Goal: Information Seeking & Learning: Learn about a topic

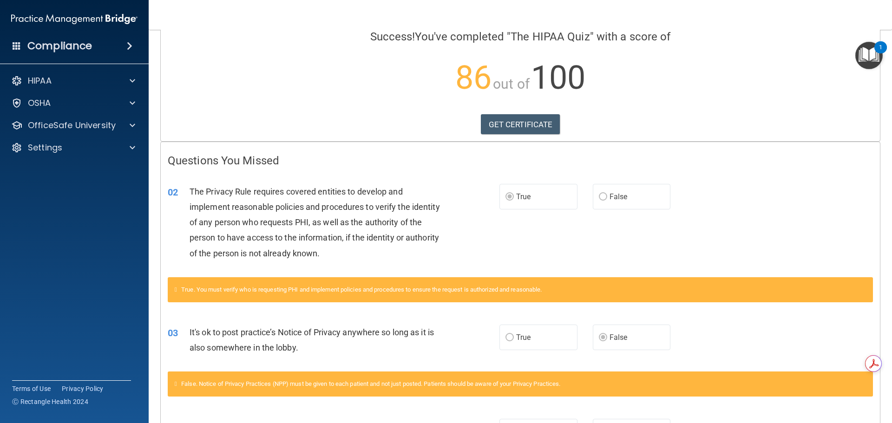
scroll to position [186, 0]
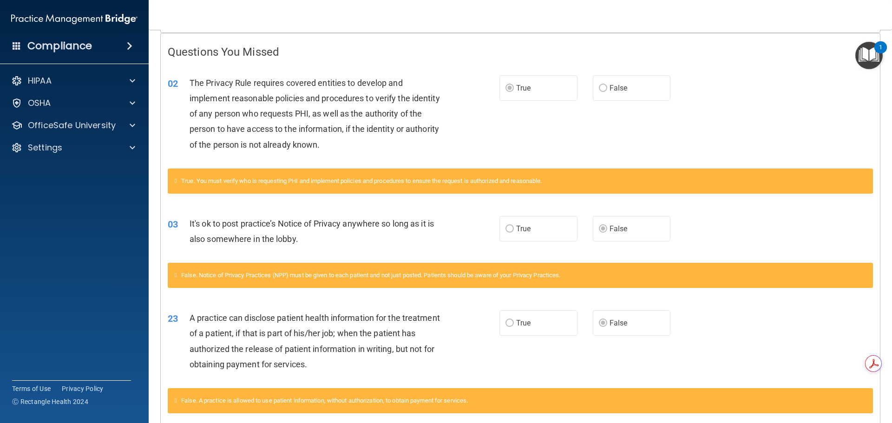
click at [606, 334] on label "False" at bounding box center [632, 323] width 78 height 26
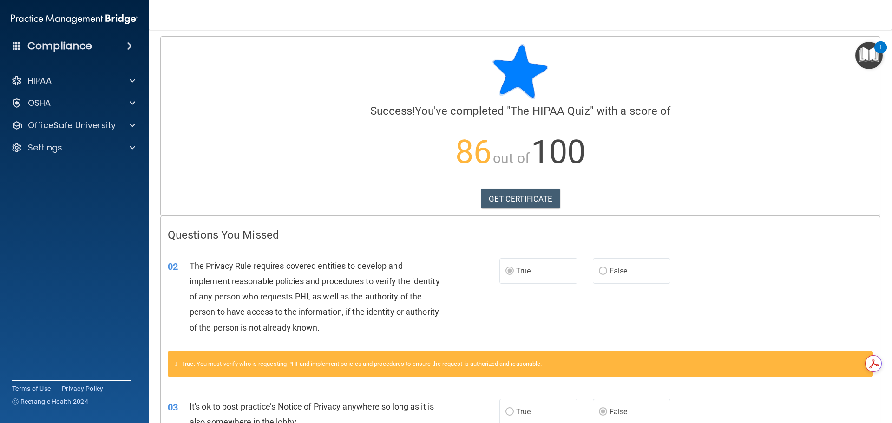
scroll to position [0, 0]
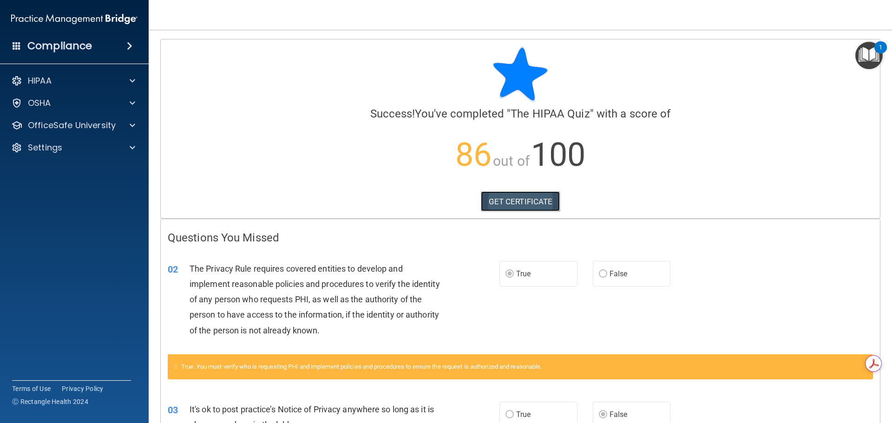
click at [530, 203] on link "GET CERTIFICATE" at bounding box center [520, 201] width 79 height 20
click at [70, 83] on div "HIPAA" at bounding box center [61, 80] width 115 height 11
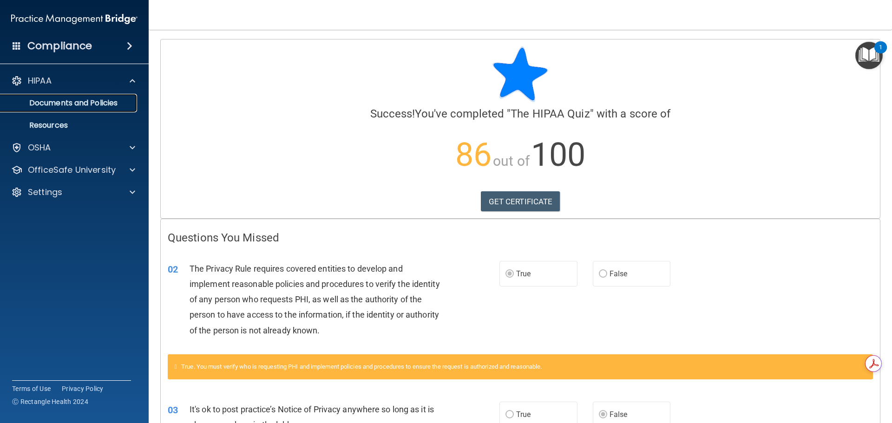
click at [75, 99] on p "Documents and Policies" at bounding box center [69, 102] width 127 height 9
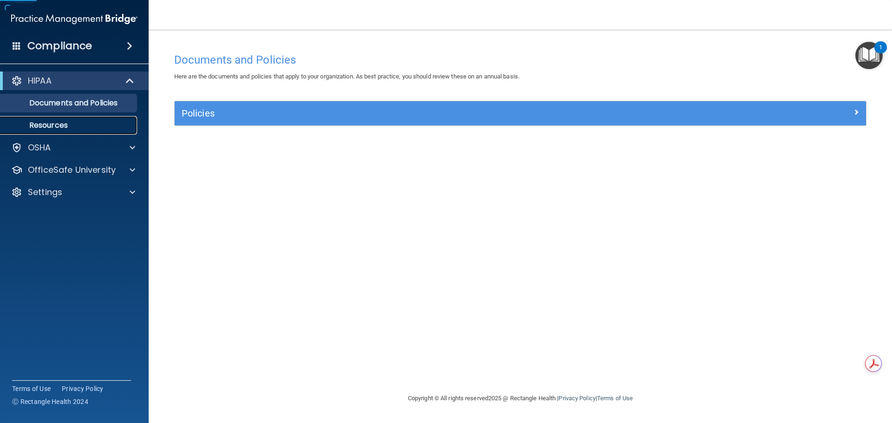
click at [84, 124] on p "Resources" at bounding box center [69, 125] width 127 height 9
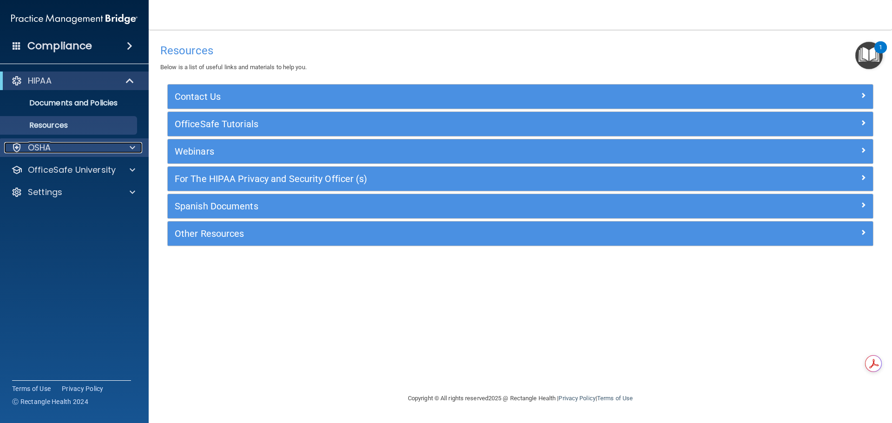
click at [75, 145] on div "OSHA" at bounding box center [61, 147] width 115 height 11
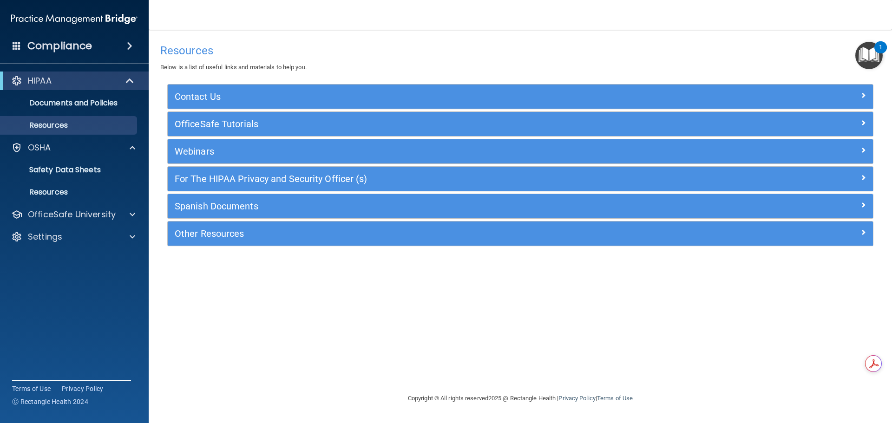
click at [72, 45] on h4 "Compliance" at bounding box center [59, 45] width 65 height 13
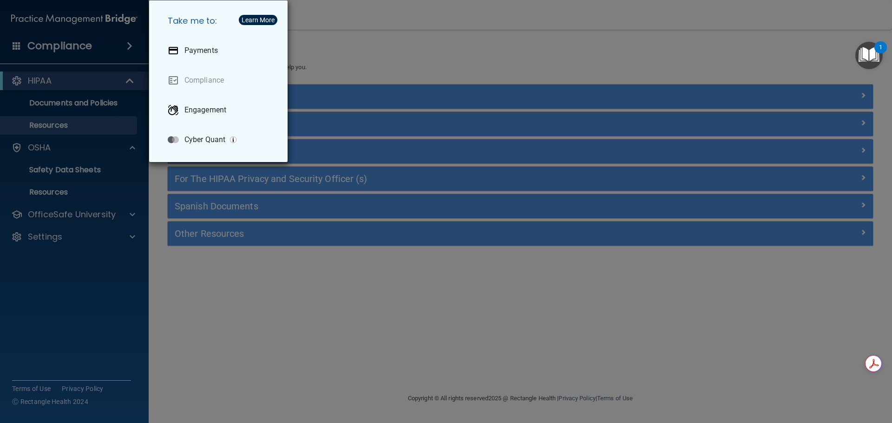
click at [84, 82] on div "Take me to: Payments Compliance Engagement Cyber Quant" at bounding box center [446, 211] width 892 height 423
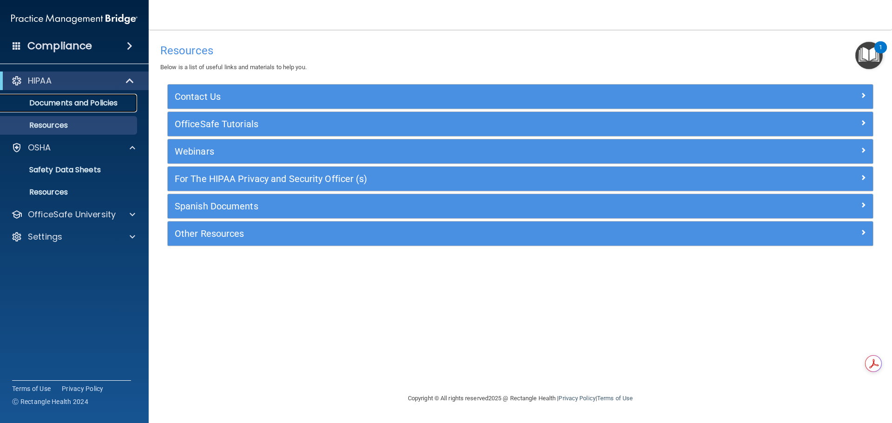
click at [111, 100] on p "Documents and Policies" at bounding box center [69, 102] width 127 height 9
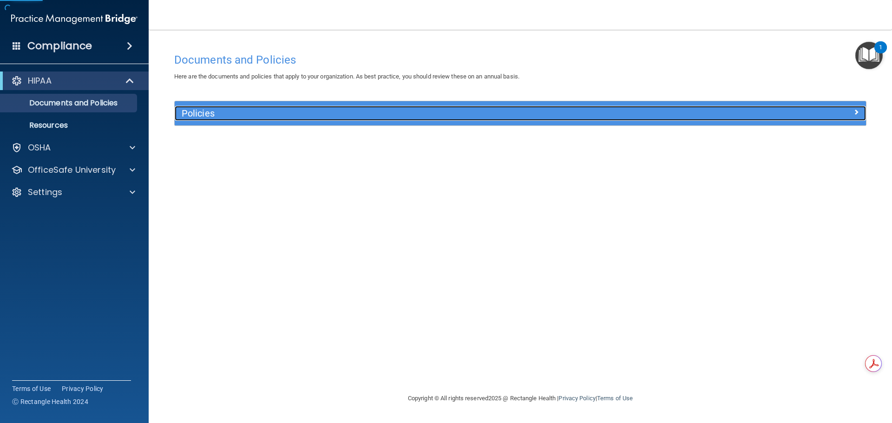
click at [233, 116] on h5 "Policies" at bounding box center [434, 113] width 504 height 10
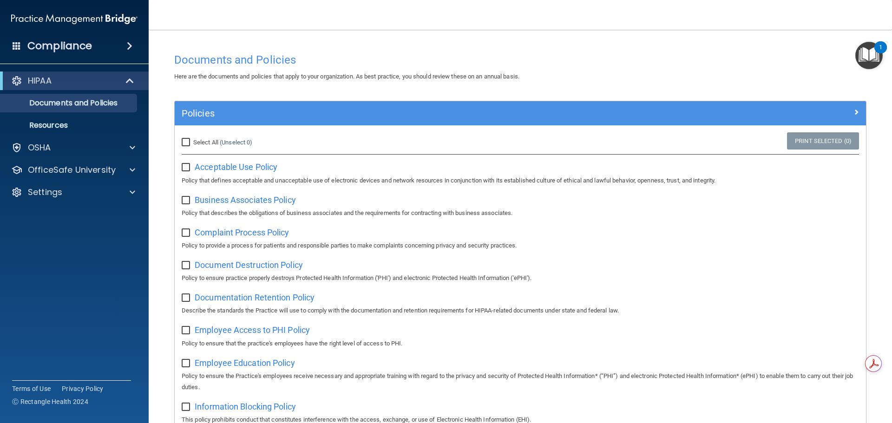
click at [187, 146] on input "Select All (Unselect 0) Unselect All" at bounding box center [187, 142] width 11 height 7
checkbox input "true"
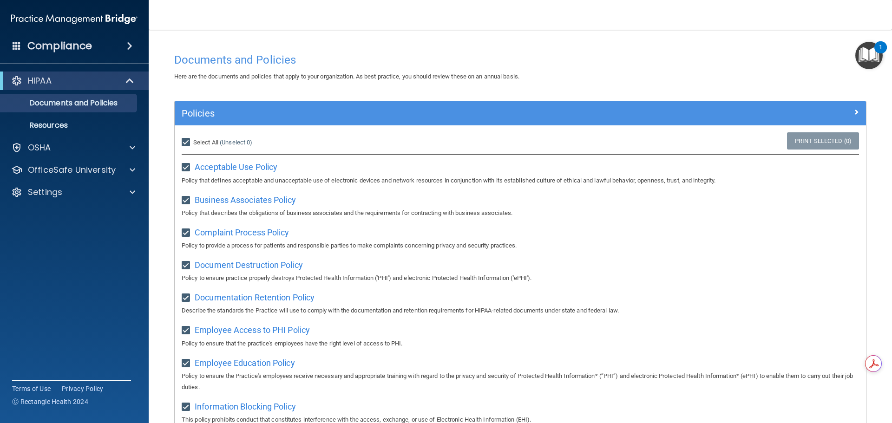
checkbox input "true"
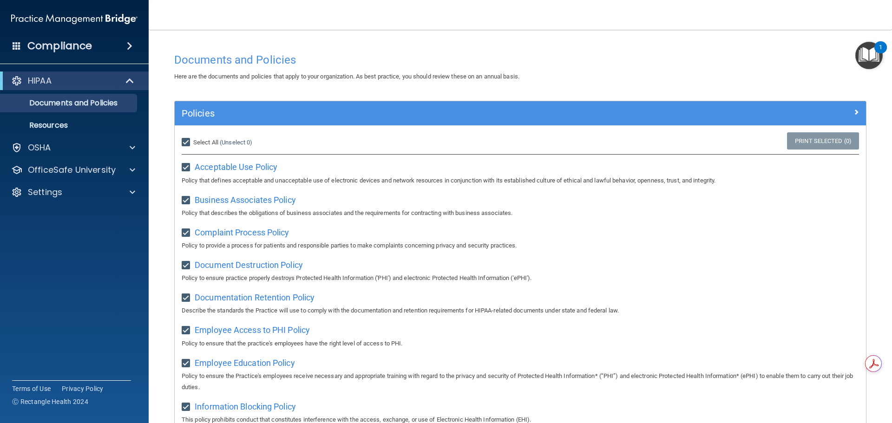
checkbox input "true"
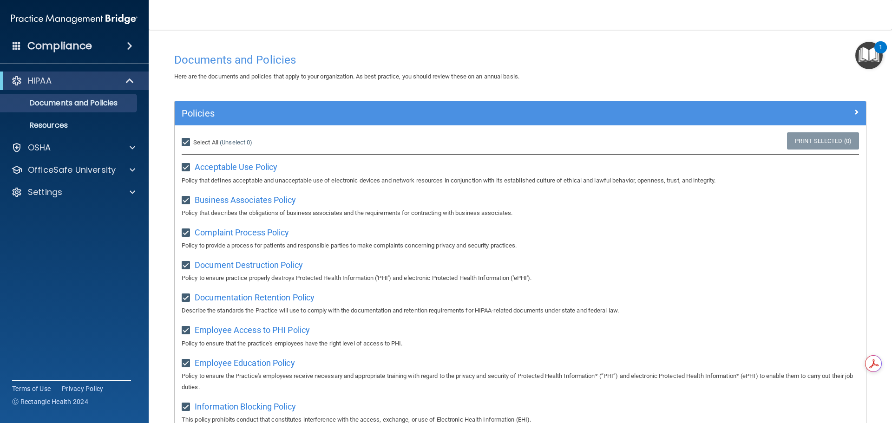
checkbox input "true"
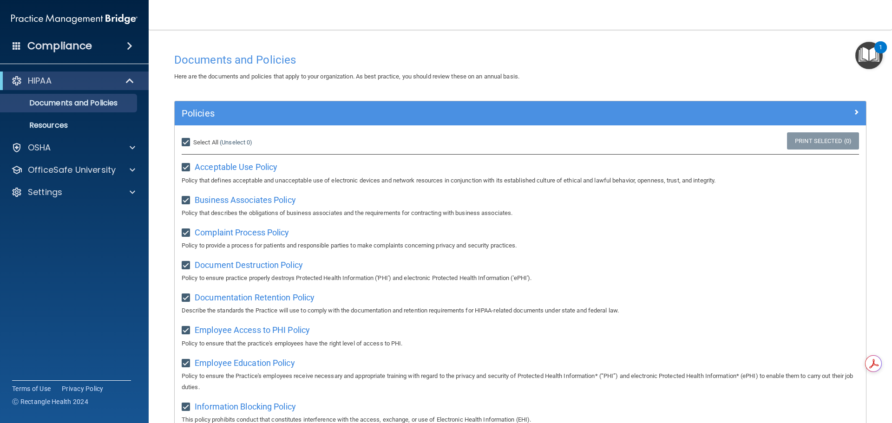
checkbox input "true"
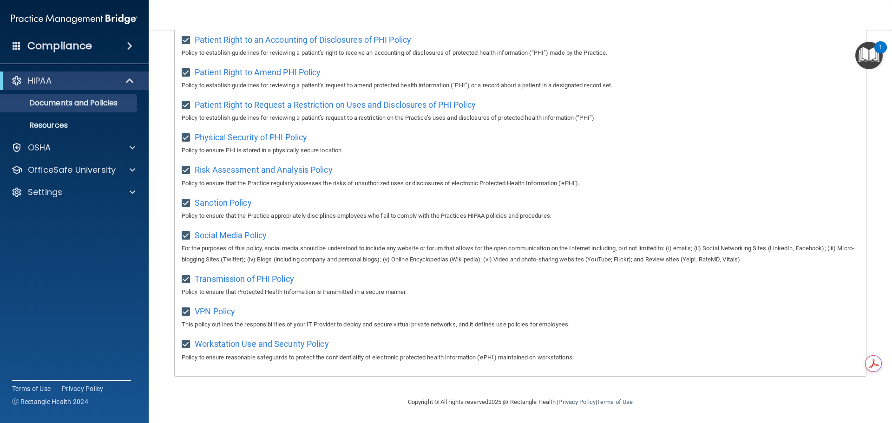
scroll to position [509, 0]
click at [77, 152] on div "OSHA" at bounding box center [61, 147] width 115 height 11
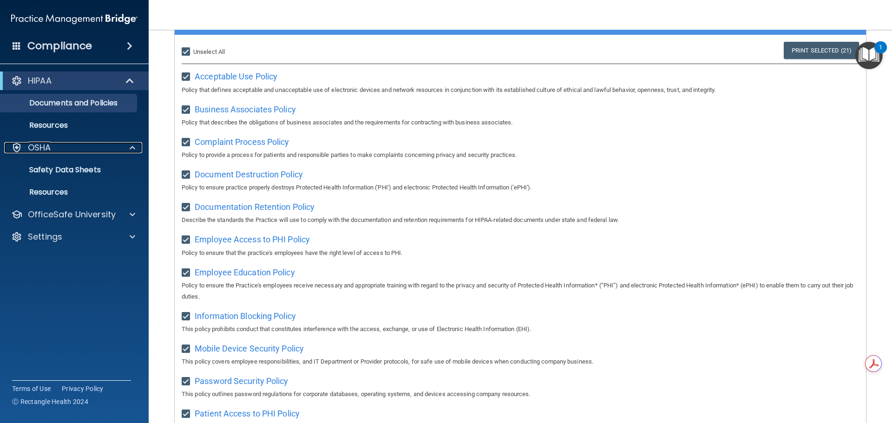
scroll to position [0, 0]
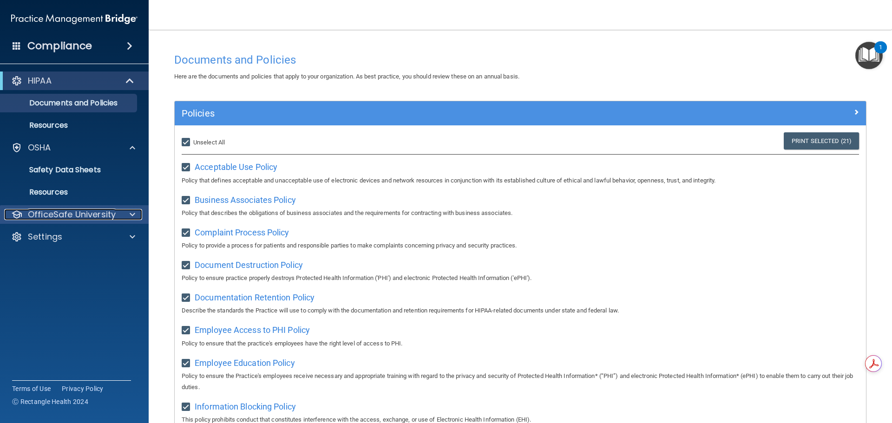
click at [90, 216] on p "OfficeSafe University" at bounding box center [72, 214] width 88 height 11
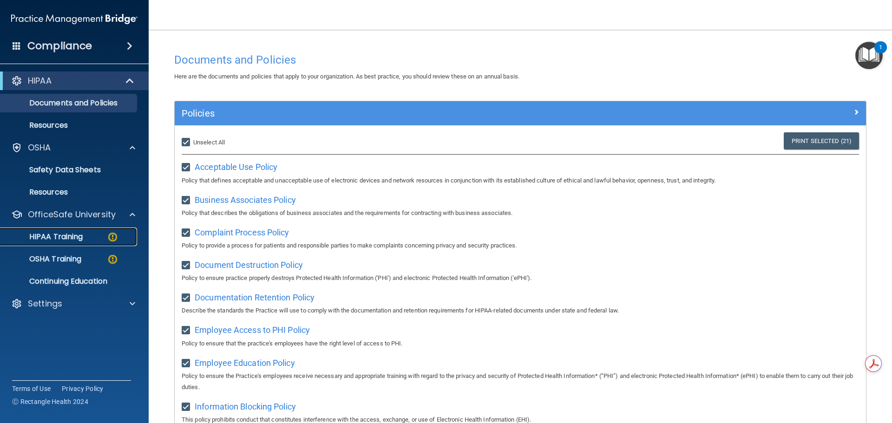
click at [98, 235] on div "HIPAA Training" at bounding box center [69, 236] width 127 height 9
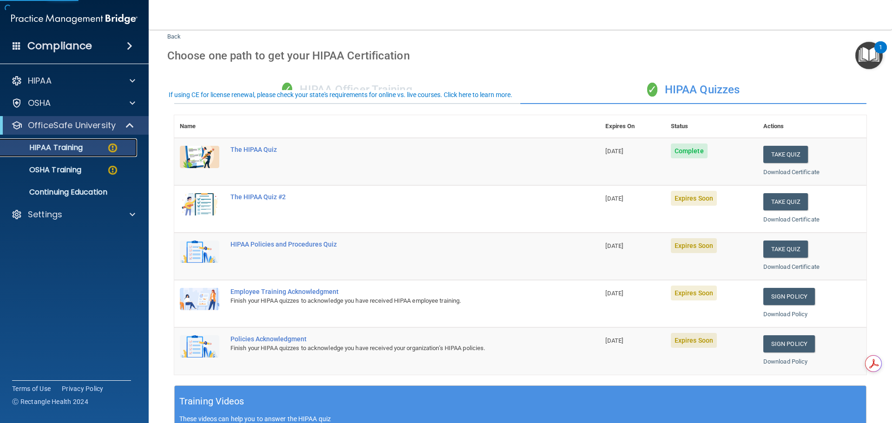
scroll to position [46, 0]
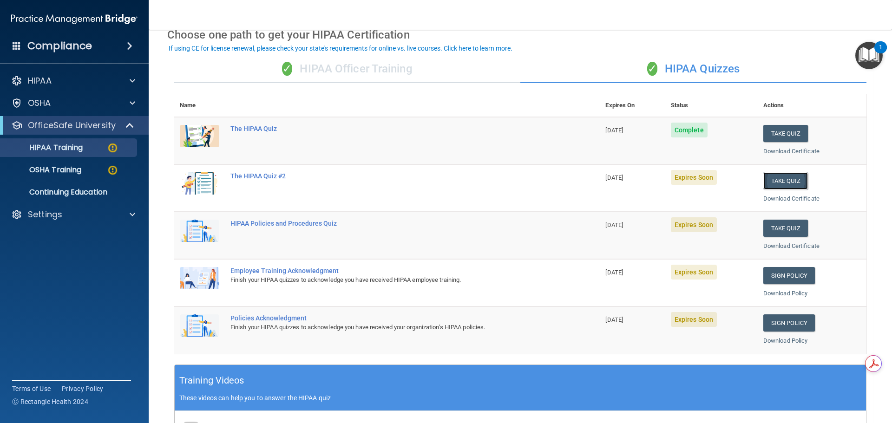
click at [764, 180] on button "Take Quiz" at bounding box center [785, 180] width 45 height 17
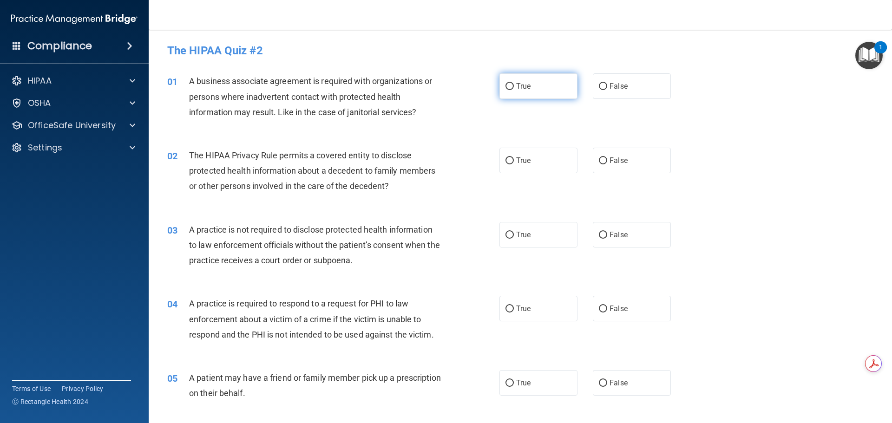
click at [533, 83] on label "True" at bounding box center [538, 86] width 78 height 26
click at [514, 83] on input "True" at bounding box center [509, 86] width 8 height 7
radio input "true"
click at [553, 153] on label "True" at bounding box center [538, 161] width 78 height 26
click at [514, 157] on input "True" at bounding box center [509, 160] width 8 height 7
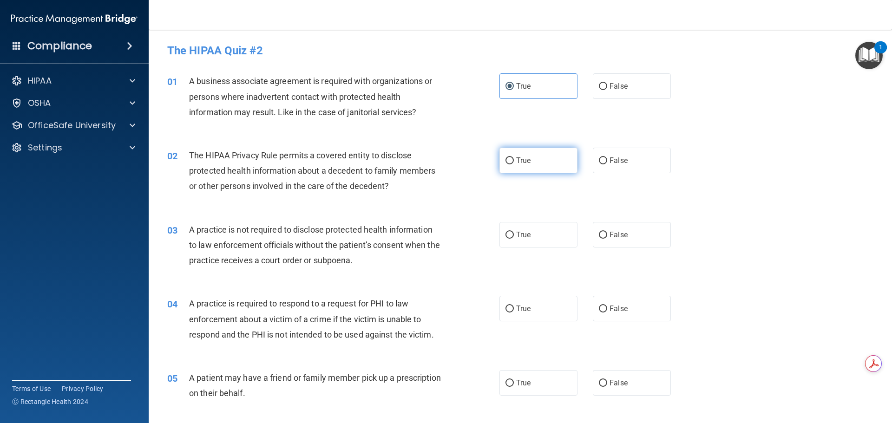
radio input "true"
click at [586, 229] on div "True False" at bounding box center [592, 235] width 187 height 26
click at [599, 232] on input "False" at bounding box center [603, 235] width 8 height 7
radio input "true"
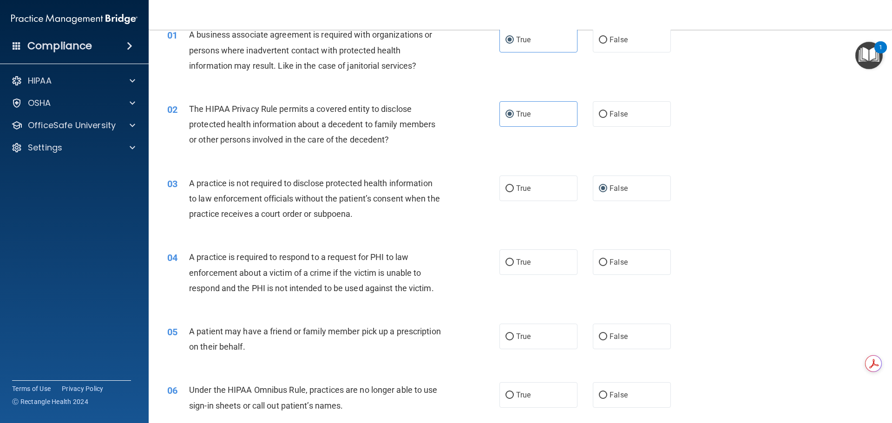
scroll to position [93, 0]
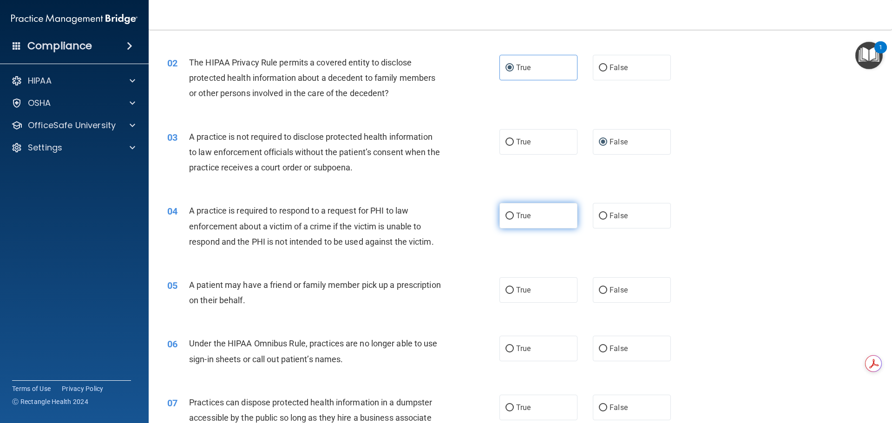
click at [561, 222] on label "True" at bounding box center [538, 216] width 78 height 26
click at [514, 220] on input "True" at bounding box center [509, 216] width 8 height 7
radio input "true"
click at [626, 285] on label "False" at bounding box center [632, 290] width 78 height 26
click at [607, 287] on input "False" at bounding box center [603, 290] width 8 height 7
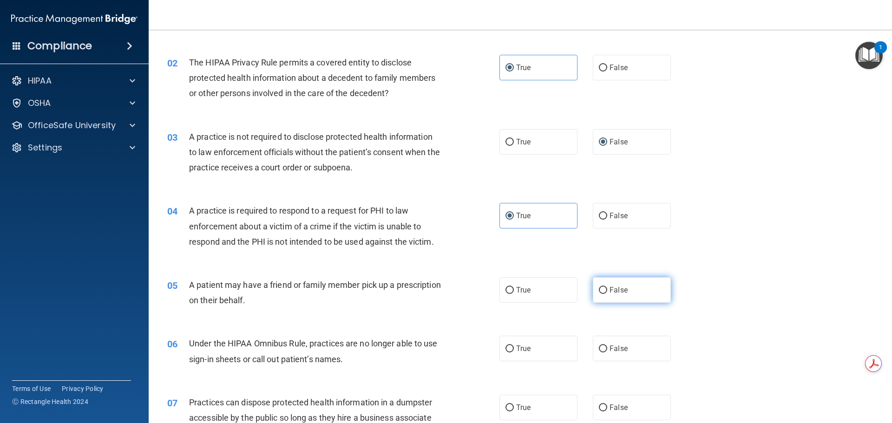
radio input "true"
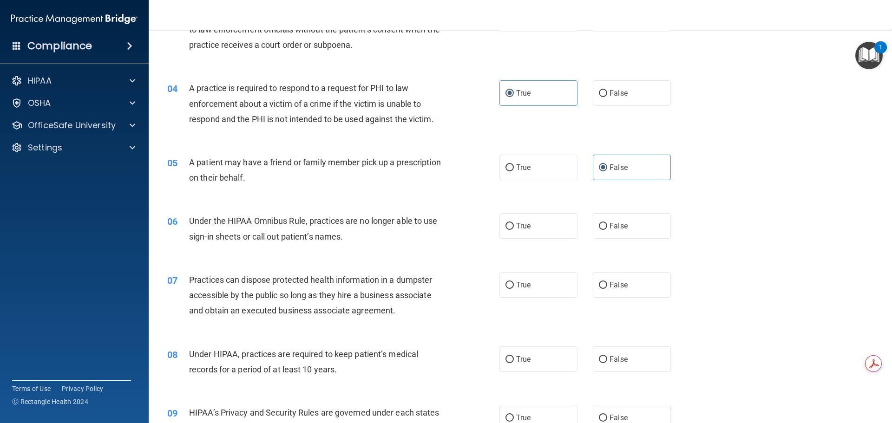
scroll to position [232, 0]
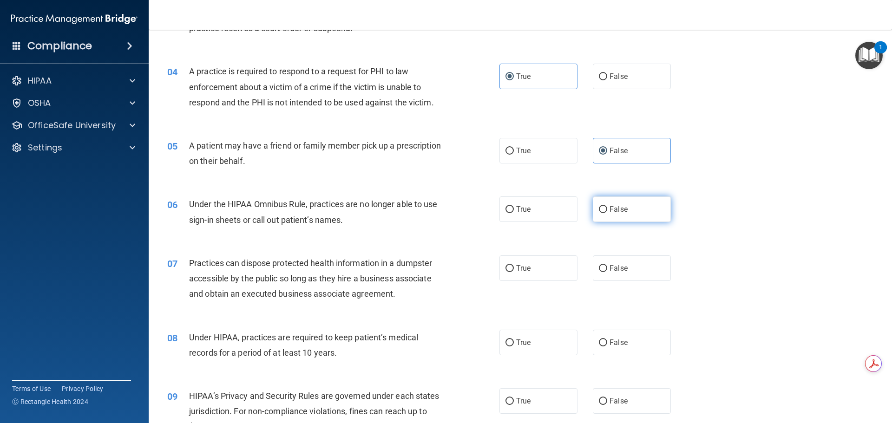
click at [617, 208] on span "False" at bounding box center [618, 209] width 18 height 9
click at [607, 208] on input "False" at bounding box center [603, 209] width 8 height 7
radio input "true"
click at [593, 267] on label "False" at bounding box center [632, 268] width 78 height 26
click at [599, 267] on input "False" at bounding box center [603, 268] width 8 height 7
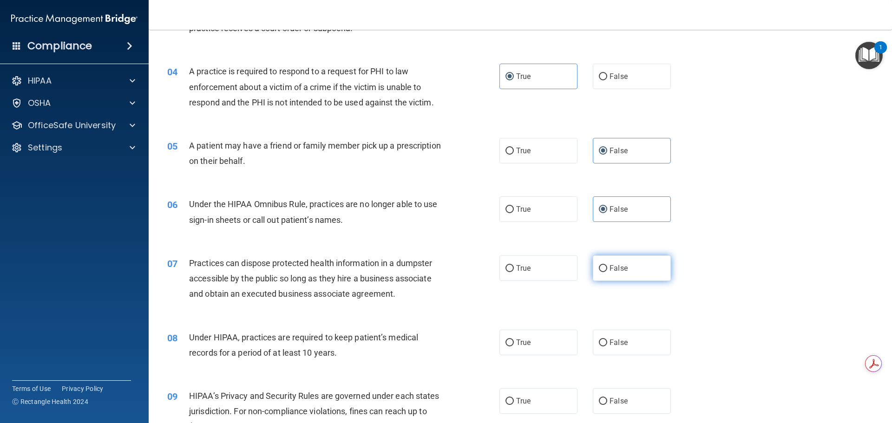
radio input "true"
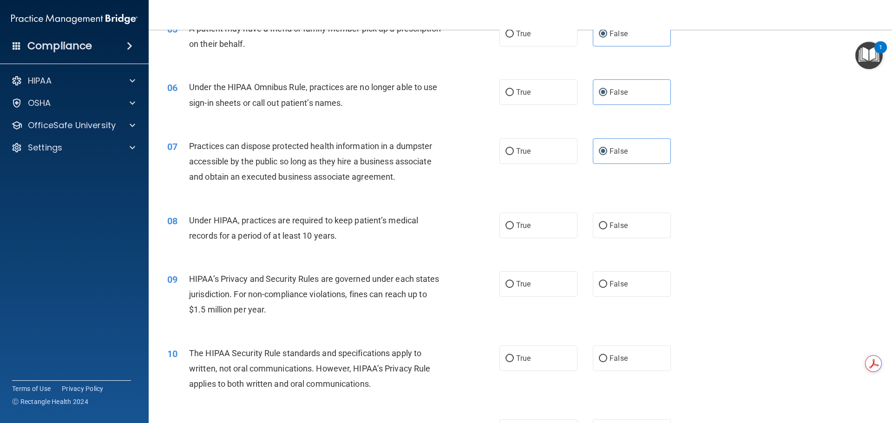
scroll to position [372, 0]
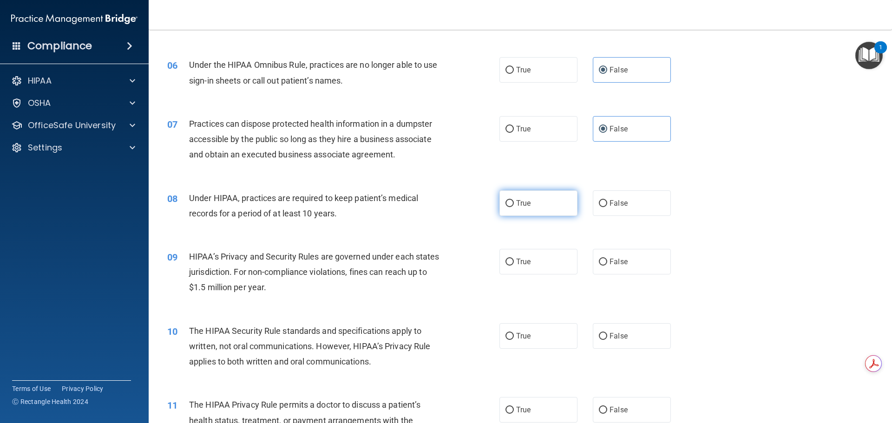
click at [555, 203] on label "True" at bounding box center [538, 203] width 78 height 26
click at [514, 203] on input "True" at bounding box center [509, 203] width 8 height 7
radio input "true"
click at [527, 267] on label "True" at bounding box center [538, 262] width 78 height 26
click at [514, 266] on input "True" at bounding box center [509, 262] width 8 height 7
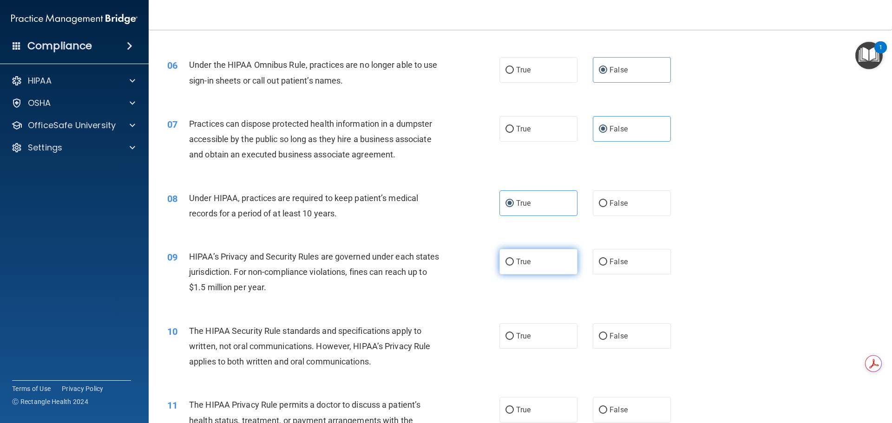
radio input "true"
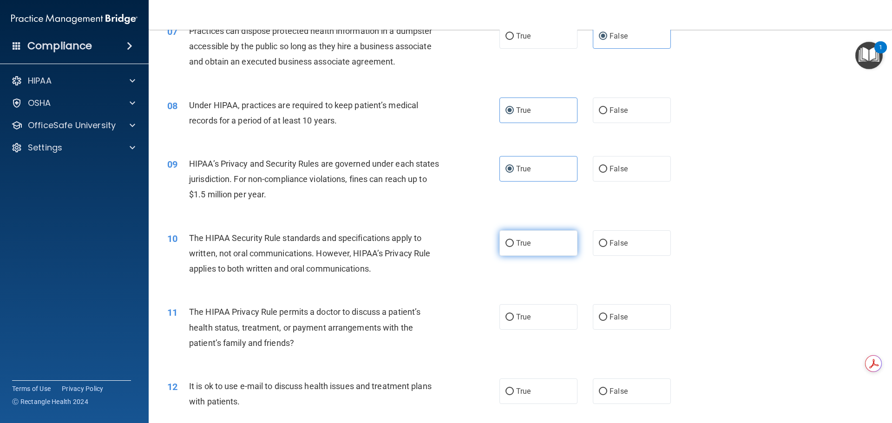
click at [538, 253] on label "True" at bounding box center [538, 243] width 78 height 26
click at [514, 247] on input "True" at bounding box center [509, 243] width 8 height 7
radio input "true"
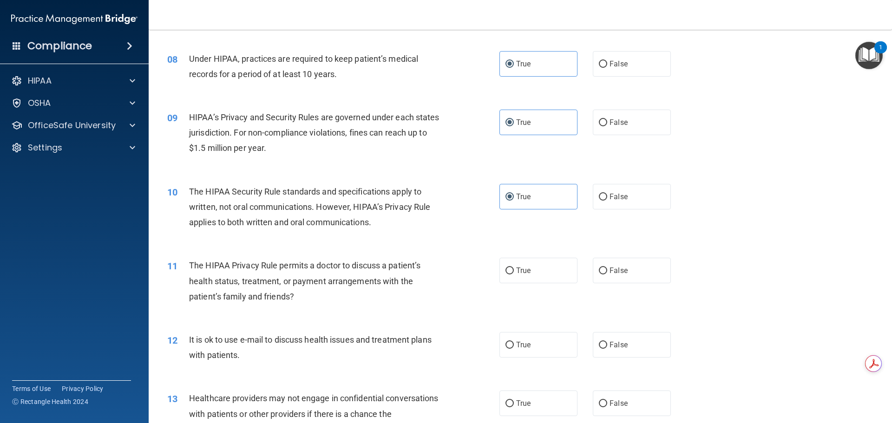
scroll to position [557, 0]
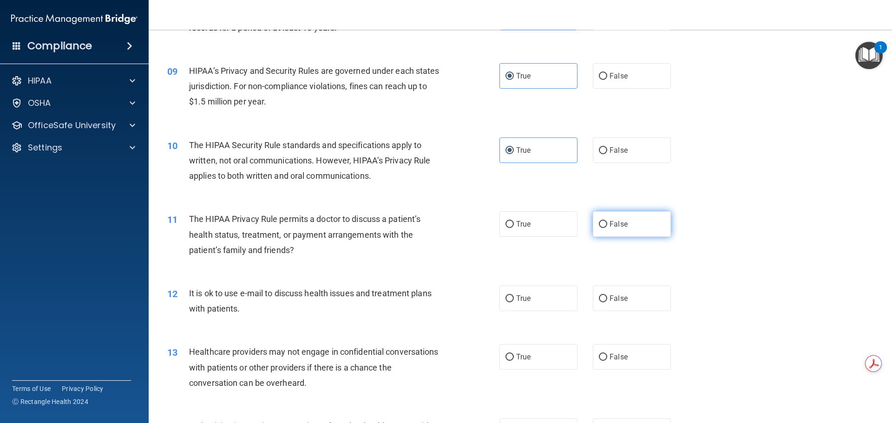
click at [611, 226] on span "False" at bounding box center [618, 224] width 18 height 9
click at [607, 226] on input "False" at bounding box center [603, 224] width 8 height 7
radio input "true"
click at [528, 294] on label "True" at bounding box center [538, 299] width 78 height 26
click at [514, 295] on input "True" at bounding box center [509, 298] width 8 height 7
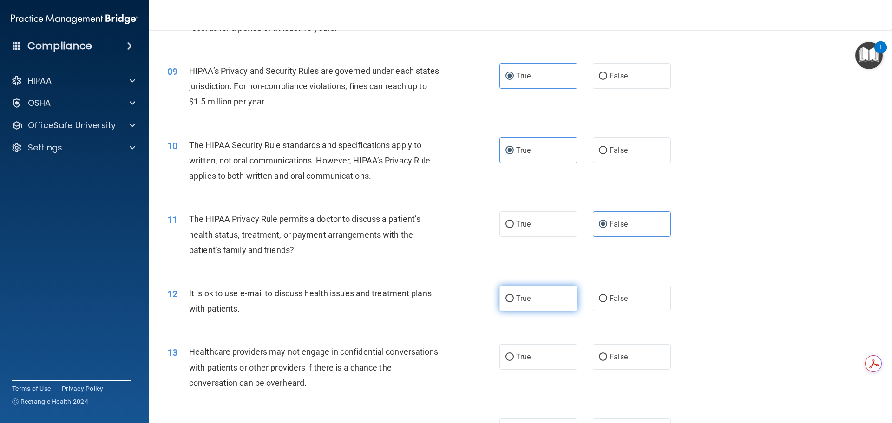
radio input "true"
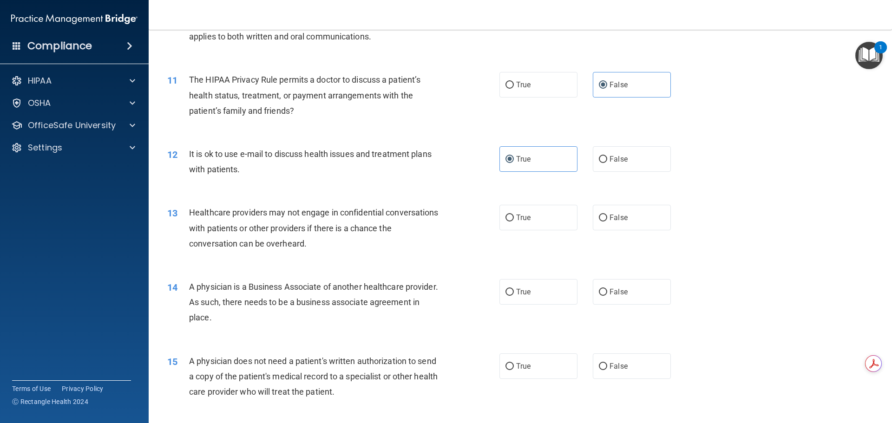
scroll to position [743, 0]
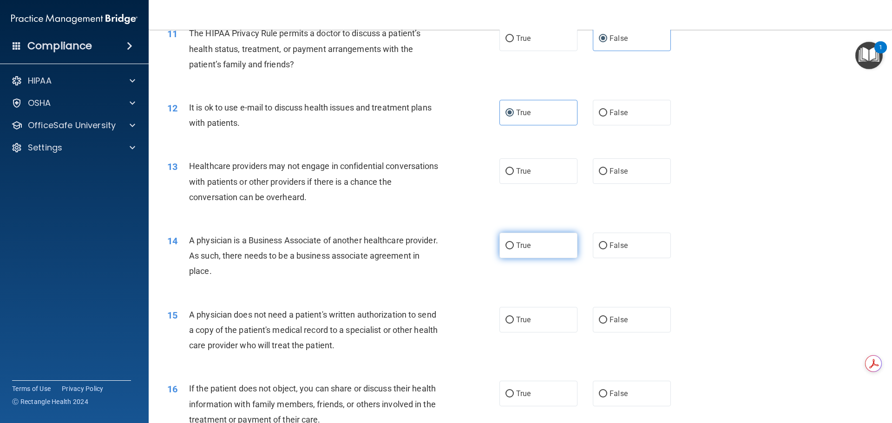
click at [520, 246] on span "True" at bounding box center [523, 245] width 14 height 9
click at [514, 246] on input "True" at bounding box center [509, 245] width 8 height 7
radio input "true"
click at [620, 174] on span "False" at bounding box center [618, 171] width 18 height 9
click at [607, 174] on input "False" at bounding box center [603, 171] width 8 height 7
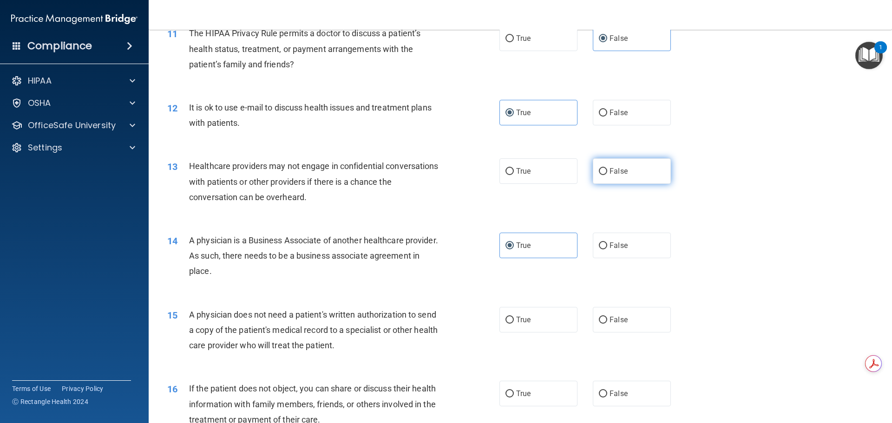
radio input "true"
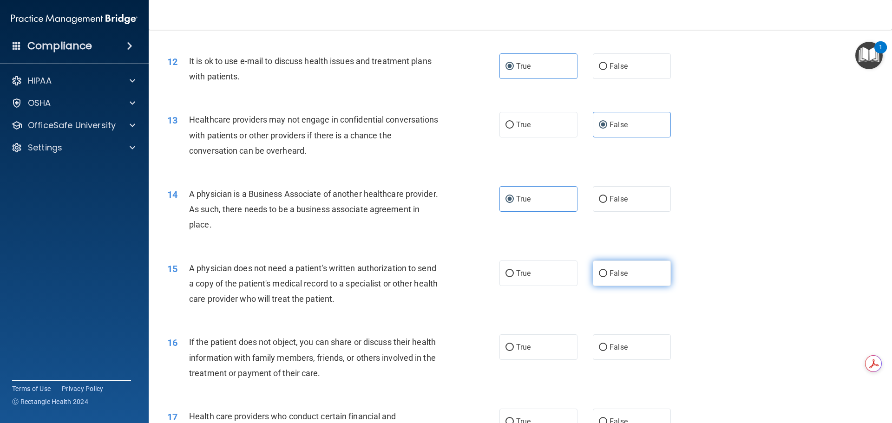
click at [626, 278] on label "False" at bounding box center [632, 274] width 78 height 26
click at [607, 277] on input "False" at bounding box center [603, 273] width 8 height 7
radio input "true"
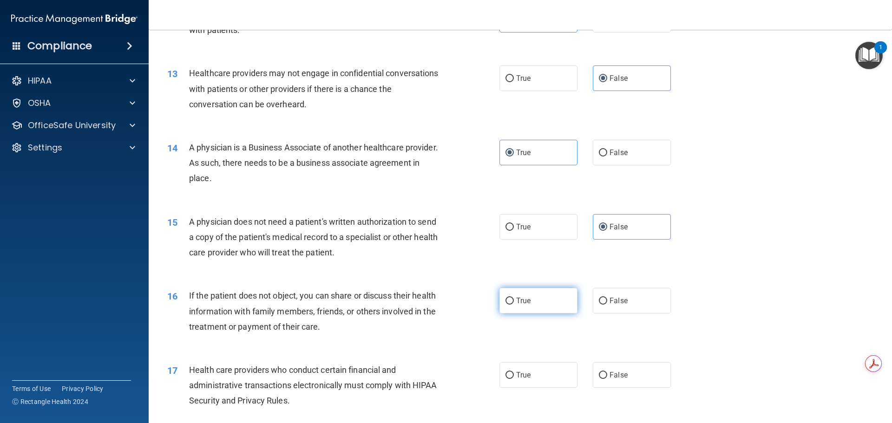
click at [519, 301] on span "True" at bounding box center [523, 300] width 14 height 9
click at [514, 301] on input "True" at bounding box center [509, 301] width 8 height 7
radio input "true"
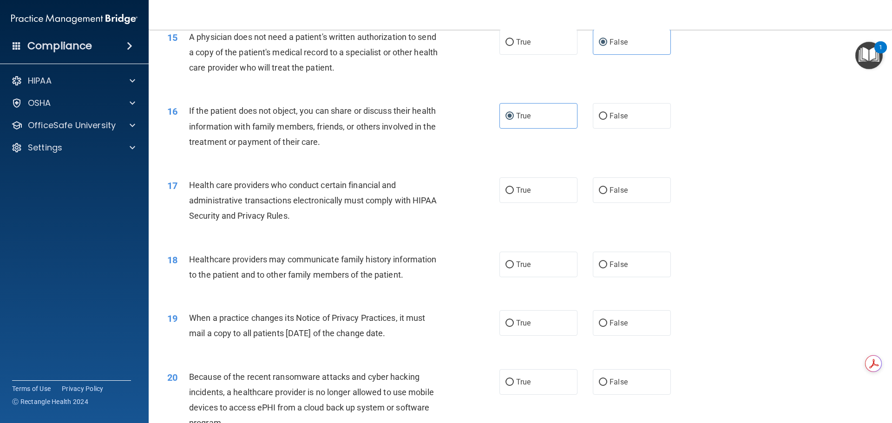
scroll to position [1022, 0]
click at [508, 188] on input "True" at bounding box center [509, 189] width 8 height 7
radio input "true"
click at [636, 256] on label "False" at bounding box center [632, 264] width 78 height 26
click at [607, 261] on input "False" at bounding box center [603, 264] width 8 height 7
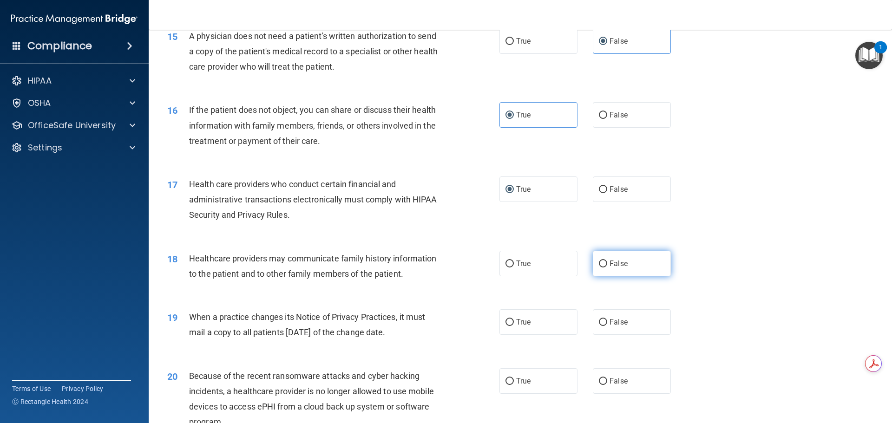
radio input "true"
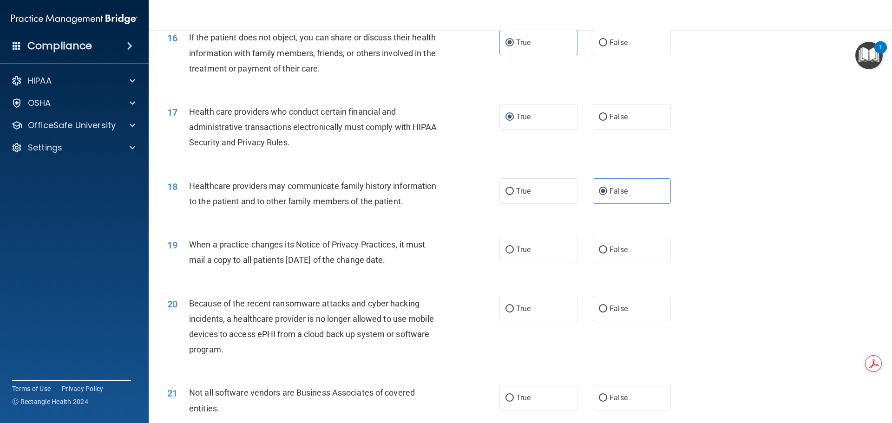
scroll to position [1115, 0]
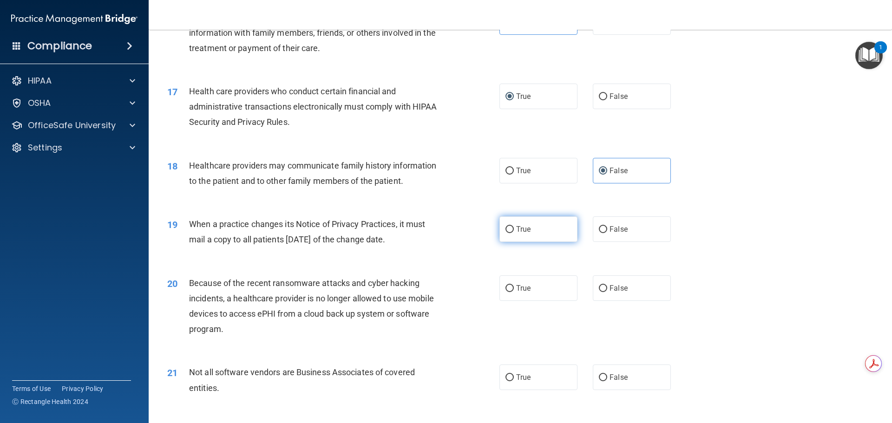
click at [517, 229] on span "True" at bounding box center [523, 229] width 14 height 9
click at [514, 229] on input "True" at bounding box center [509, 229] width 8 height 7
radio input "true"
click at [527, 286] on span "True" at bounding box center [523, 288] width 14 height 9
click at [514, 286] on input "True" at bounding box center [509, 288] width 8 height 7
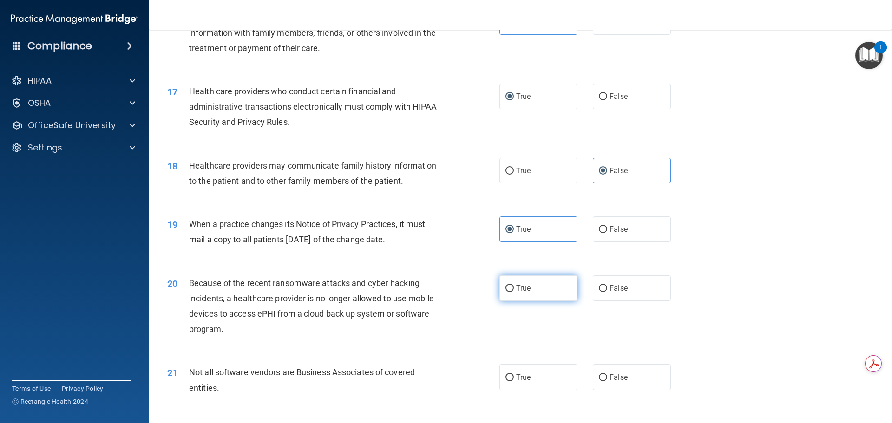
radio input "true"
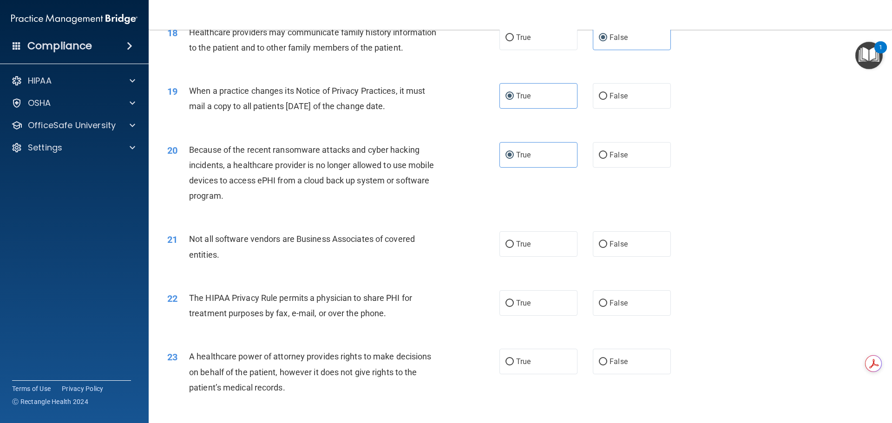
scroll to position [1254, 0]
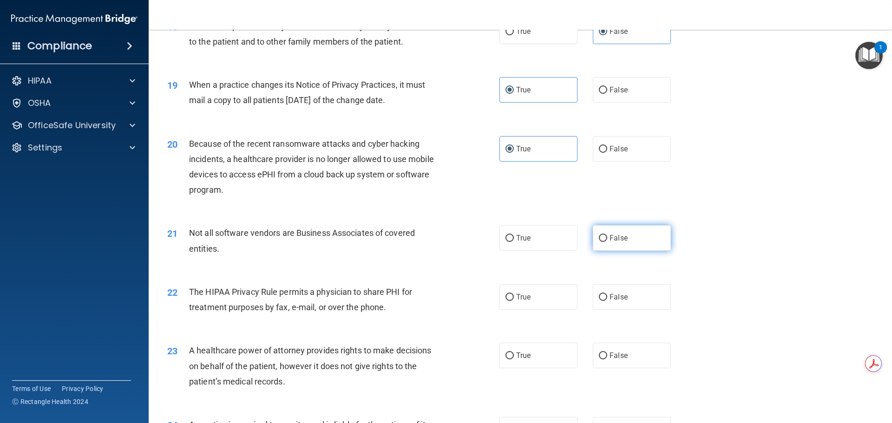
click at [640, 235] on label "False" at bounding box center [632, 238] width 78 height 26
click at [607, 235] on input "False" at bounding box center [603, 238] width 8 height 7
radio input "true"
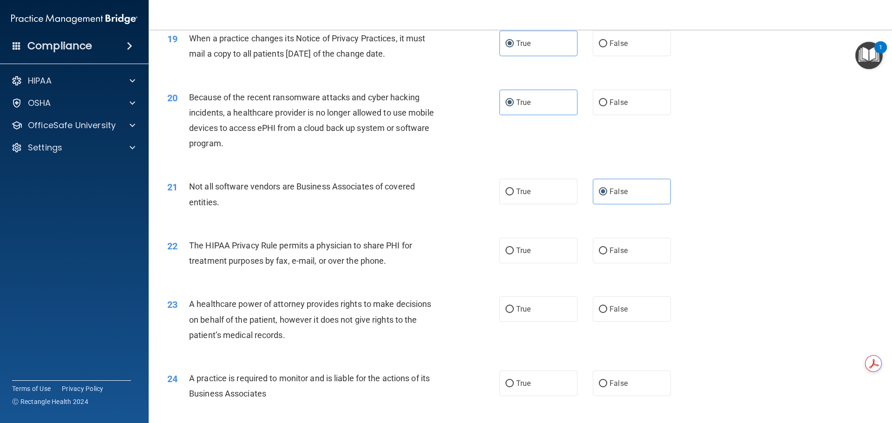
scroll to position [1347, 0]
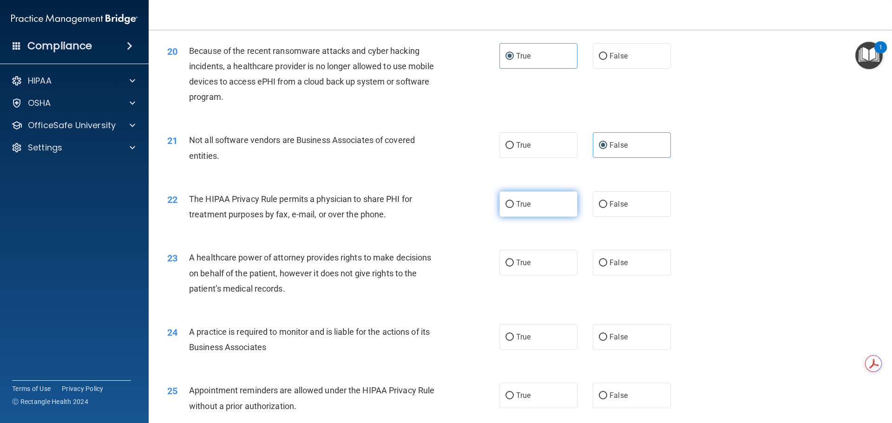
click at [516, 208] on span "True" at bounding box center [523, 204] width 14 height 9
click at [513, 208] on input "True" at bounding box center [509, 204] width 8 height 7
radio input "true"
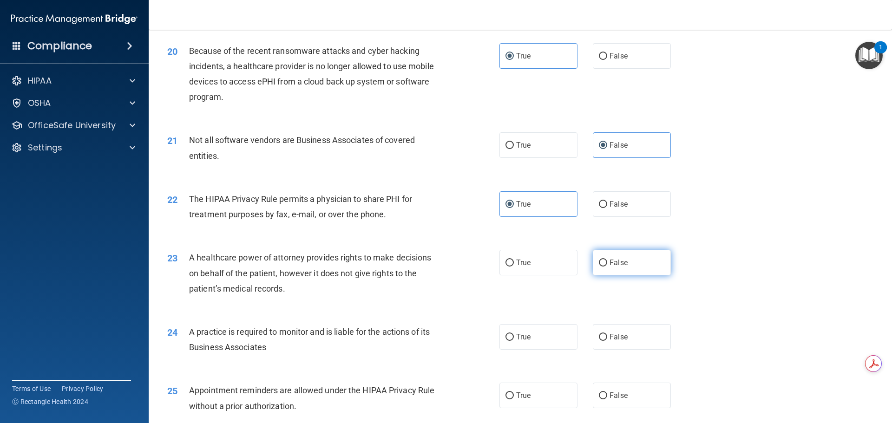
click at [620, 271] on label "False" at bounding box center [632, 263] width 78 height 26
click at [607, 267] on input "False" at bounding box center [603, 263] width 8 height 7
radio input "true"
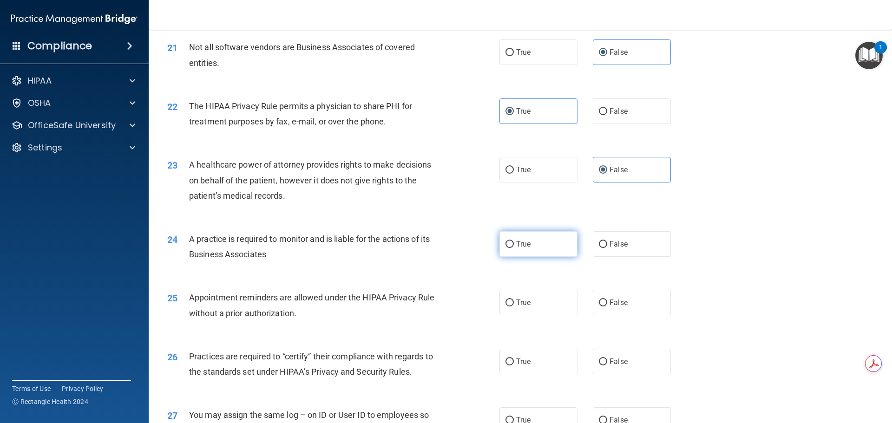
click at [532, 246] on label "True" at bounding box center [538, 244] width 78 height 26
click at [514, 246] on input "True" at bounding box center [509, 244] width 8 height 7
radio input "true"
click at [523, 299] on span "True" at bounding box center [523, 302] width 14 height 9
click at [514, 300] on input "True" at bounding box center [509, 303] width 8 height 7
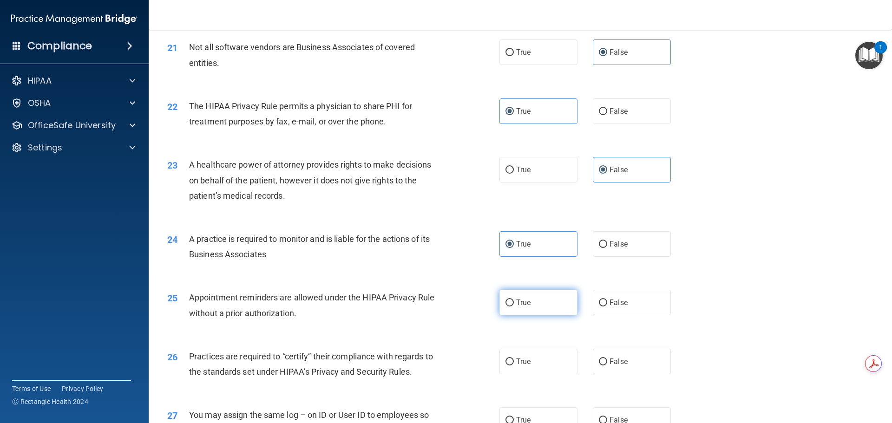
radio input "true"
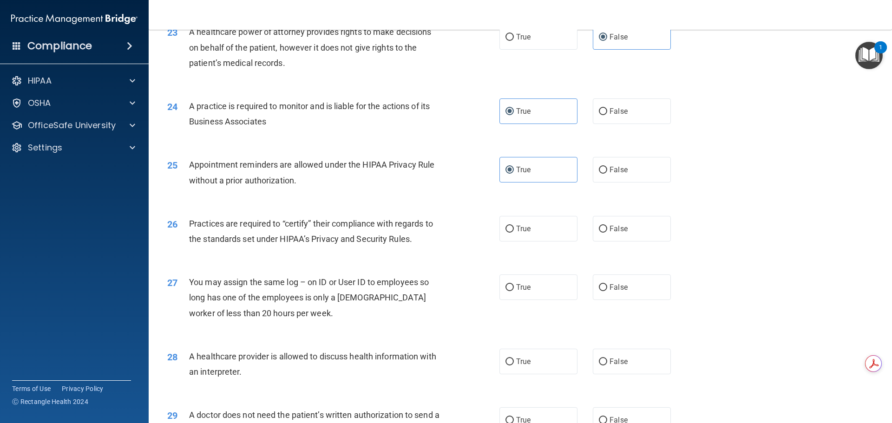
scroll to position [1579, 0]
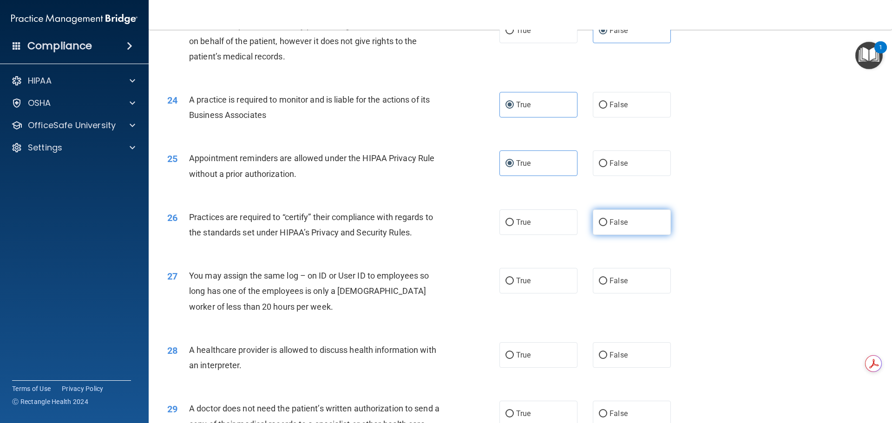
click at [593, 215] on label "False" at bounding box center [632, 222] width 78 height 26
click at [599, 219] on input "False" at bounding box center [603, 222] width 8 height 7
radio input "true"
click at [537, 280] on label "True" at bounding box center [538, 281] width 78 height 26
click at [514, 280] on input "True" at bounding box center [509, 281] width 8 height 7
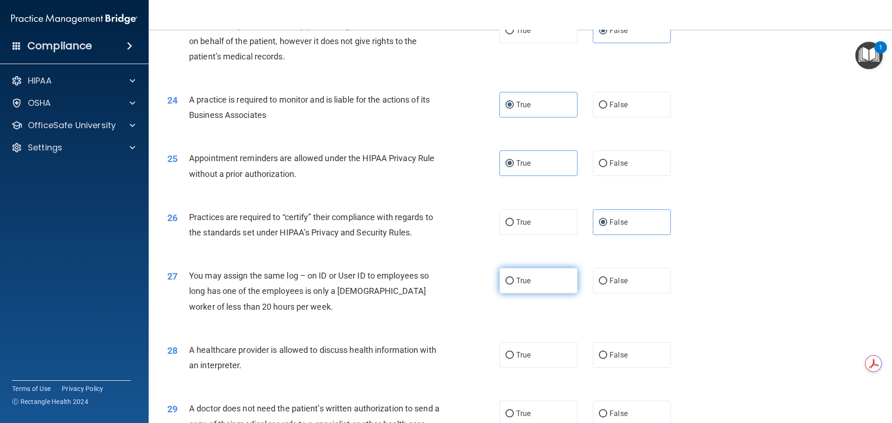
radio input "true"
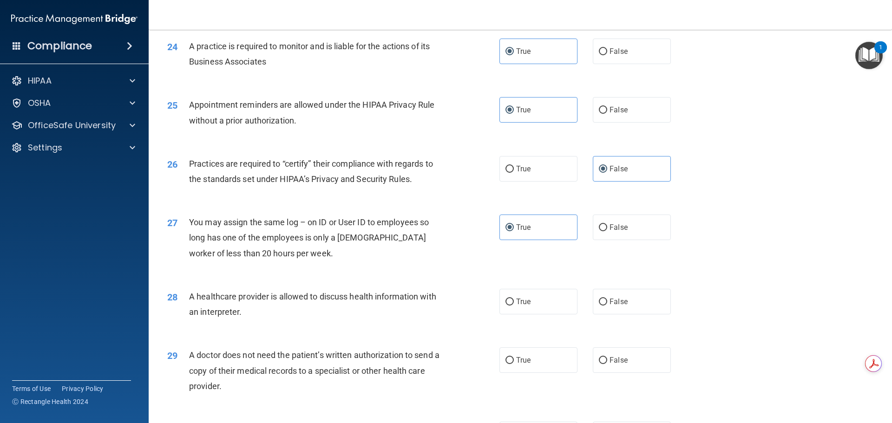
scroll to position [1719, 0]
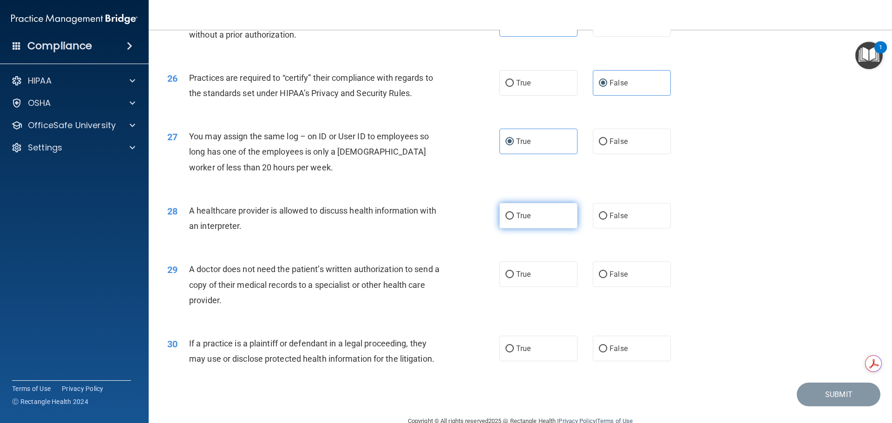
click at [518, 210] on label "True" at bounding box center [538, 216] width 78 height 26
click at [514, 213] on input "True" at bounding box center [509, 216] width 8 height 7
radio input "true"
click at [533, 277] on label "True" at bounding box center [538, 275] width 78 height 26
click at [514, 277] on input "True" at bounding box center [509, 274] width 8 height 7
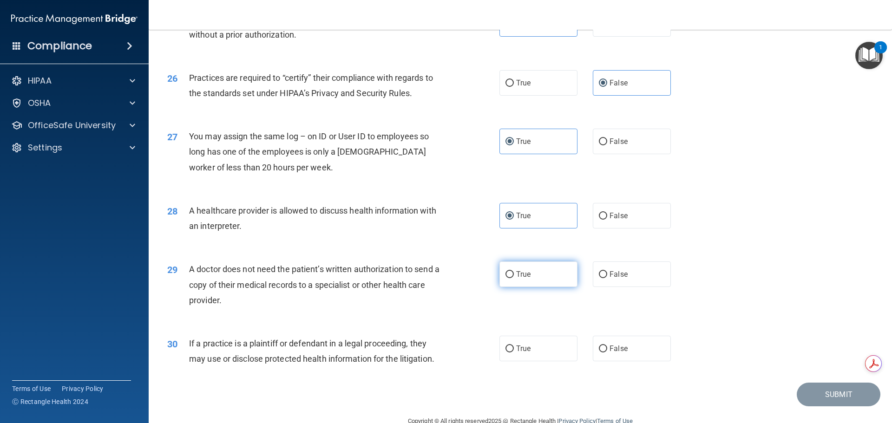
radio input "true"
click at [567, 353] on label "True" at bounding box center [538, 349] width 78 height 26
click at [514, 353] on input "True" at bounding box center [509, 349] width 8 height 7
radio input "true"
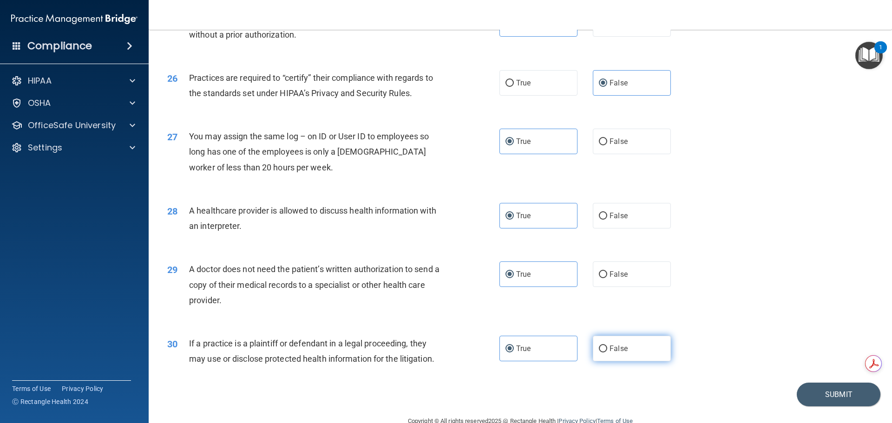
click at [630, 340] on label "False" at bounding box center [632, 349] width 78 height 26
click at [607, 346] on input "False" at bounding box center [603, 349] width 8 height 7
radio input "true"
radio input "false"
click at [827, 392] on button "Submit" at bounding box center [839, 395] width 84 height 24
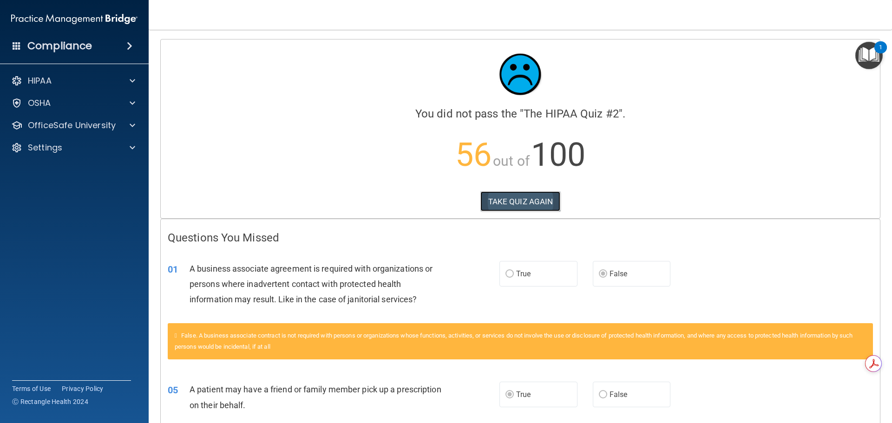
click at [536, 201] on button "TAKE QUIZ AGAIN" at bounding box center [520, 201] width 80 height 20
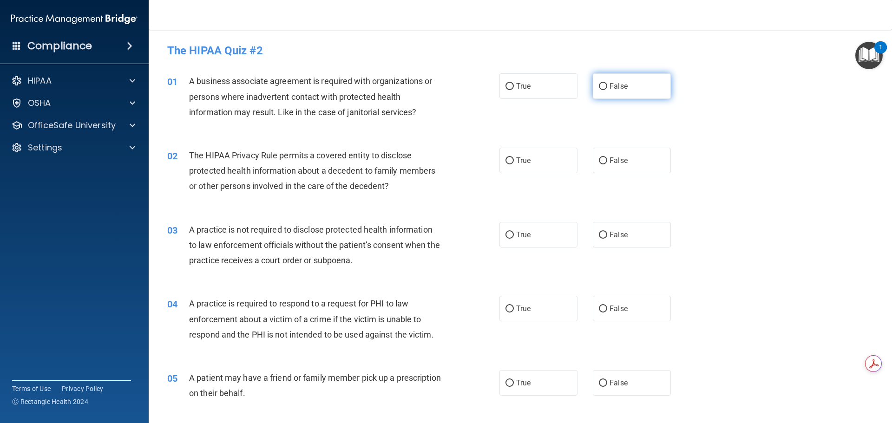
click at [621, 90] on span "False" at bounding box center [618, 86] width 18 height 9
click at [607, 90] on input "False" at bounding box center [603, 86] width 8 height 7
radio input "true"
click at [538, 169] on label "True" at bounding box center [538, 161] width 78 height 26
click at [514, 164] on input "True" at bounding box center [509, 160] width 8 height 7
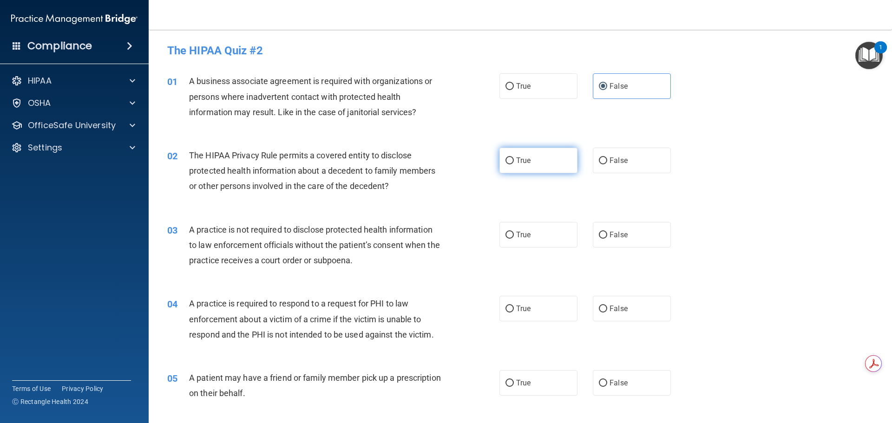
radio input "true"
click at [621, 235] on span "False" at bounding box center [618, 234] width 18 height 9
click at [607, 235] on input "False" at bounding box center [603, 235] width 8 height 7
radio input "true"
click at [565, 308] on label "True" at bounding box center [538, 309] width 78 height 26
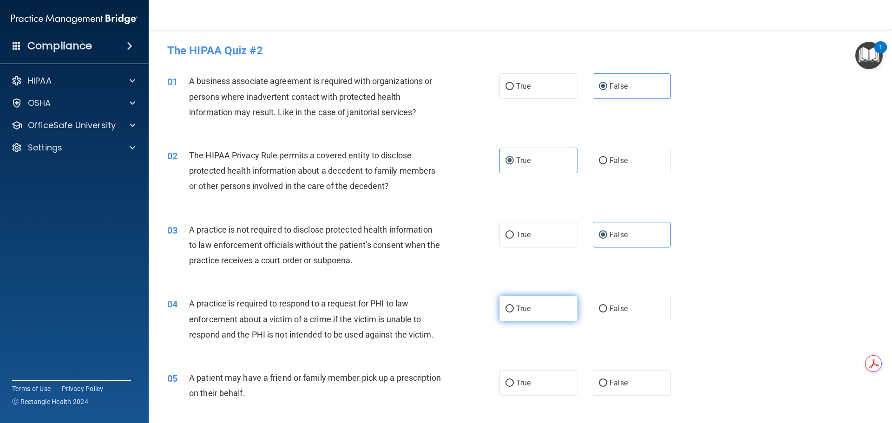
click at [514, 308] on input "True" at bounding box center [509, 309] width 8 height 7
radio input "true"
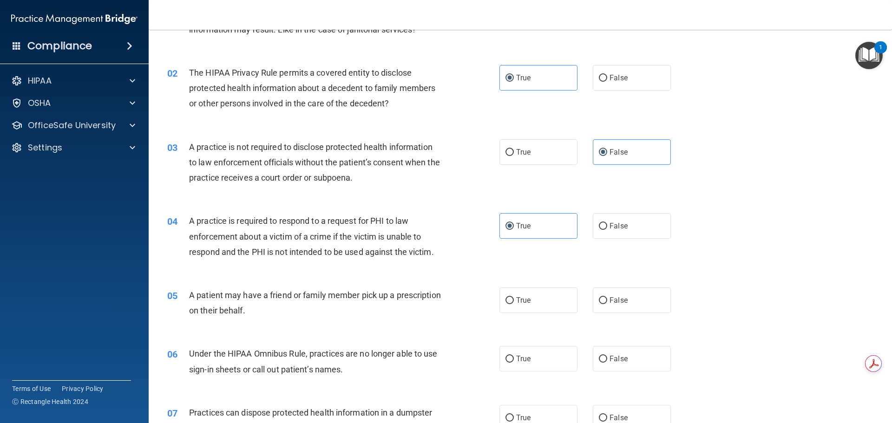
scroll to position [139, 0]
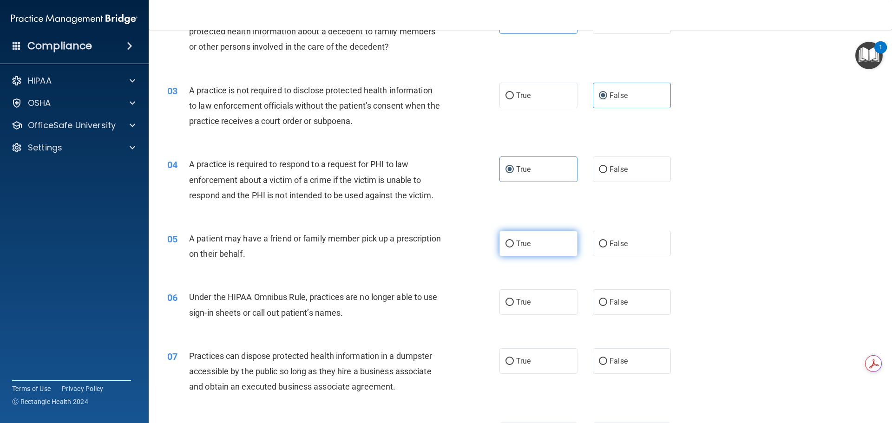
click at [543, 244] on label "True" at bounding box center [538, 244] width 78 height 26
click at [514, 244] on input "True" at bounding box center [509, 244] width 8 height 7
radio input "true"
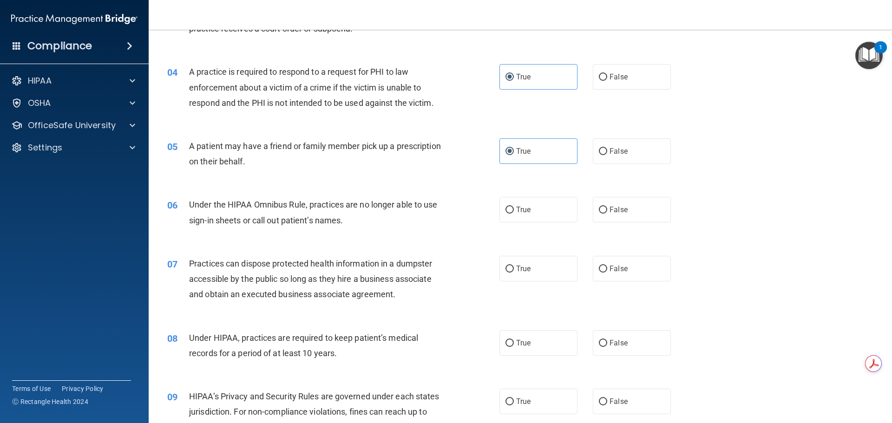
scroll to position [232, 0]
click at [616, 213] on span "False" at bounding box center [618, 209] width 18 height 9
click at [607, 213] on input "False" at bounding box center [603, 209] width 8 height 7
radio input "true"
click at [622, 274] on label "False" at bounding box center [632, 268] width 78 height 26
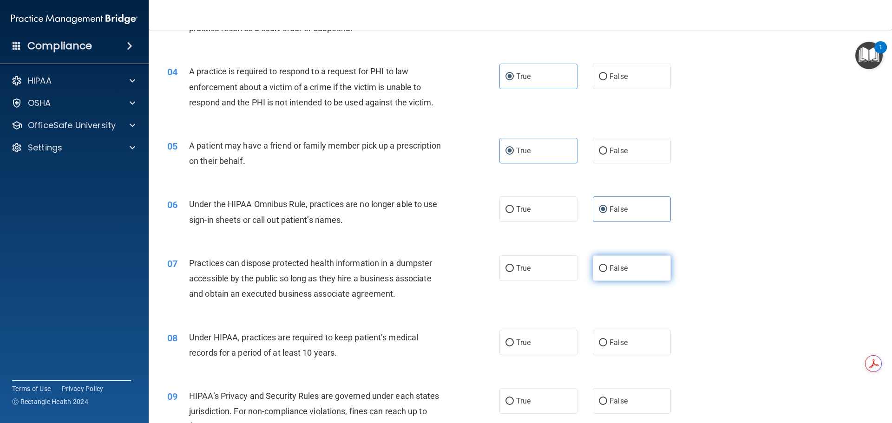
click at [607, 272] on input "False" at bounding box center [603, 268] width 8 height 7
radio input "true"
click at [632, 342] on label "False" at bounding box center [632, 343] width 78 height 26
click at [607, 342] on input "False" at bounding box center [603, 343] width 8 height 7
radio input "true"
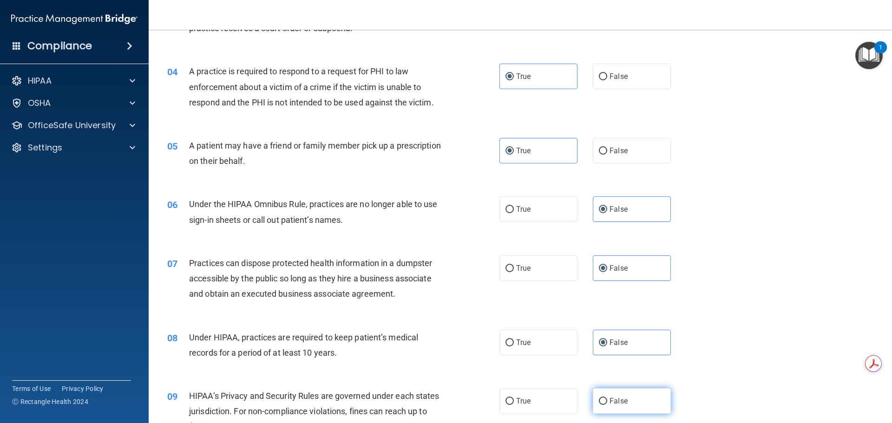
click at [632, 394] on label "False" at bounding box center [632, 401] width 78 height 26
click at [607, 398] on input "False" at bounding box center [603, 401] width 8 height 7
radio input "true"
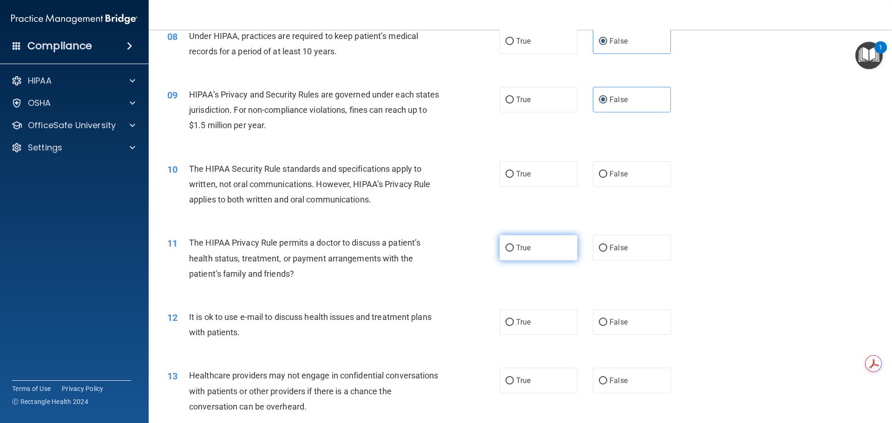
scroll to position [557, 0]
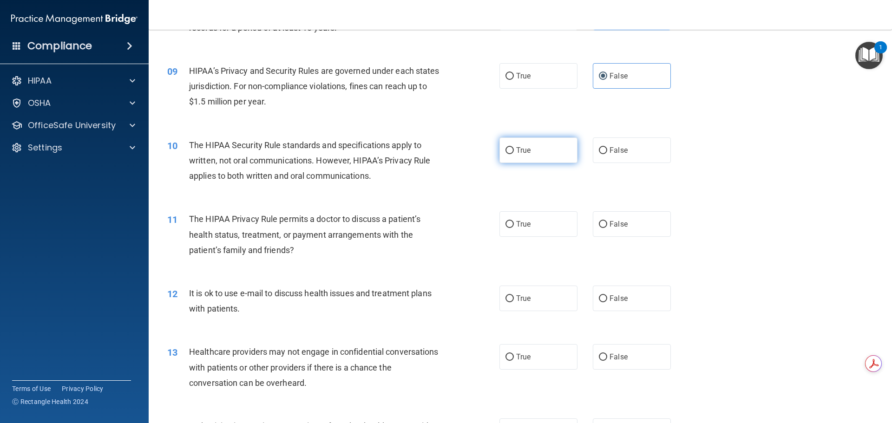
click at [541, 140] on label "True" at bounding box center [538, 150] width 78 height 26
click at [514, 147] on input "True" at bounding box center [509, 150] width 8 height 7
radio input "true"
click at [537, 236] on label "True" at bounding box center [538, 224] width 78 height 26
click at [514, 228] on input "True" at bounding box center [509, 224] width 8 height 7
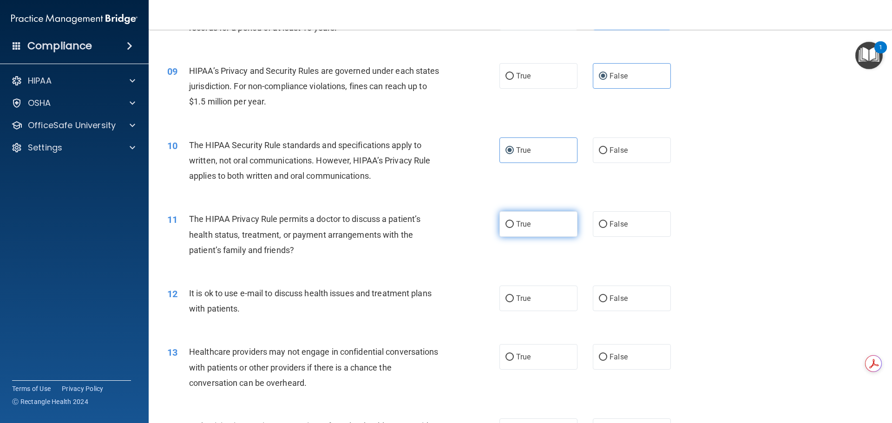
radio input "true"
click at [534, 286] on label "True" at bounding box center [538, 299] width 78 height 26
click at [514, 295] on input "True" at bounding box center [509, 298] width 8 height 7
radio input "true"
click at [621, 361] on label "False" at bounding box center [632, 357] width 78 height 26
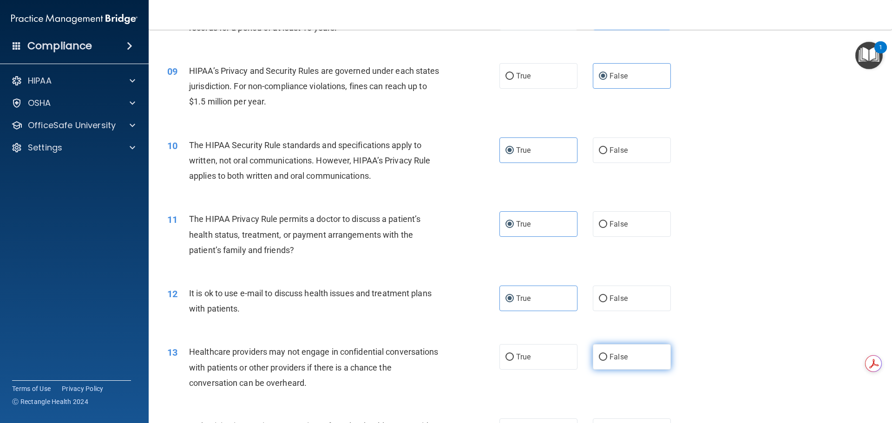
click at [607, 361] on input "False" at bounding box center [603, 357] width 8 height 7
radio input "true"
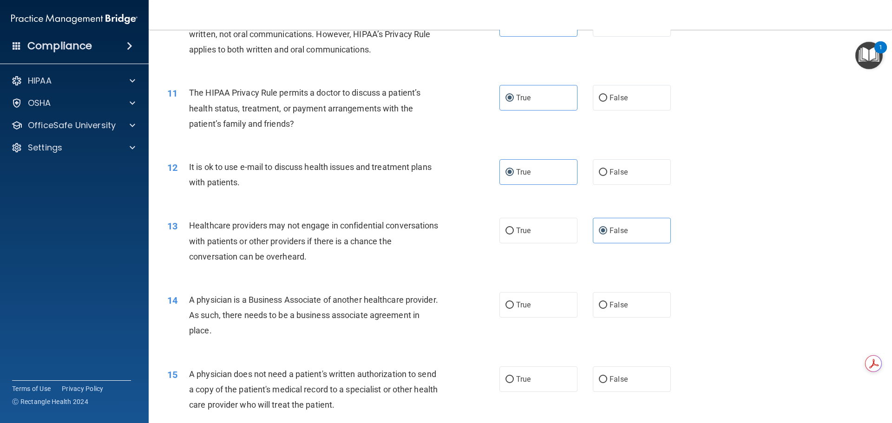
scroll to position [697, 0]
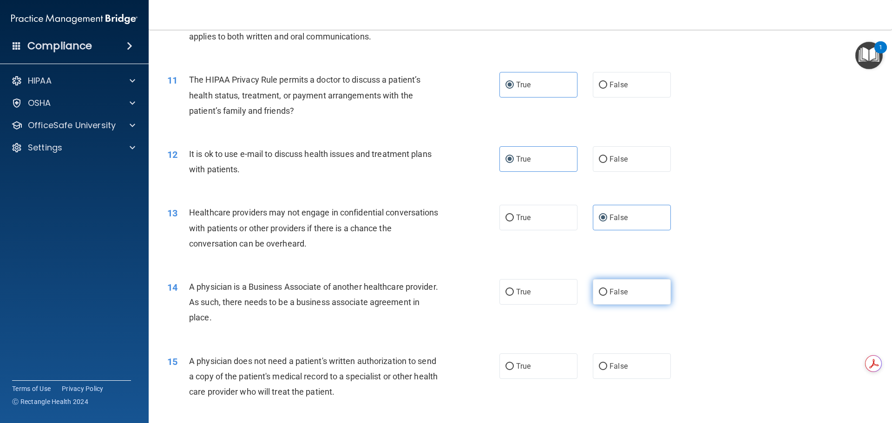
click at [620, 302] on label "False" at bounding box center [632, 292] width 78 height 26
click at [607, 296] on input "False" at bounding box center [603, 292] width 8 height 7
radio input "true"
click at [518, 371] on label "True" at bounding box center [538, 366] width 78 height 26
click at [514, 370] on input "True" at bounding box center [509, 366] width 8 height 7
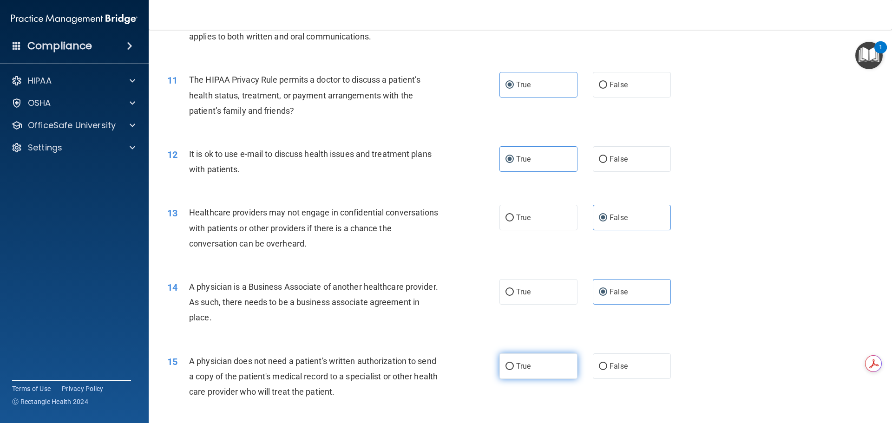
radio input "true"
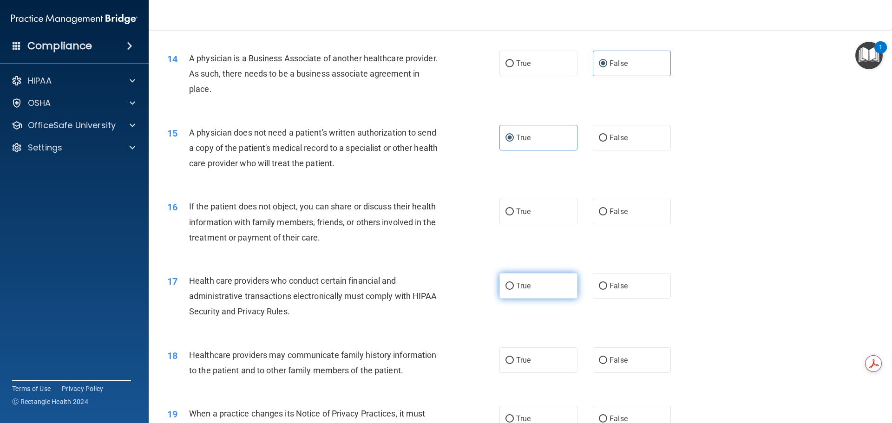
scroll to position [929, 0]
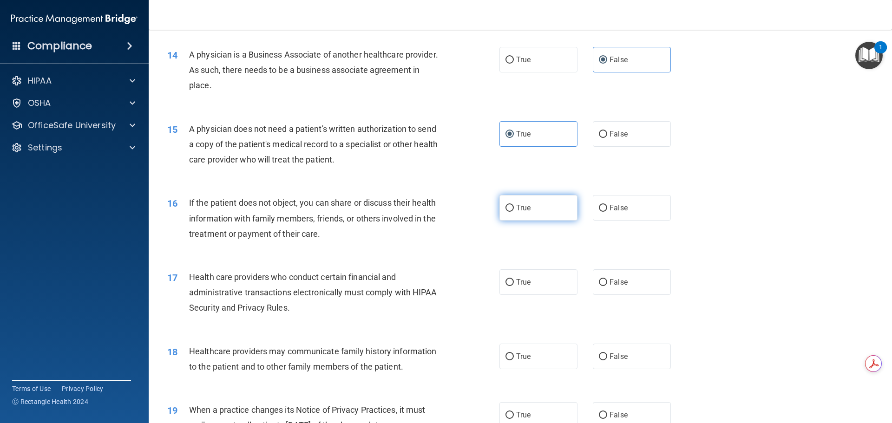
click at [533, 217] on label "True" at bounding box center [538, 208] width 78 height 26
click at [514, 212] on input "True" at bounding box center [509, 208] width 8 height 7
radio input "true"
click at [533, 282] on label "True" at bounding box center [538, 282] width 78 height 26
click at [514, 282] on input "True" at bounding box center [509, 282] width 8 height 7
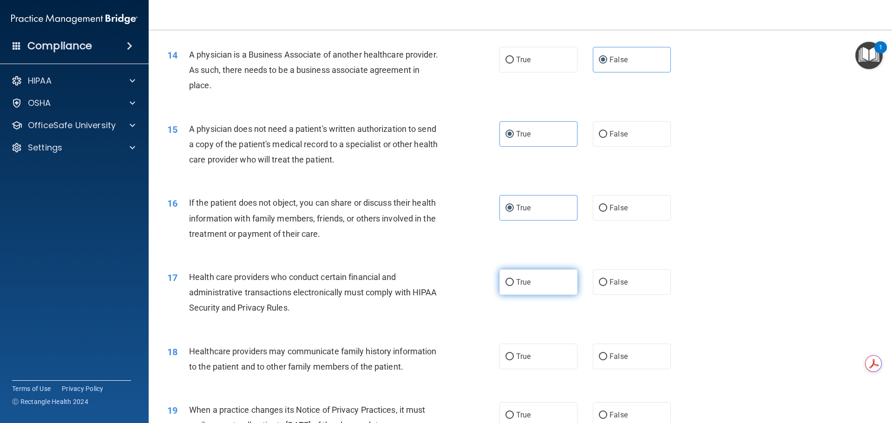
radio input "true"
click at [627, 358] on label "False" at bounding box center [632, 357] width 78 height 26
click at [607, 358] on input "False" at bounding box center [603, 356] width 8 height 7
radio input "true"
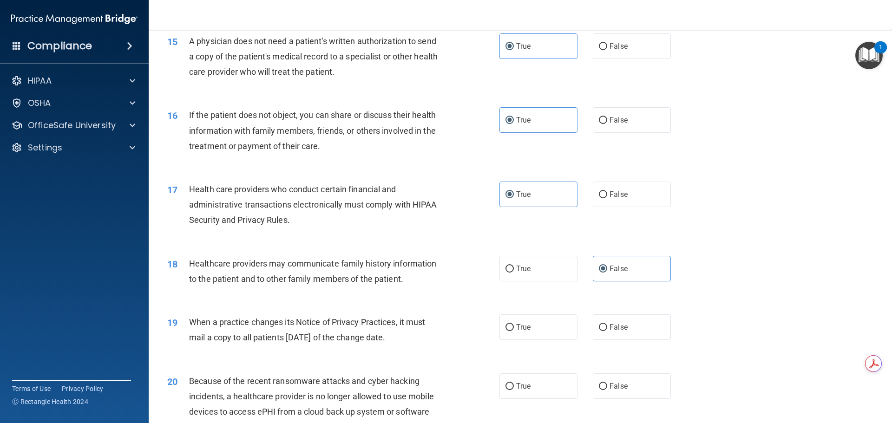
scroll to position [1161, 0]
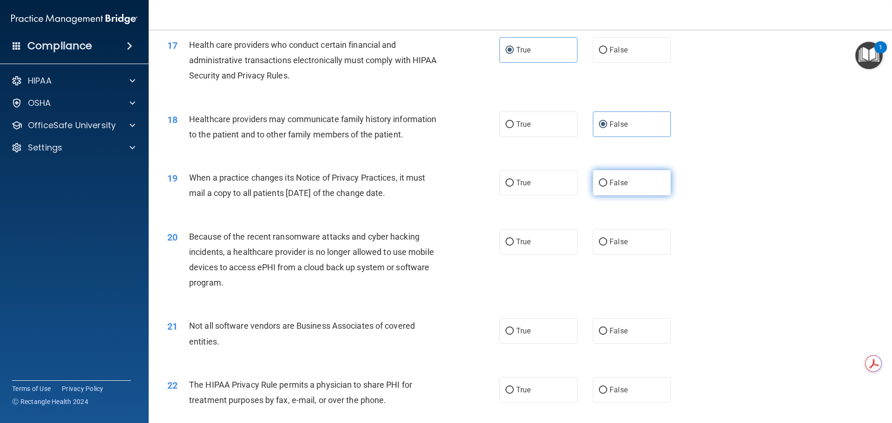
drag, startPoint x: 647, startPoint y: 171, endPoint x: 647, endPoint y: 183, distance: 12.5
click at [647, 175] on label "False" at bounding box center [632, 183] width 78 height 26
click at [607, 180] on input "False" at bounding box center [603, 183] width 8 height 7
radio input "true"
click at [637, 249] on label "False" at bounding box center [632, 242] width 78 height 26
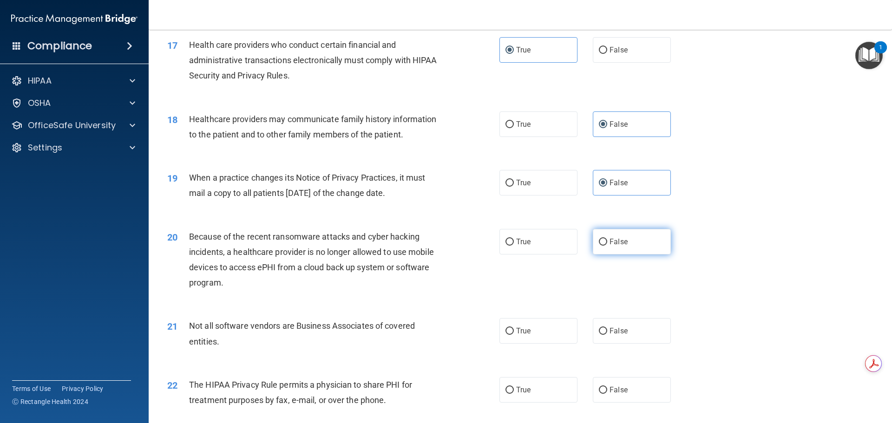
click at [607, 246] on input "False" at bounding box center [603, 242] width 8 height 7
radio input "true"
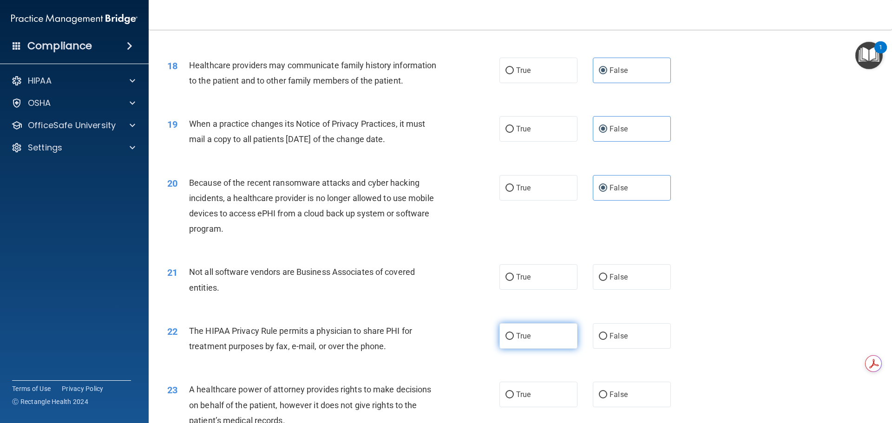
scroll to position [1301, 0]
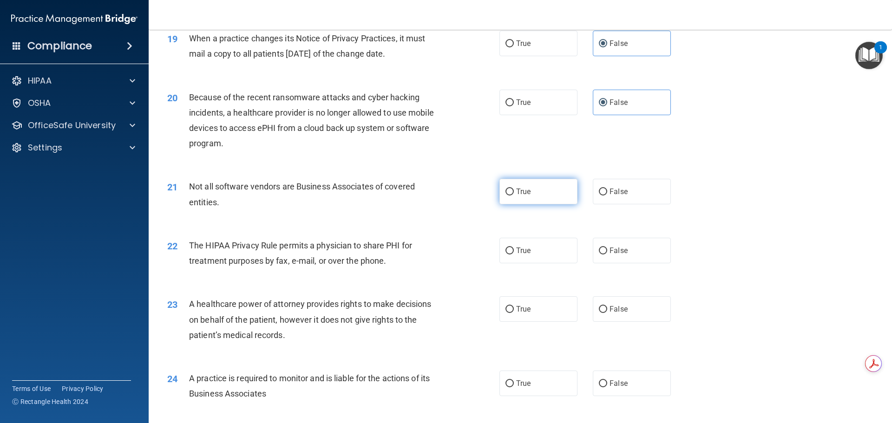
click at [535, 185] on label "True" at bounding box center [538, 192] width 78 height 26
click at [514, 189] on input "True" at bounding box center [509, 192] width 8 height 7
radio input "true"
click at [542, 254] on label "True" at bounding box center [538, 251] width 78 height 26
click at [514, 254] on input "True" at bounding box center [509, 251] width 8 height 7
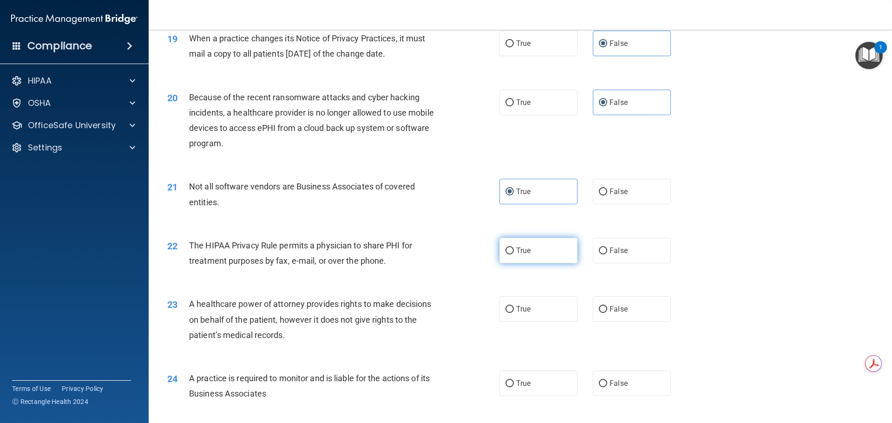
radio input "true"
click at [604, 315] on label "False" at bounding box center [632, 309] width 78 height 26
click at [604, 313] on input "False" at bounding box center [603, 309] width 8 height 7
radio input "true"
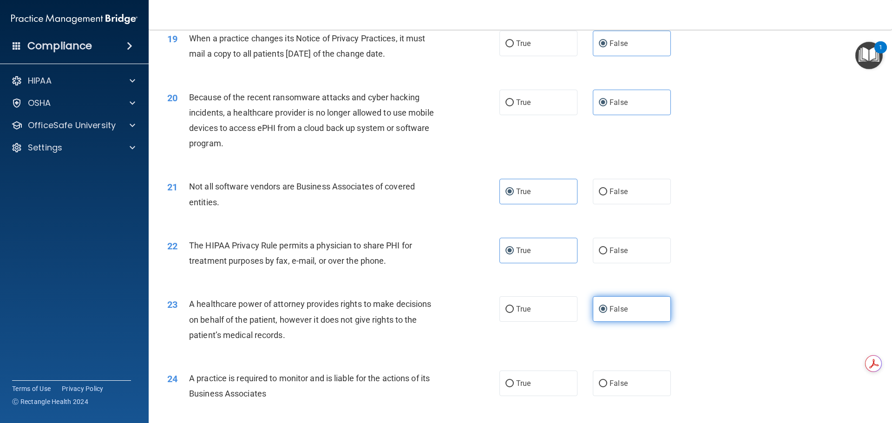
scroll to position [1347, 0]
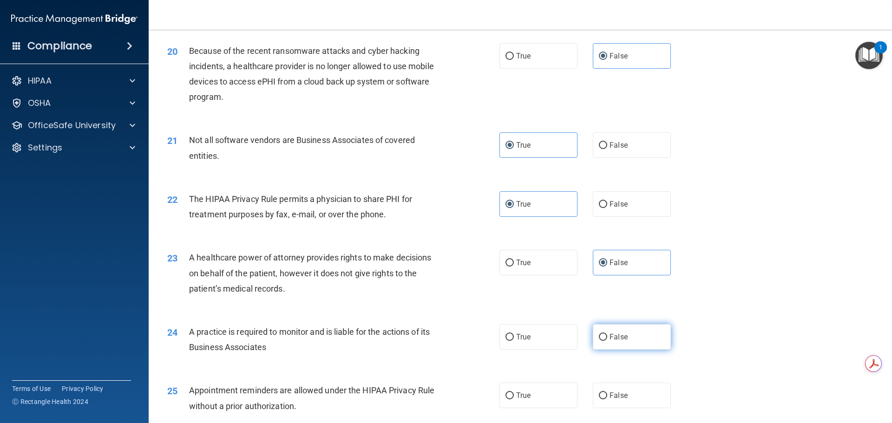
click at [599, 334] on input "False" at bounding box center [603, 337] width 8 height 7
radio input "true"
click at [544, 397] on label "True" at bounding box center [538, 396] width 78 height 26
click at [514, 397] on input "True" at bounding box center [509, 395] width 8 height 7
radio input "true"
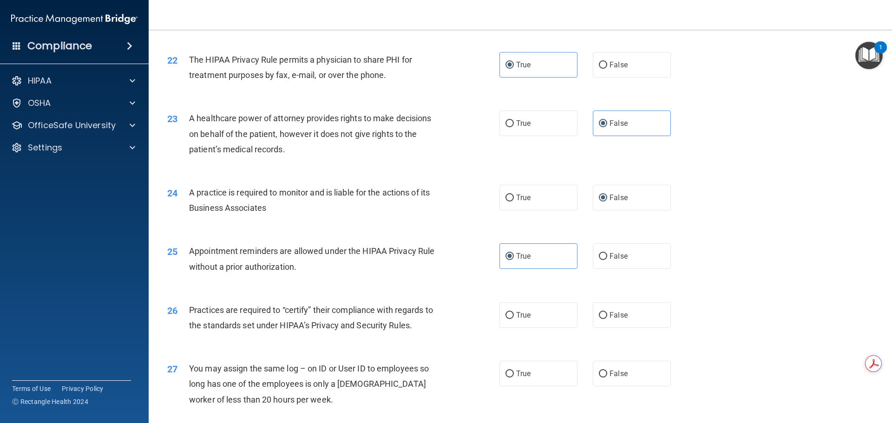
scroll to position [1533, 0]
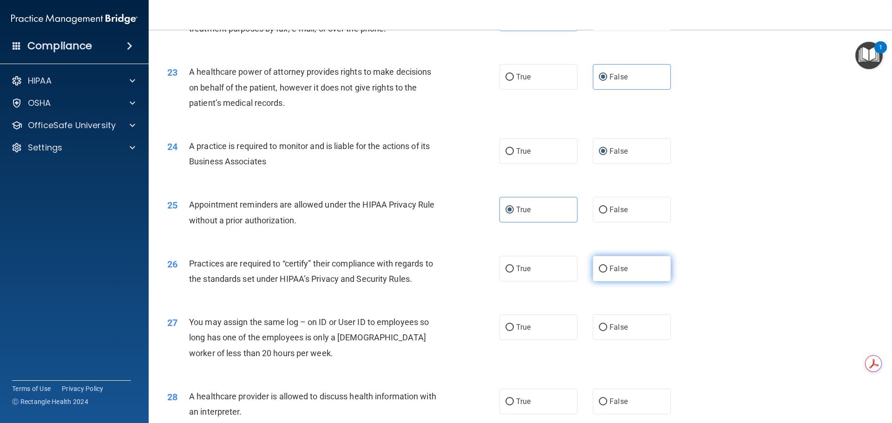
click at [613, 264] on label "False" at bounding box center [632, 269] width 78 height 26
click at [607, 266] on input "False" at bounding box center [603, 269] width 8 height 7
radio input "true"
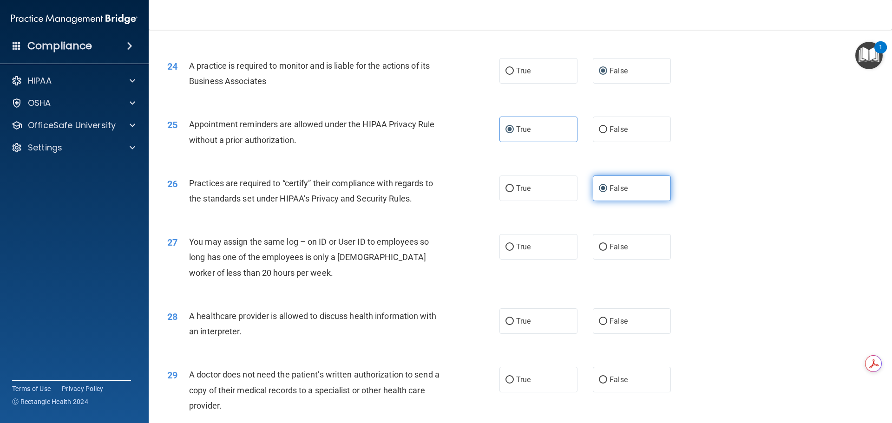
scroll to position [1626, 0]
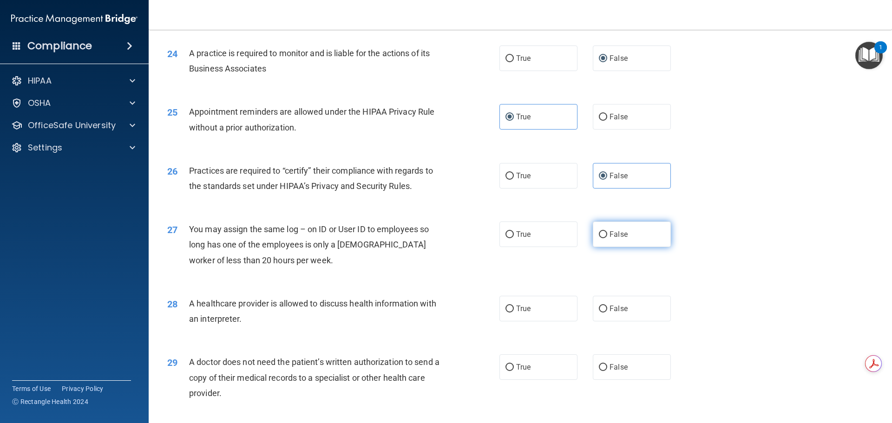
click at [619, 247] on label "False" at bounding box center [632, 235] width 78 height 26
click at [607, 238] on input "False" at bounding box center [603, 234] width 8 height 7
radio input "true"
click at [524, 316] on label "True" at bounding box center [538, 309] width 78 height 26
click at [514, 313] on input "True" at bounding box center [509, 309] width 8 height 7
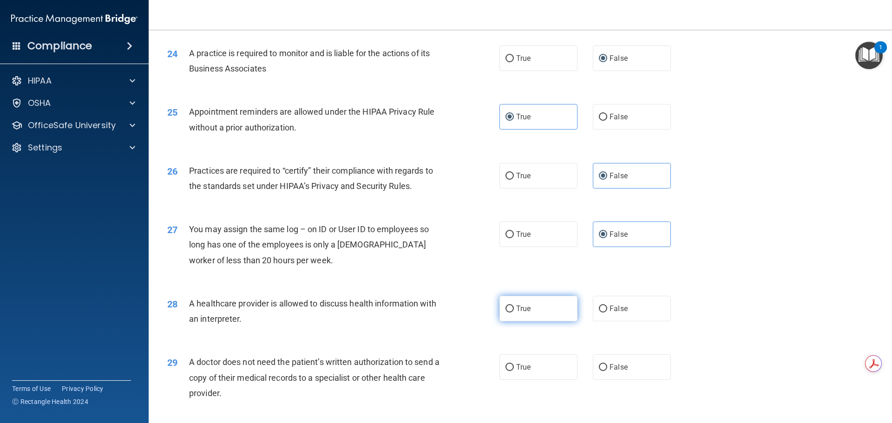
radio input "true"
click at [525, 372] on label "True" at bounding box center [538, 367] width 78 height 26
click at [514, 371] on input "True" at bounding box center [509, 367] width 8 height 7
radio input "true"
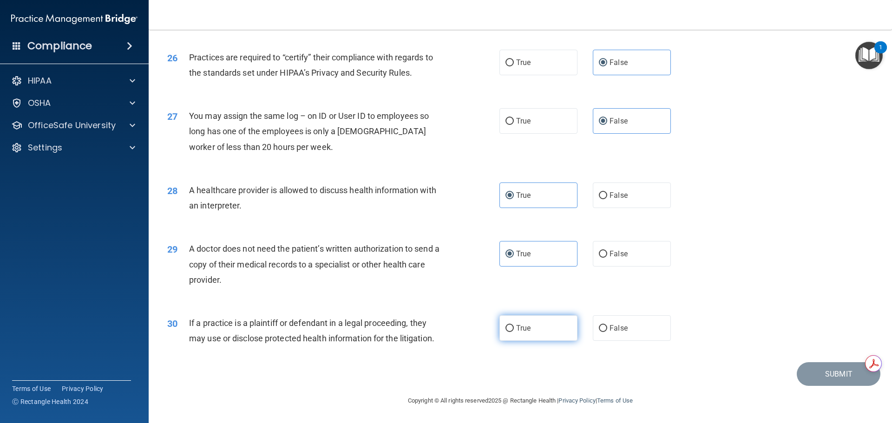
click at [534, 327] on label "True" at bounding box center [538, 328] width 78 height 26
click at [514, 327] on input "True" at bounding box center [509, 328] width 8 height 7
radio input "true"
click at [831, 373] on button "Submit" at bounding box center [839, 374] width 84 height 24
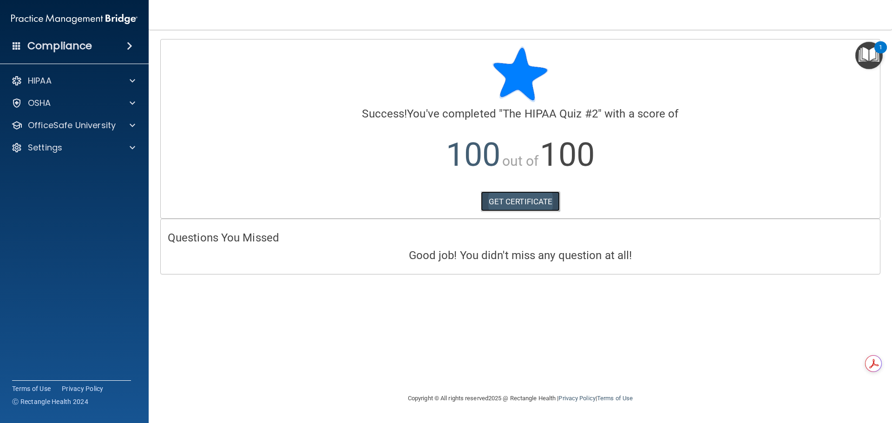
click at [497, 204] on link "GET CERTIFICATE" at bounding box center [520, 201] width 79 height 20
drag, startPoint x: 30, startPoint y: 116, endPoint x: 33, endPoint y: 122, distance: 6.9
click at [32, 117] on div "HIPAA Documents and Policies Report an Incident Business Associates Emergency P…" at bounding box center [74, 116] width 149 height 97
click at [33, 122] on p "OfficeSafe University" at bounding box center [72, 125] width 88 height 11
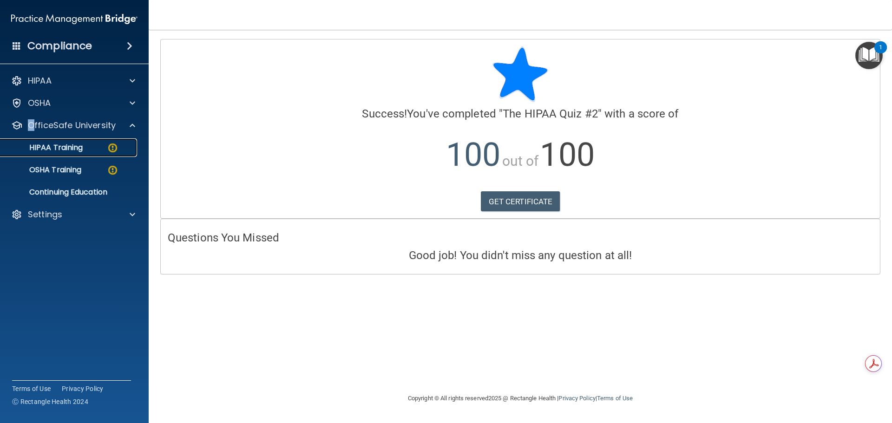
click at [76, 152] on p "HIPAA Training" at bounding box center [44, 147] width 77 height 9
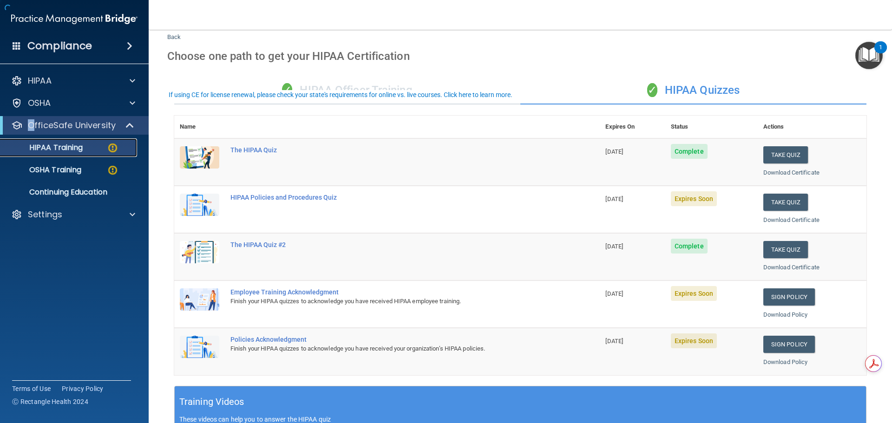
scroll to position [46, 0]
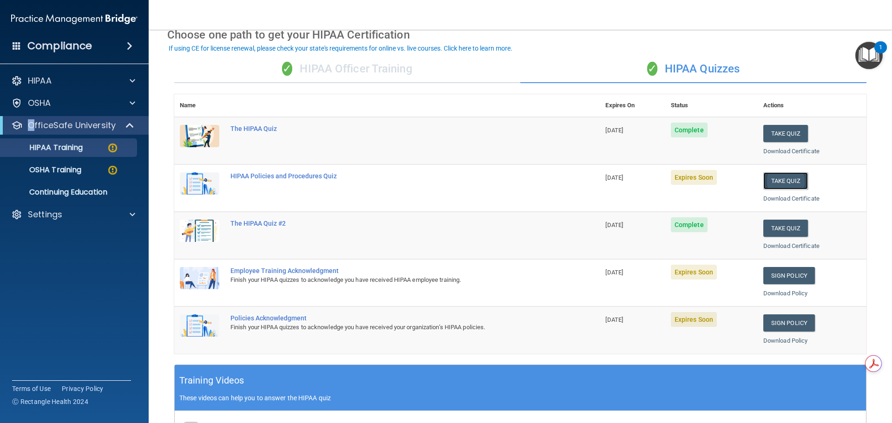
click at [786, 176] on button "Take Quiz" at bounding box center [785, 180] width 45 height 17
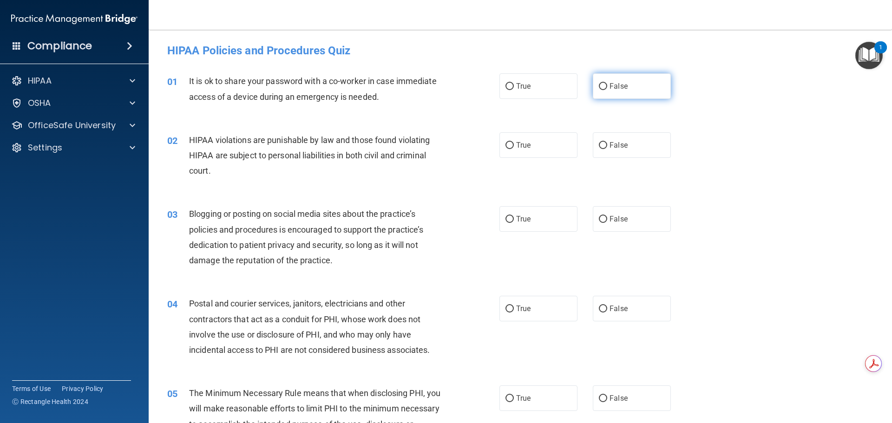
click at [624, 76] on label "False" at bounding box center [632, 86] width 78 height 26
click at [607, 83] on input "False" at bounding box center [603, 86] width 8 height 7
radio input "true"
drag, startPoint x: 301, startPoint y: 128, endPoint x: 289, endPoint y: 142, distance: 18.4
click at [513, 149] on label "True" at bounding box center [538, 145] width 78 height 26
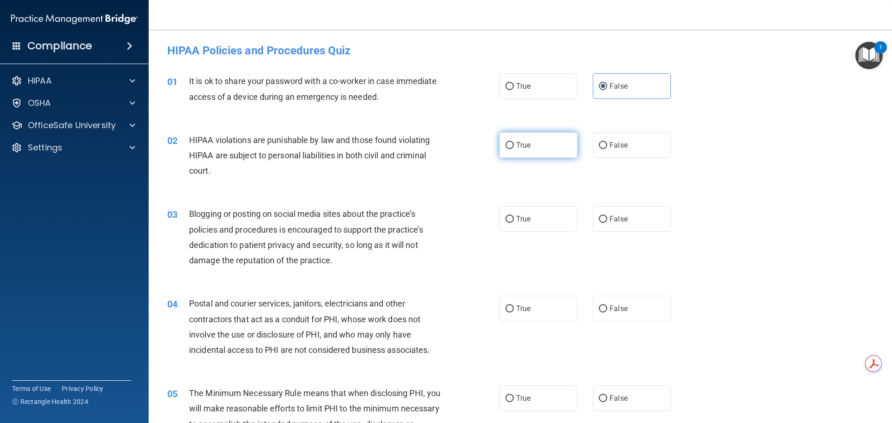
click at [513, 149] on input "True" at bounding box center [509, 145] width 8 height 7
radio input "true"
click at [505, 222] on input "True" at bounding box center [509, 219] width 8 height 7
radio input "true"
click at [522, 304] on span "True" at bounding box center [523, 308] width 14 height 9
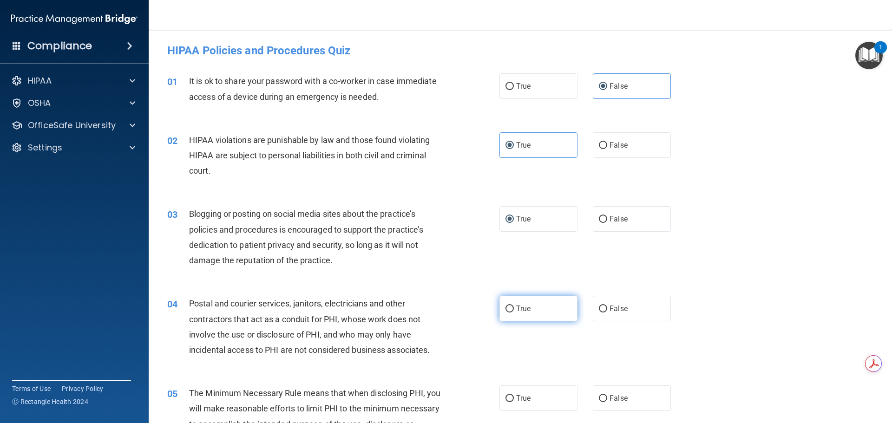
click at [514, 306] on input "True" at bounding box center [509, 309] width 8 height 7
radio input "true"
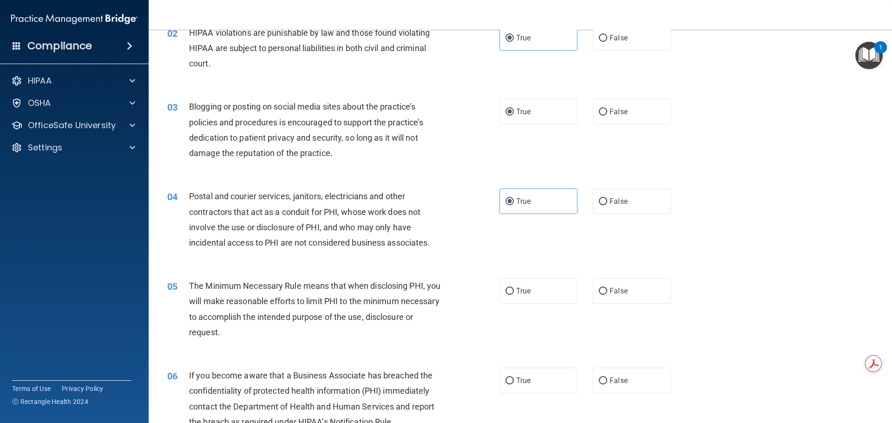
scroll to position [139, 0]
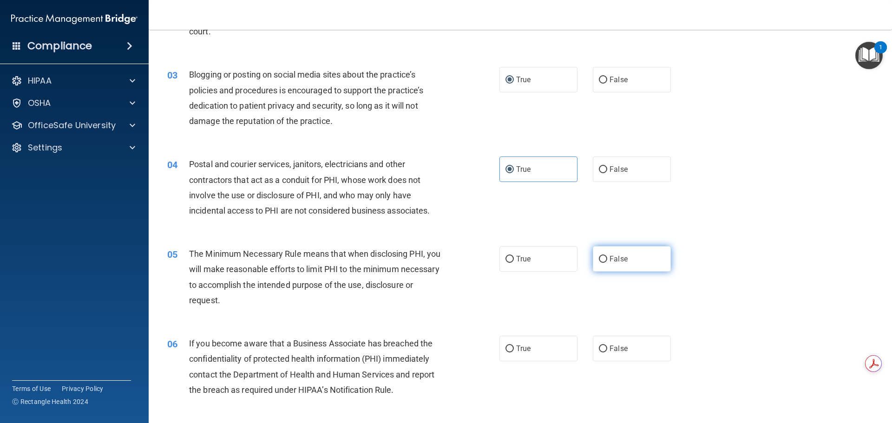
click at [661, 261] on label "False" at bounding box center [632, 259] width 78 height 26
click at [607, 261] on input "False" at bounding box center [603, 259] width 8 height 7
radio input "true"
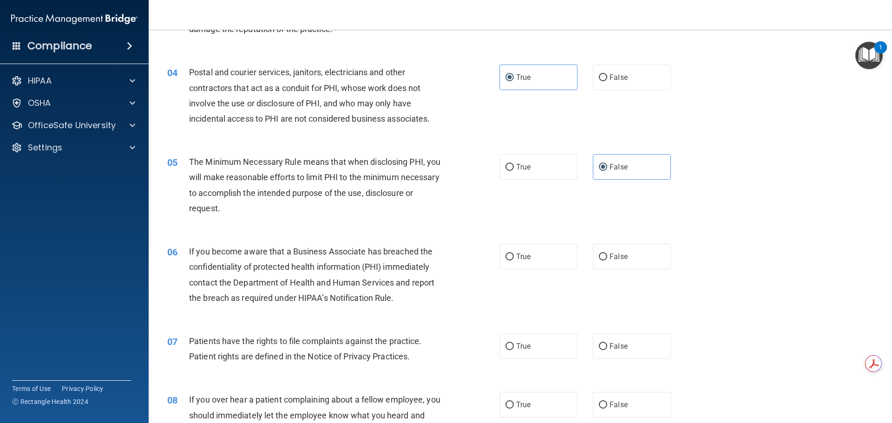
scroll to position [232, 0]
click at [525, 253] on span "True" at bounding box center [523, 255] width 14 height 9
click at [514, 253] on input "True" at bounding box center [509, 256] width 8 height 7
radio input "true"
click at [549, 341] on label "True" at bounding box center [538, 346] width 78 height 26
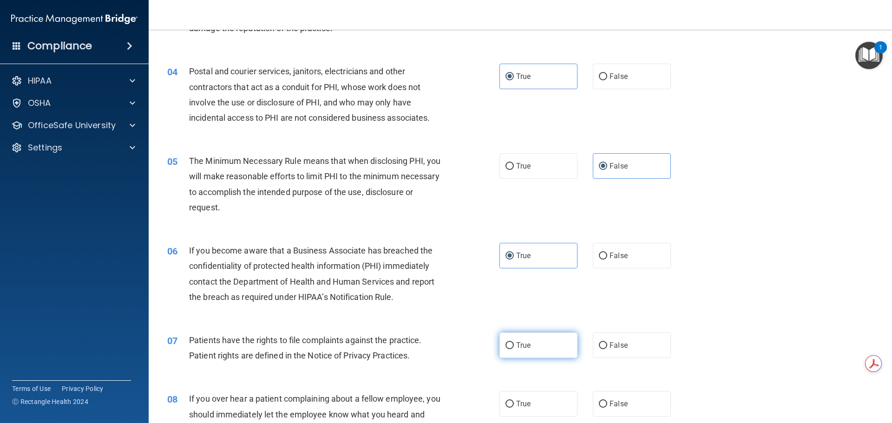
click at [514, 342] on input "True" at bounding box center [509, 345] width 8 height 7
radio input "true"
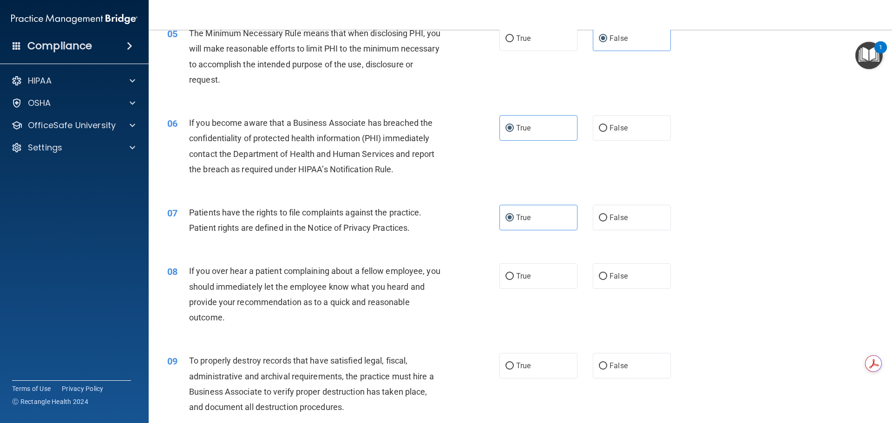
scroll to position [418, 0]
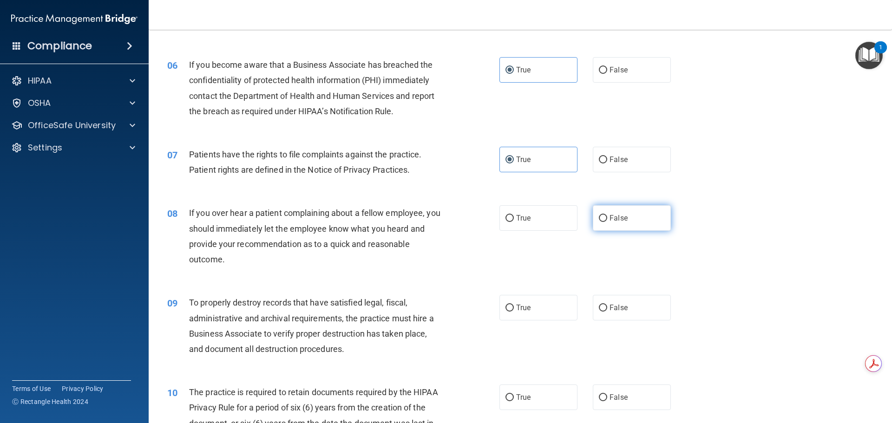
click at [613, 216] on span "False" at bounding box center [618, 218] width 18 height 9
click at [607, 216] on input "False" at bounding box center [603, 218] width 8 height 7
radio input "true"
click at [646, 312] on label "False" at bounding box center [632, 308] width 78 height 26
click at [607, 312] on input "False" at bounding box center [603, 308] width 8 height 7
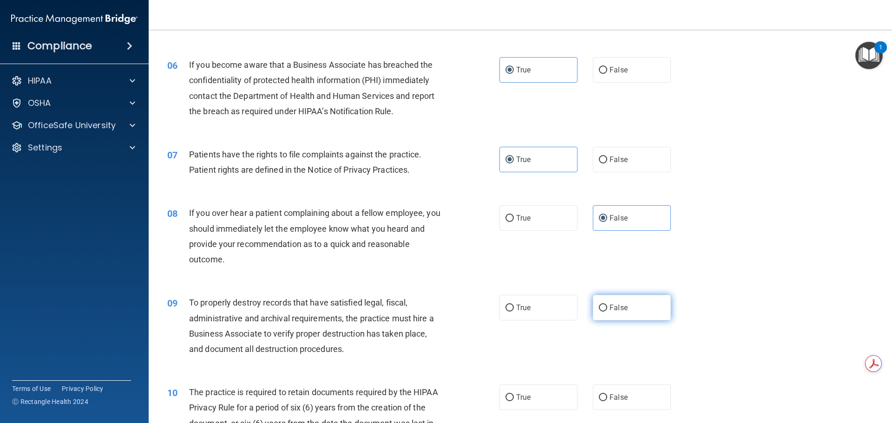
radio input "true"
click at [526, 310] on span "True" at bounding box center [523, 307] width 14 height 9
click at [514, 310] on input "True" at bounding box center [509, 308] width 8 height 7
radio input "true"
radio input "false"
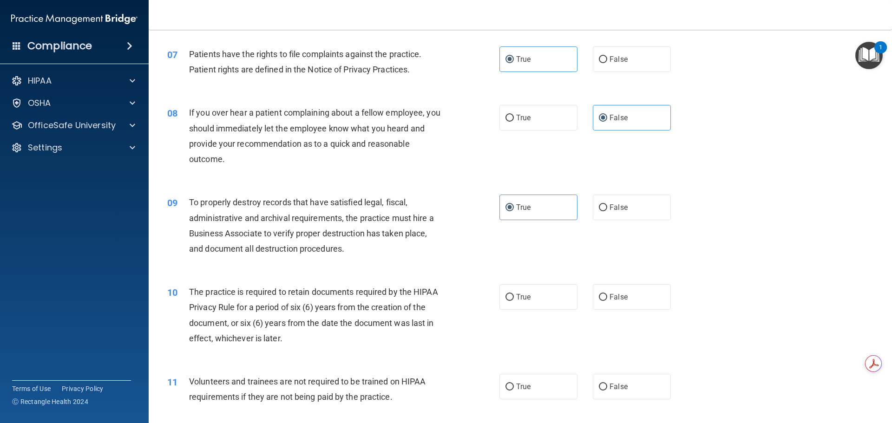
scroll to position [557, 0]
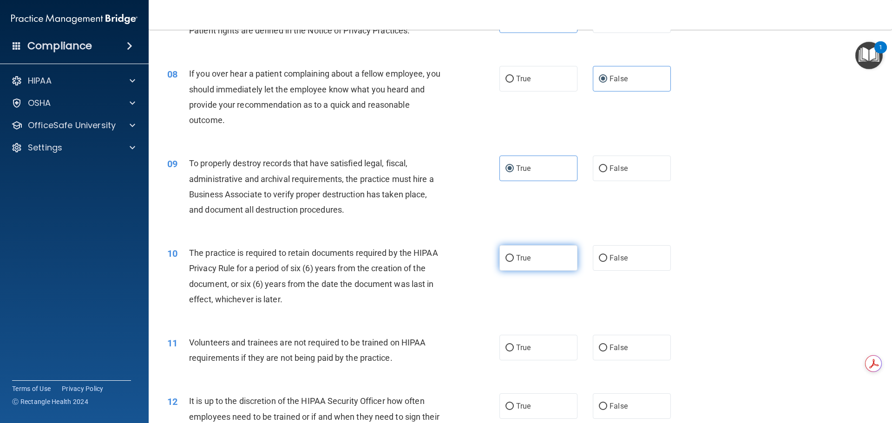
click at [524, 259] on span "True" at bounding box center [523, 258] width 14 height 9
click at [514, 259] on input "True" at bounding box center [509, 258] width 8 height 7
radio input "true"
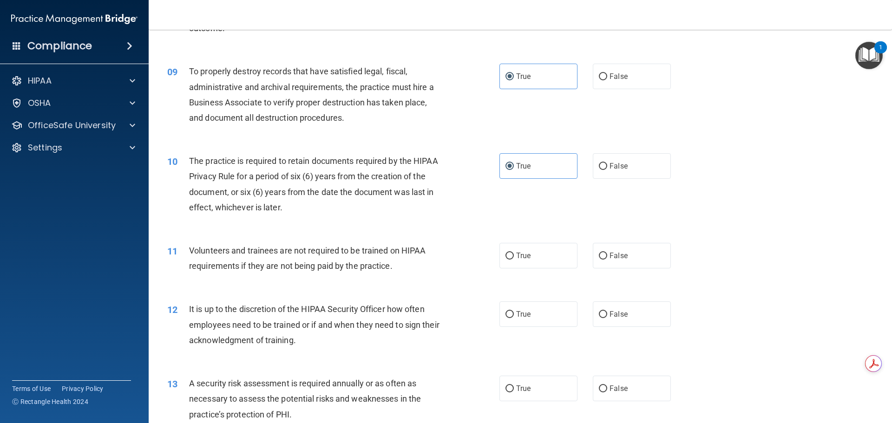
scroll to position [650, 0]
click at [606, 255] on label "False" at bounding box center [632, 255] width 78 height 26
click at [606, 255] on input "False" at bounding box center [603, 255] width 8 height 7
radio input "true"
click at [539, 309] on label "True" at bounding box center [538, 314] width 78 height 26
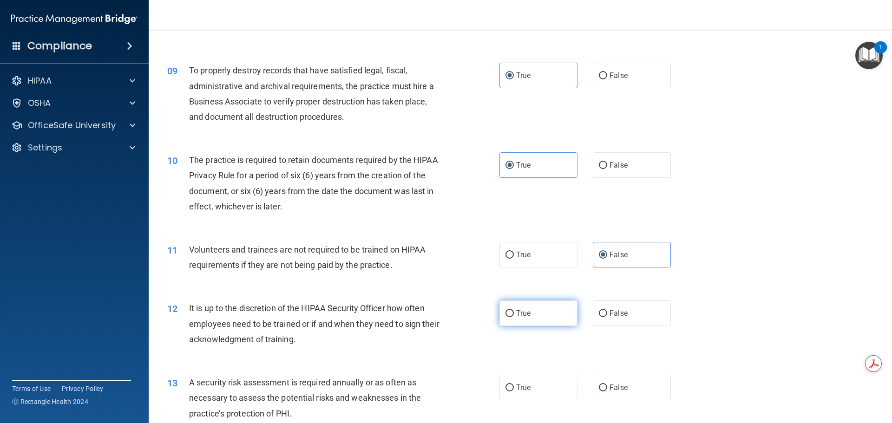
click at [514, 310] on input "True" at bounding box center [509, 313] width 8 height 7
radio input "true"
click at [639, 307] on label "False" at bounding box center [632, 314] width 78 height 26
click at [607, 310] on input "False" at bounding box center [603, 313] width 8 height 7
radio input "true"
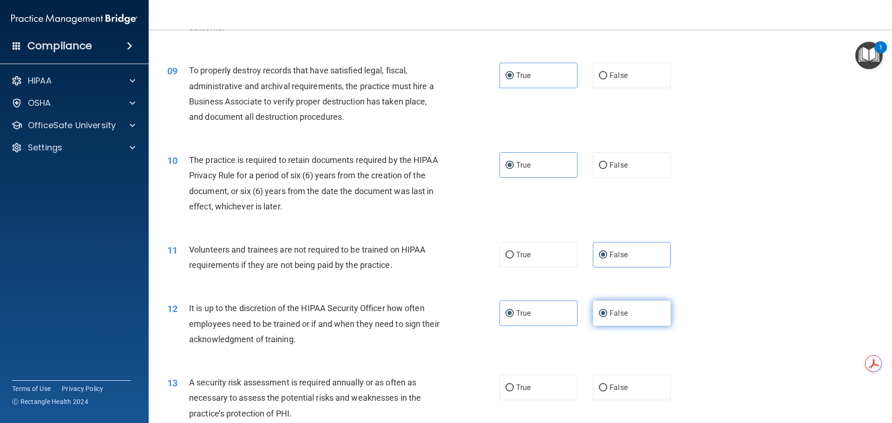
radio input "false"
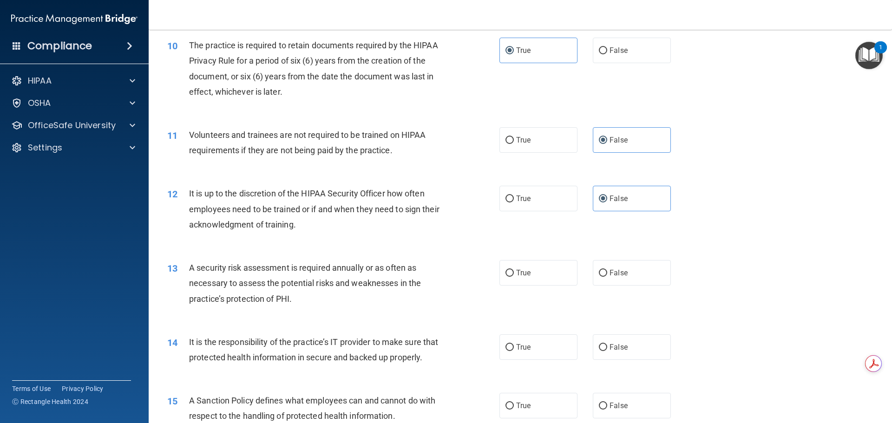
scroll to position [790, 0]
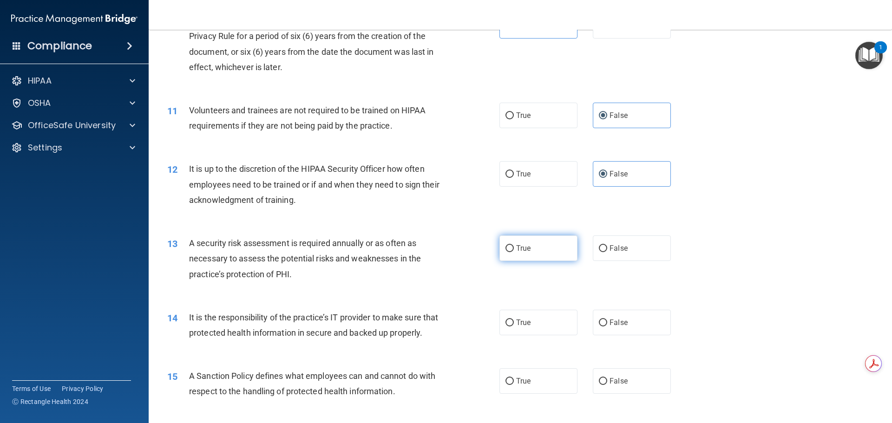
click at [562, 246] on label "True" at bounding box center [538, 248] width 78 height 26
click at [514, 246] on input "True" at bounding box center [509, 248] width 8 height 7
radio input "true"
click at [524, 328] on label "True" at bounding box center [538, 323] width 78 height 26
click at [514, 327] on input "True" at bounding box center [509, 323] width 8 height 7
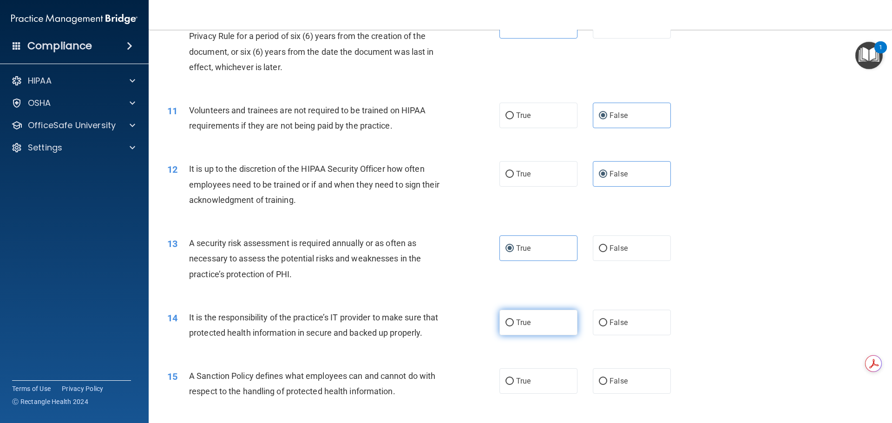
radio input "true"
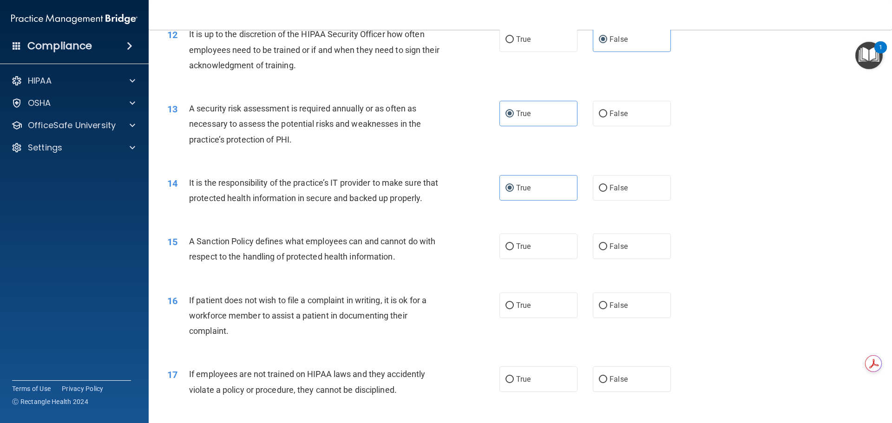
scroll to position [929, 0]
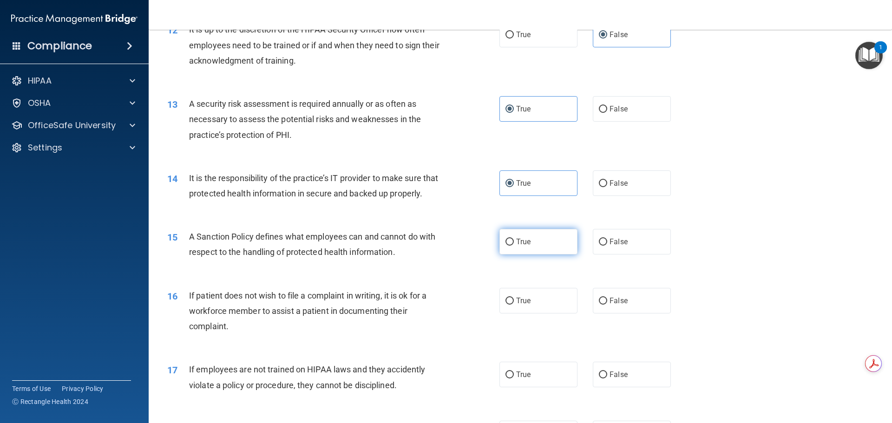
click at [529, 255] on label "True" at bounding box center [538, 242] width 78 height 26
click at [514, 246] on input "True" at bounding box center [509, 242] width 8 height 7
radio input "true"
click at [651, 253] on label "False" at bounding box center [632, 242] width 78 height 26
click at [607, 246] on input "False" at bounding box center [603, 242] width 8 height 7
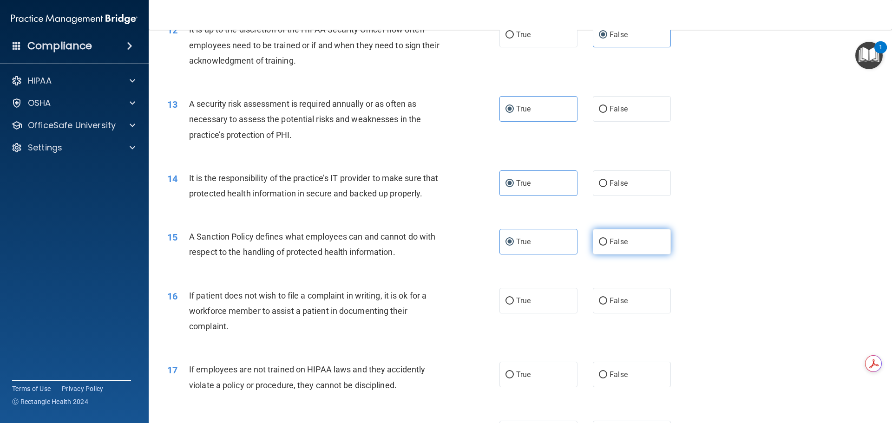
radio input "true"
click at [561, 255] on label "True" at bounding box center [538, 242] width 78 height 26
click at [514, 246] on input "True" at bounding box center [509, 242] width 8 height 7
radio input "true"
radio input "false"
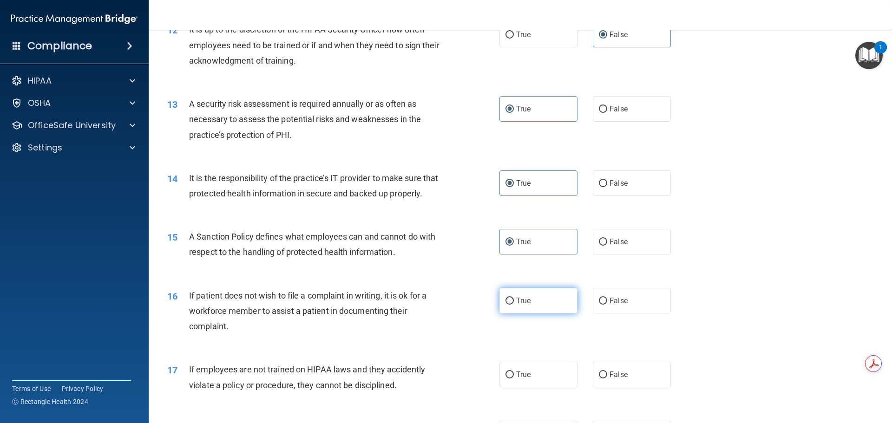
click at [539, 314] on label "True" at bounding box center [538, 301] width 78 height 26
click at [514, 305] on input "True" at bounding box center [509, 301] width 8 height 7
radio input "true"
click at [610, 305] on span "False" at bounding box center [618, 300] width 18 height 9
click at [607, 305] on input "False" at bounding box center [603, 301] width 8 height 7
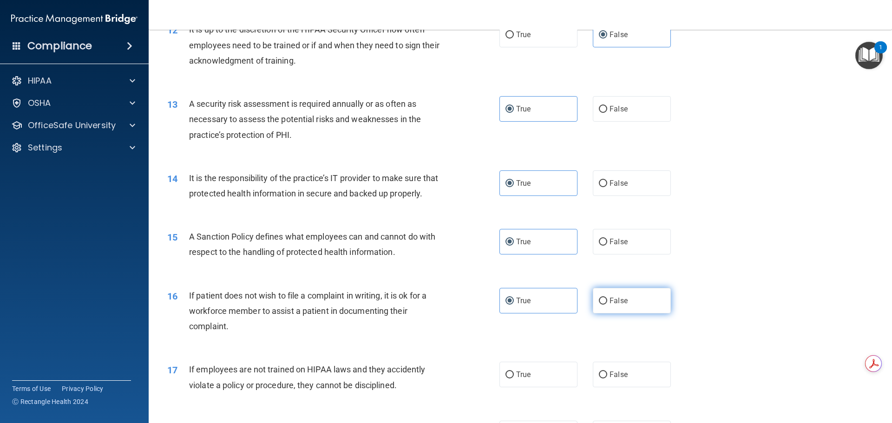
radio input "true"
radio input "false"
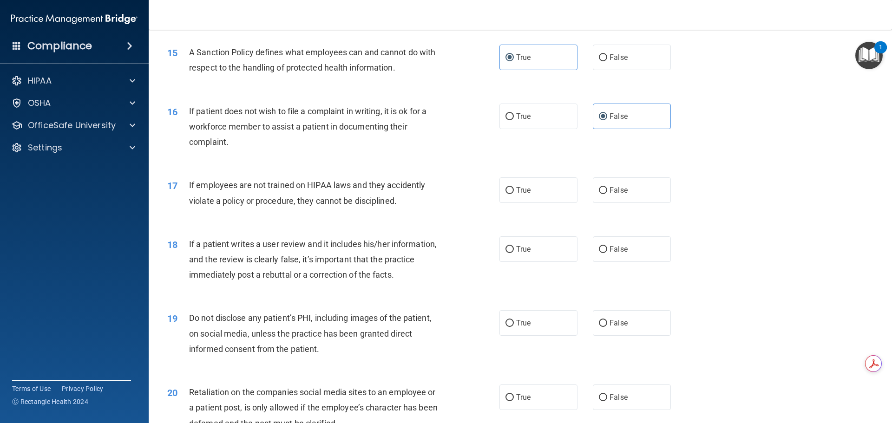
scroll to position [1115, 0]
click at [600, 193] on label "False" at bounding box center [632, 189] width 78 height 26
click at [600, 193] on input "False" at bounding box center [603, 189] width 8 height 7
radio input "true"
click at [609, 252] on span "False" at bounding box center [618, 247] width 18 height 9
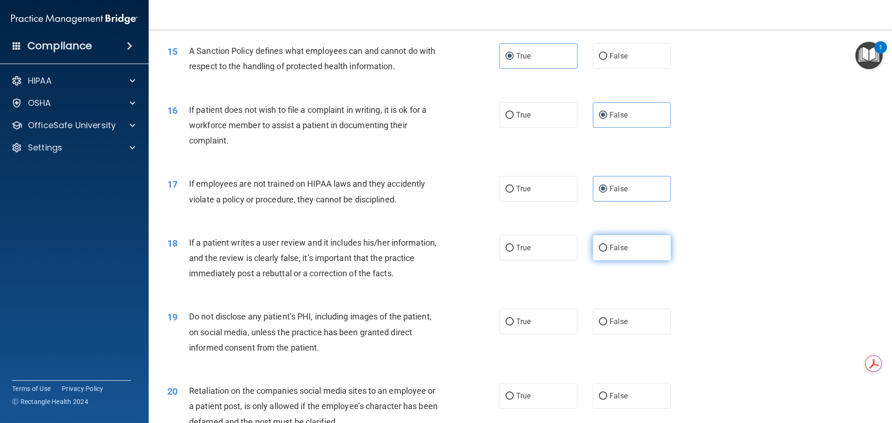
click at [607, 252] on input "False" at bounding box center [603, 248] width 8 height 7
radio input "true"
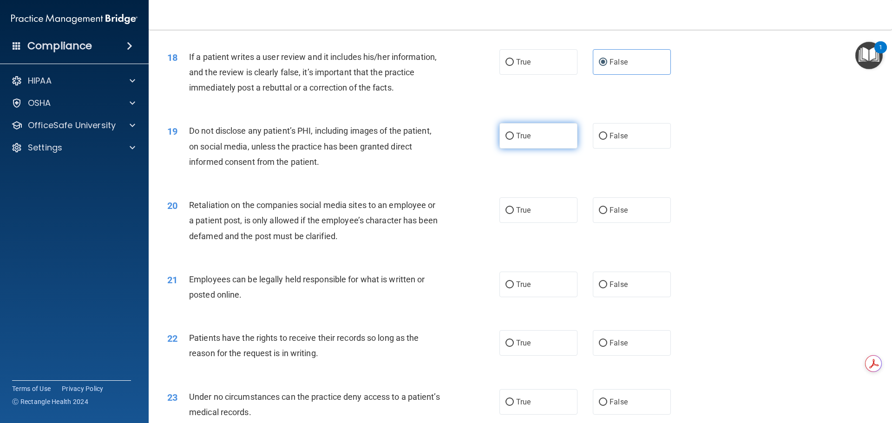
click at [517, 149] on label "True" at bounding box center [538, 136] width 78 height 26
click at [514, 140] on input "True" at bounding box center [509, 136] width 8 height 7
radio input "true"
click at [623, 223] on label "False" at bounding box center [632, 210] width 78 height 26
click at [607, 214] on input "False" at bounding box center [603, 210] width 8 height 7
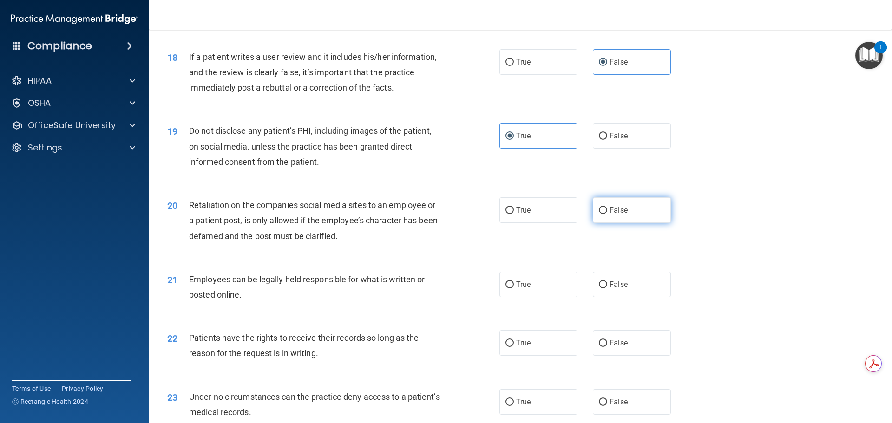
radio input "true"
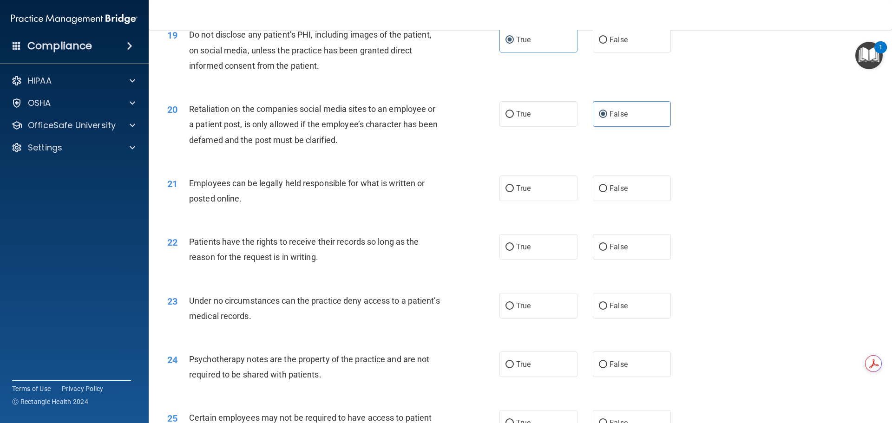
scroll to position [1440, 0]
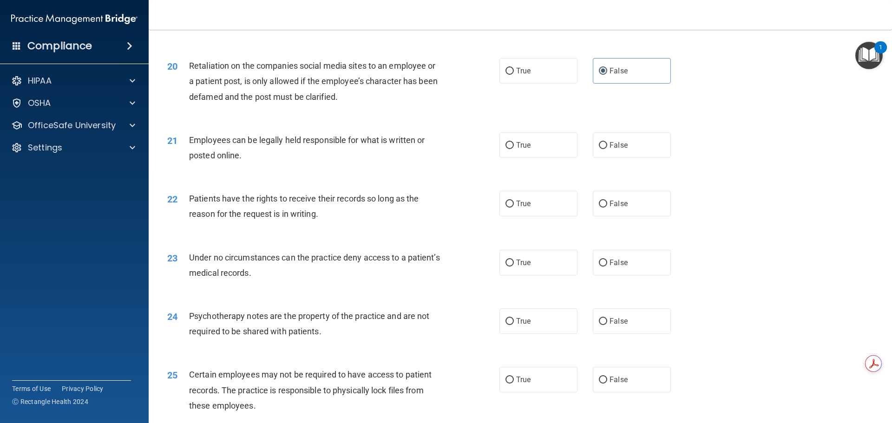
drag, startPoint x: 569, startPoint y: 192, endPoint x: 578, endPoint y: 203, distance: 14.5
drag, startPoint x: 578, startPoint y: 203, endPoint x: 530, endPoint y: 170, distance: 57.8
click at [530, 158] on label "True" at bounding box center [538, 145] width 78 height 26
click at [514, 149] on input "True" at bounding box center [509, 145] width 8 height 7
radio input "true"
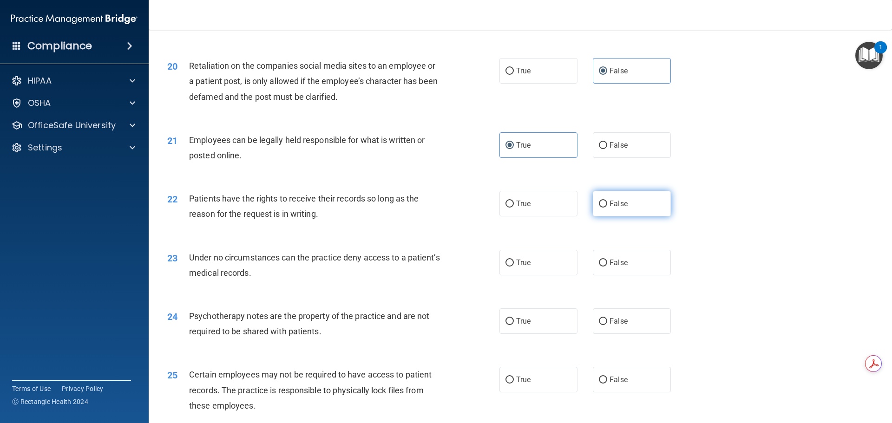
click at [640, 211] on label "False" at bounding box center [632, 204] width 78 height 26
click at [607, 208] on input "False" at bounding box center [603, 204] width 8 height 7
radio input "true"
click at [542, 275] on label "True" at bounding box center [538, 263] width 78 height 26
click at [514, 267] on input "True" at bounding box center [509, 263] width 8 height 7
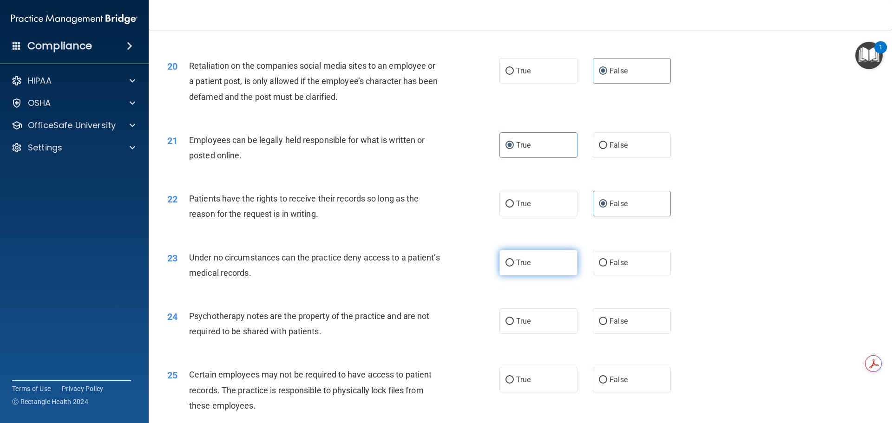
radio input "true"
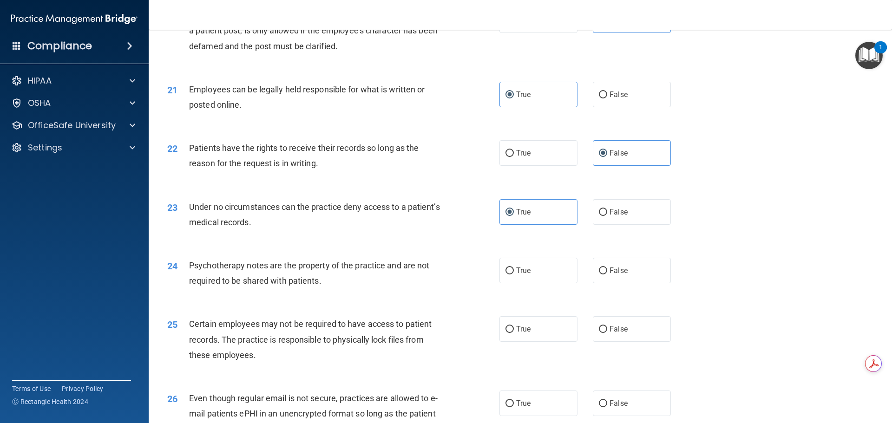
scroll to position [1579, 0]
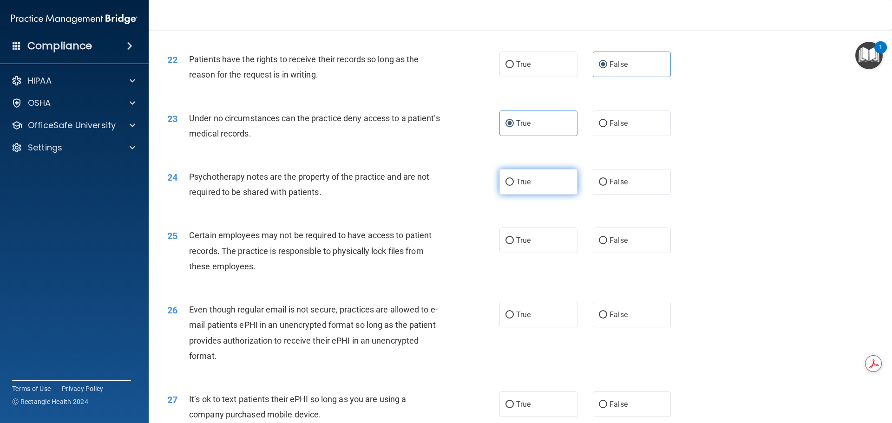
click at [549, 195] on label "True" at bounding box center [538, 182] width 78 height 26
click at [514, 186] on input "True" at bounding box center [509, 182] width 8 height 7
radio input "true"
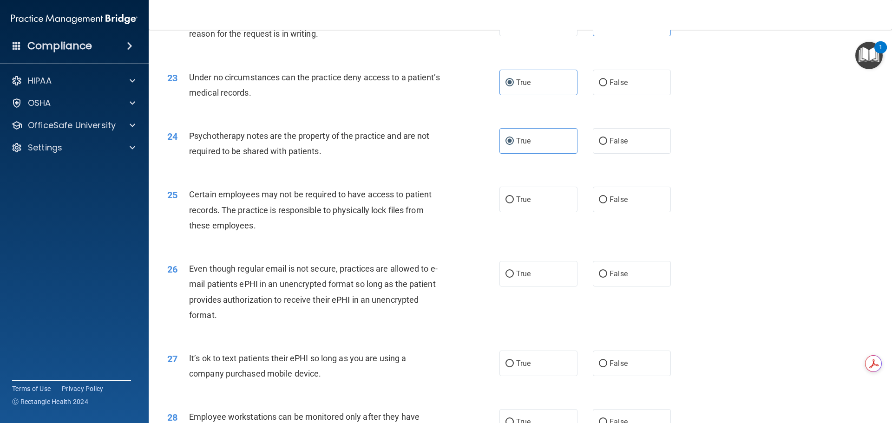
scroll to position [1626, 0]
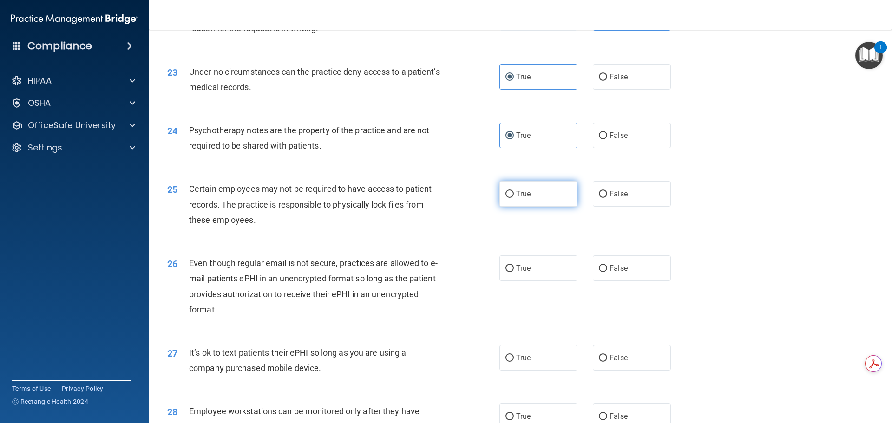
click at [553, 207] on label "True" at bounding box center [538, 194] width 78 height 26
click at [514, 198] on input "True" at bounding box center [509, 194] width 8 height 7
radio input "true"
click at [644, 207] on label "False" at bounding box center [632, 194] width 78 height 26
click at [607, 198] on input "False" at bounding box center [603, 194] width 8 height 7
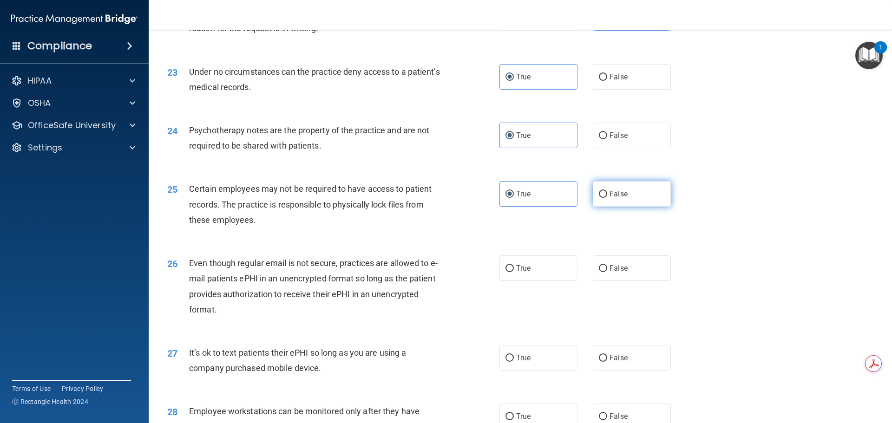
radio input "true"
radio input "false"
click at [515, 281] on label "True" at bounding box center [538, 268] width 78 height 26
click at [514, 272] on input "True" at bounding box center [509, 268] width 8 height 7
radio input "true"
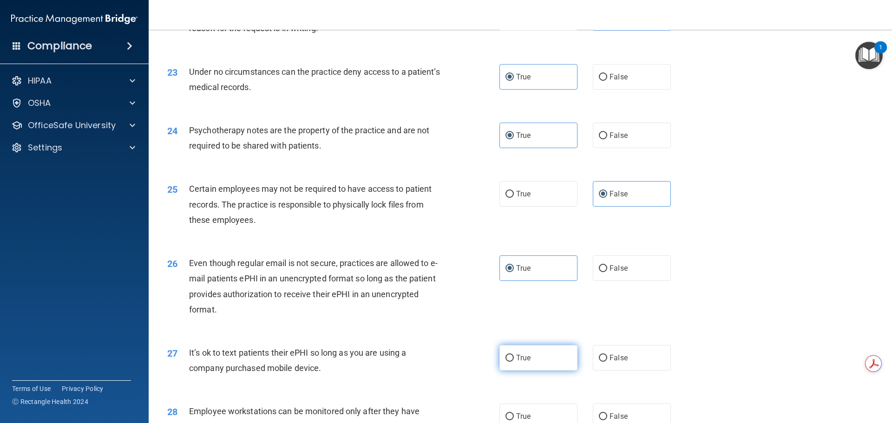
click at [536, 370] on label "True" at bounding box center [538, 358] width 78 height 26
click at [514, 362] on input "True" at bounding box center [509, 358] width 8 height 7
radio input "true"
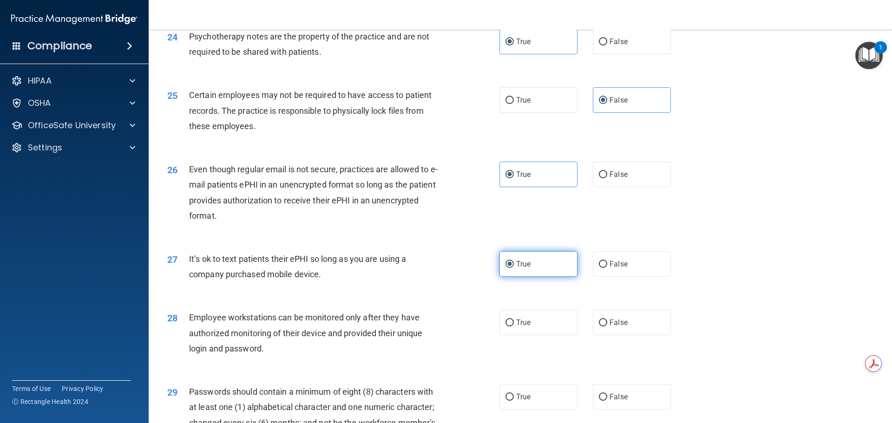
scroll to position [1858, 0]
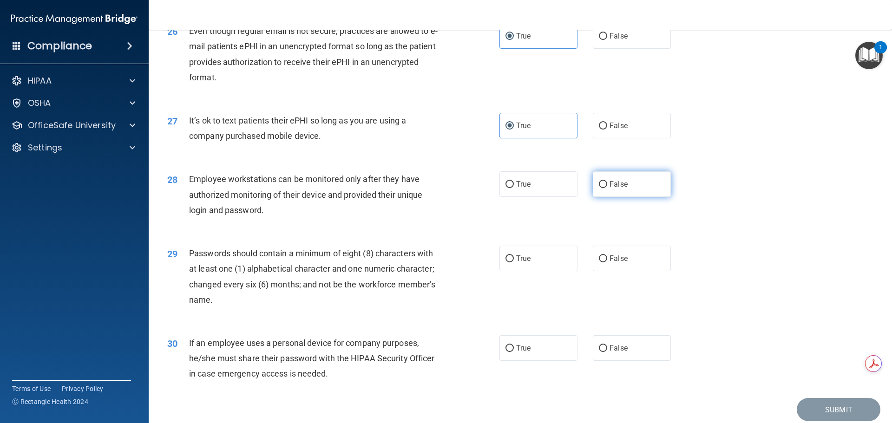
click at [614, 197] on label "False" at bounding box center [632, 184] width 78 height 26
click at [607, 188] on input "False" at bounding box center [603, 184] width 8 height 7
radio input "true"
click at [551, 271] on label "True" at bounding box center [538, 259] width 78 height 26
click at [514, 262] on input "True" at bounding box center [509, 258] width 8 height 7
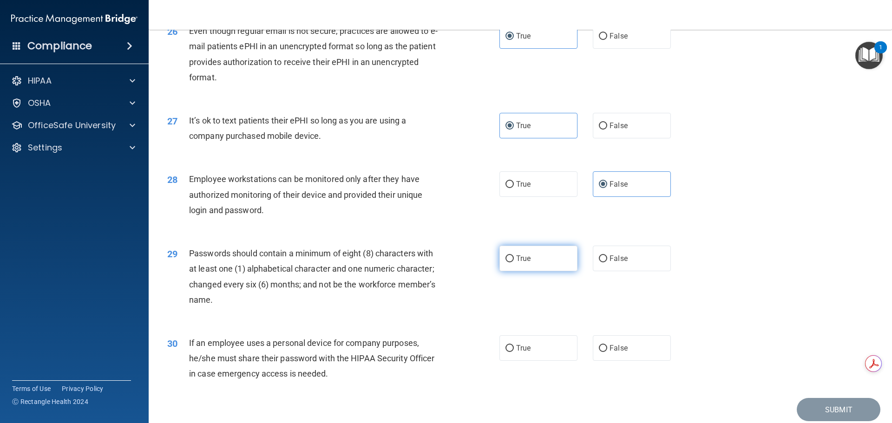
radio input "true"
click at [609, 353] on span "False" at bounding box center [618, 348] width 18 height 9
click at [607, 352] on input "False" at bounding box center [603, 348] width 8 height 7
radio input "true"
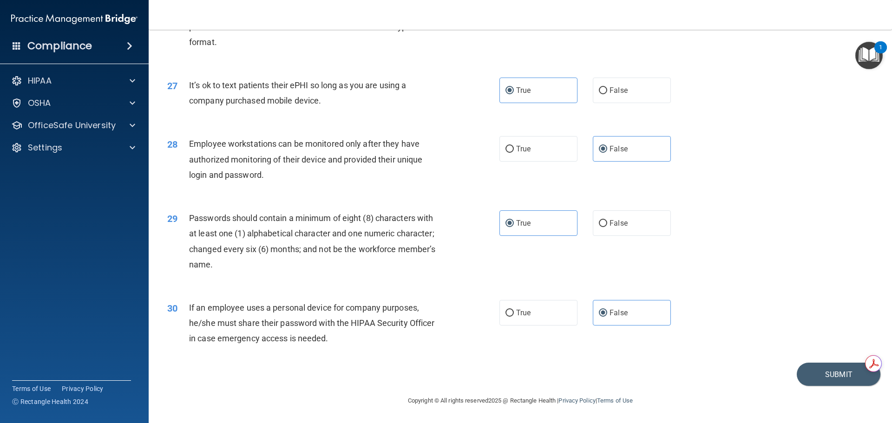
scroll to position [1909, 0]
click at [812, 367] on button "Submit" at bounding box center [839, 375] width 84 height 24
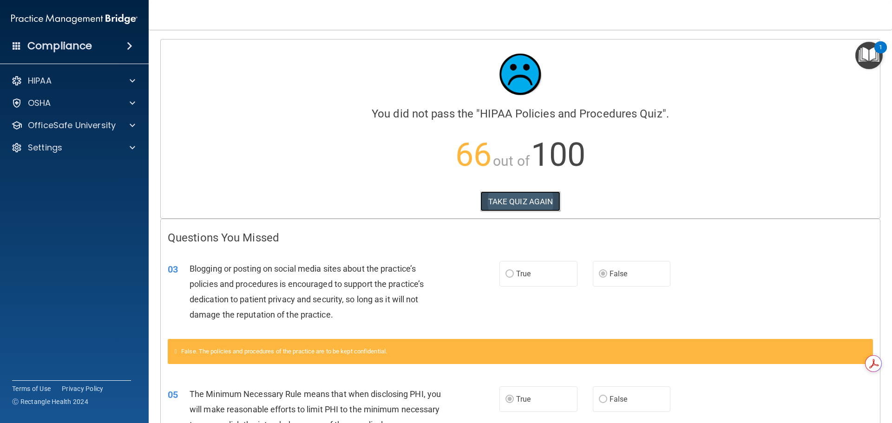
click at [518, 199] on button "TAKE QUIZ AGAIN" at bounding box center [520, 201] width 80 height 20
click at [544, 204] on button "TAKE QUIZ AGAIN" at bounding box center [520, 201] width 80 height 20
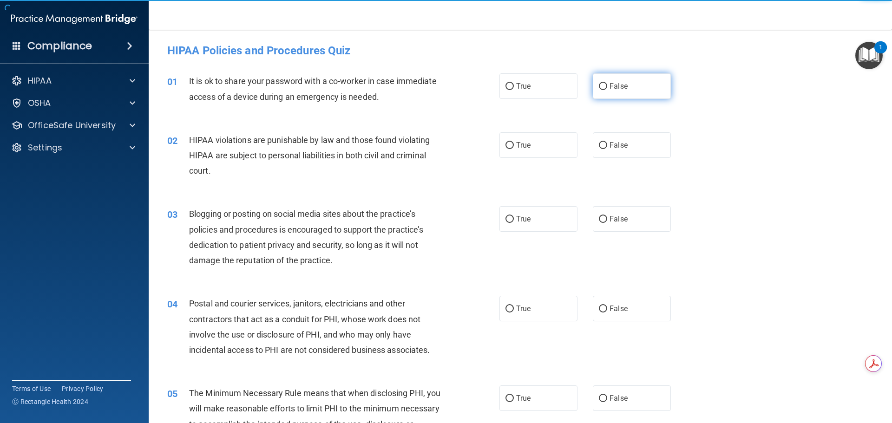
click at [600, 80] on label "False" at bounding box center [632, 86] width 78 height 26
click at [600, 83] on input "False" at bounding box center [603, 86] width 8 height 7
radio input "true"
click at [539, 144] on label "True" at bounding box center [538, 145] width 78 height 26
click at [514, 144] on input "True" at bounding box center [509, 145] width 8 height 7
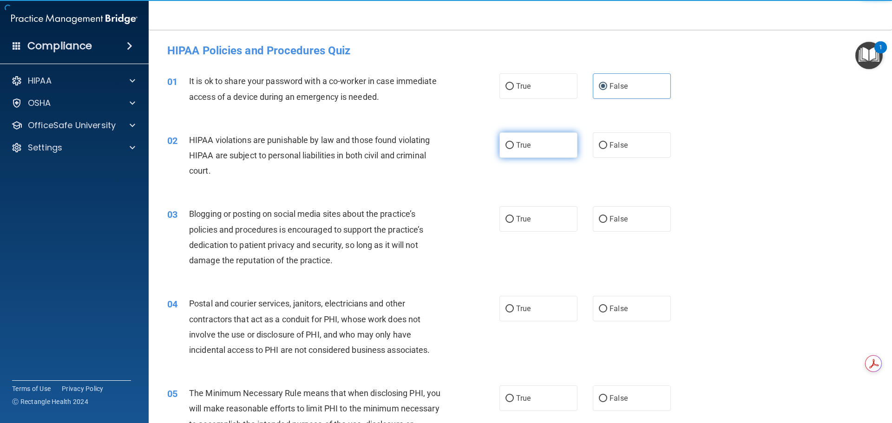
radio input "true"
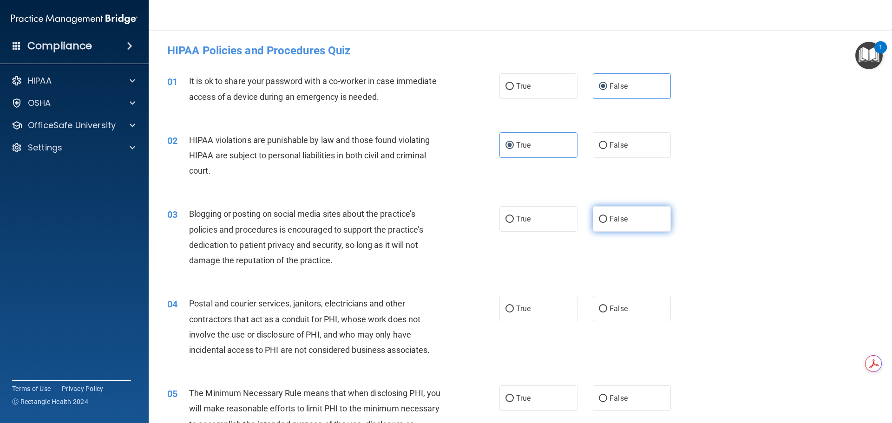
click at [593, 221] on label "False" at bounding box center [632, 219] width 78 height 26
click at [599, 221] on input "False" at bounding box center [603, 219] width 8 height 7
radio input "true"
click at [541, 314] on label "True" at bounding box center [538, 309] width 78 height 26
click at [514, 313] on input "True" at bounding box center [509, 309] width 8 height 7
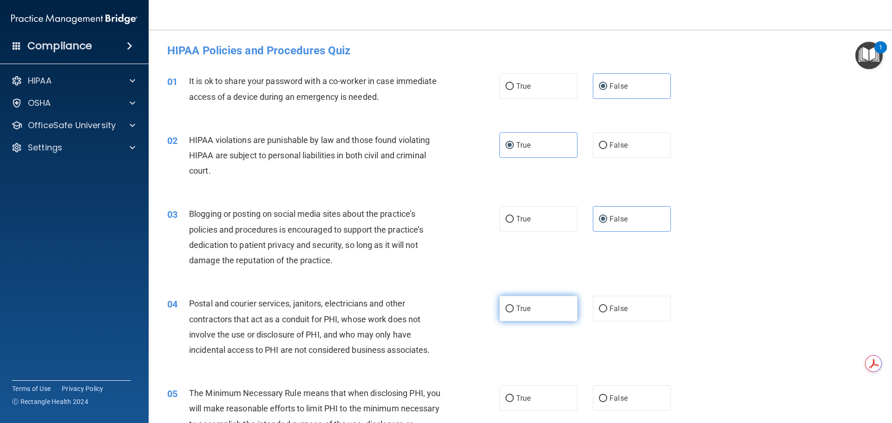
radio input "true"
click at [537, 396] on label "True" at bounding box center [538, 399] width 78 height 26
click at [514, 396] on input "True" at bounding box center [509, 398] width 8 height 7
radio input "true"
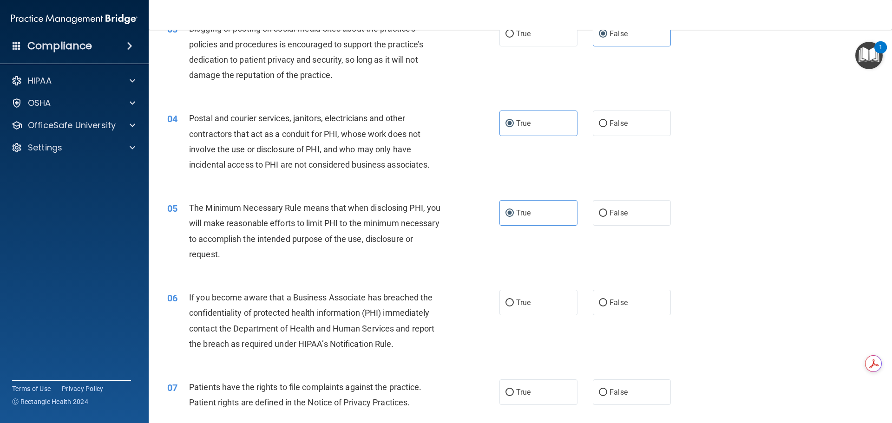
scroll to position [279, 0]
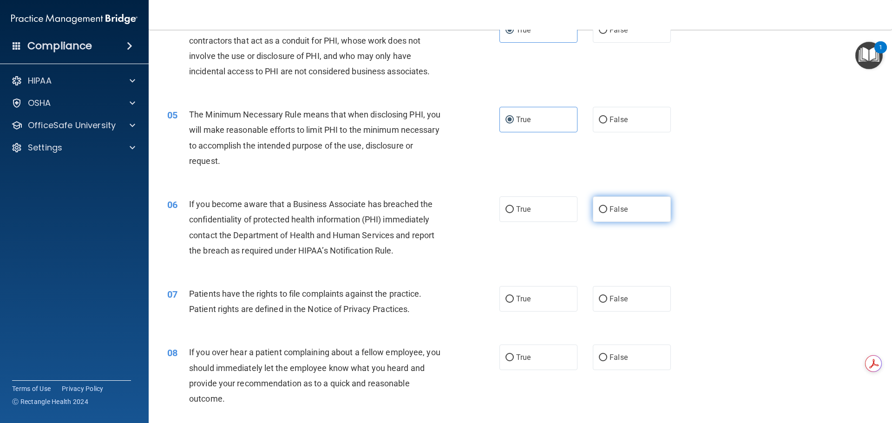
click at [607, 198] on label "False" at bounding box center [632, 209] width 78 height 26
click at [607, 206] on input "False" at bounding box center [603, 209] width 8 height 7
radio input "true"
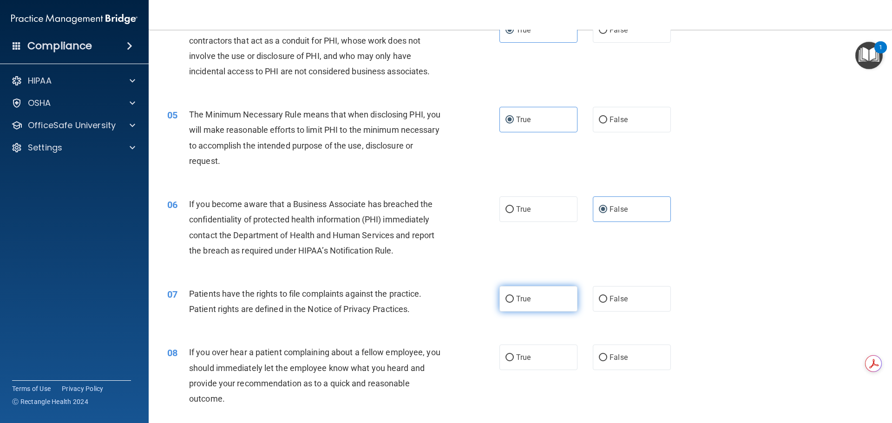
click at [528, 304] on label "True" at bounding box center [538, 299] width 78 height 26
click at [514, 303] on input "True" at bounding box center [509, 299] width 8 height 7
radio input "true"
click at [610, 360] on span "False" at bounding box center [618, 357] width 18 height 9
click at [607, 360] on input "False" at bounding box center [603, 357] width 8 height 7
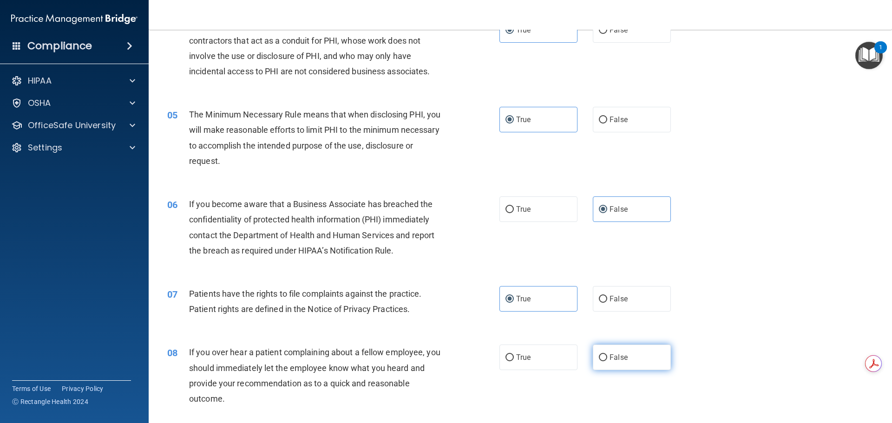
radio input "true"
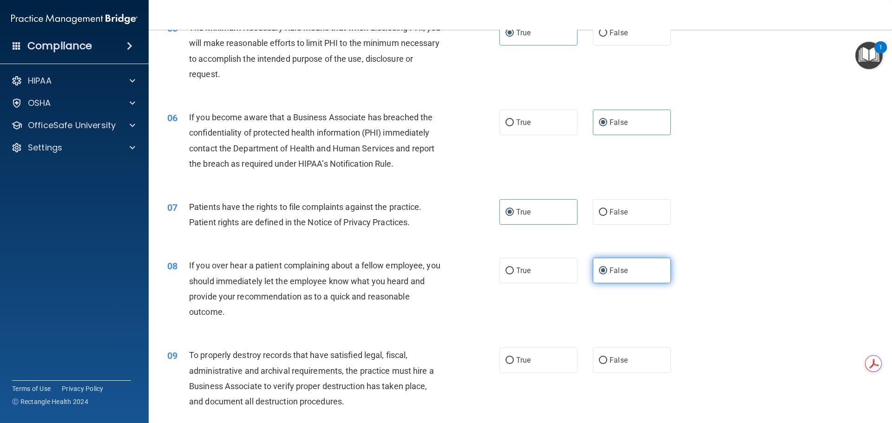
scroll to position [418, 0]
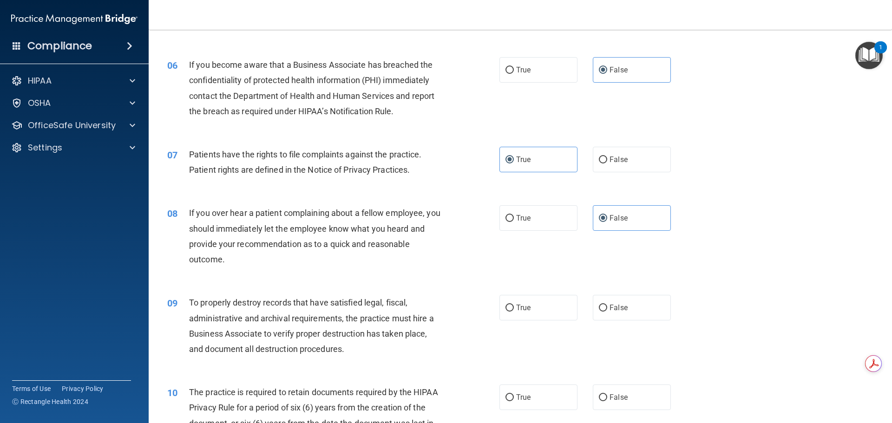
click at [647, 293] on div "09 To properly destroy records that have satisfied legal, fiscal, administrativ…" at bounding box center [520, 328] width 720 height 90
click at [636, 311] on label "False" at bounding box center [632, 308] width 78 height 26
click at [607, 311] on input "False" at bounding box center [603, 308] width 8 height 7
radio input "true"
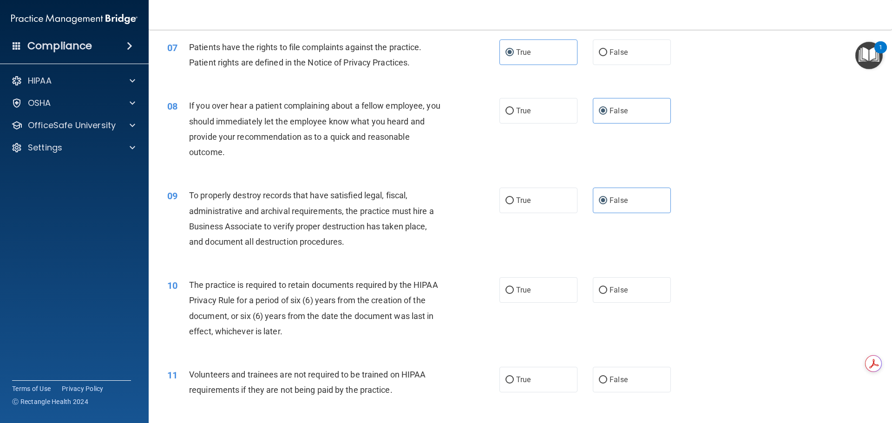
scroll to position [557, 0]
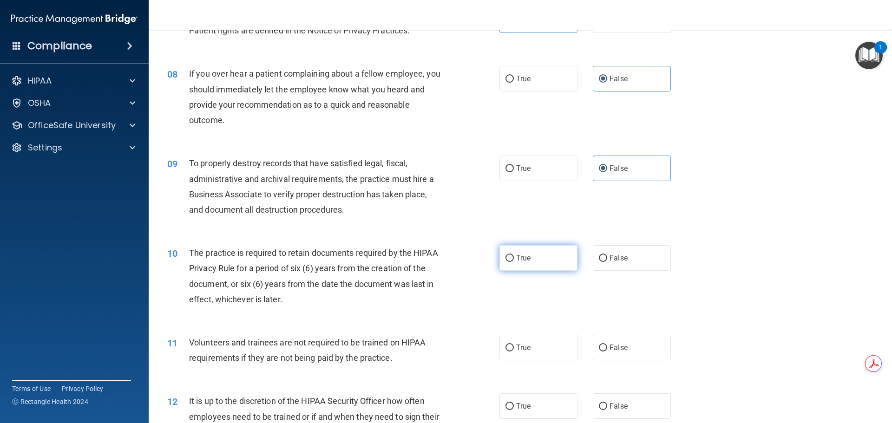
click at [534, 262] on label "True" at bounding box center [538, 258] width 78 height 26
click at [514, 262] on input "True" at bounding box center [509, 258] width 8 height 7
radio input "true"
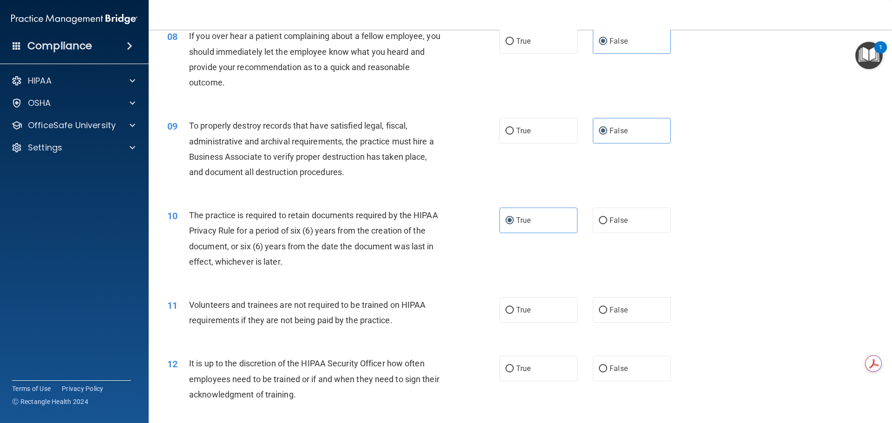
scroll to position [650, 0]
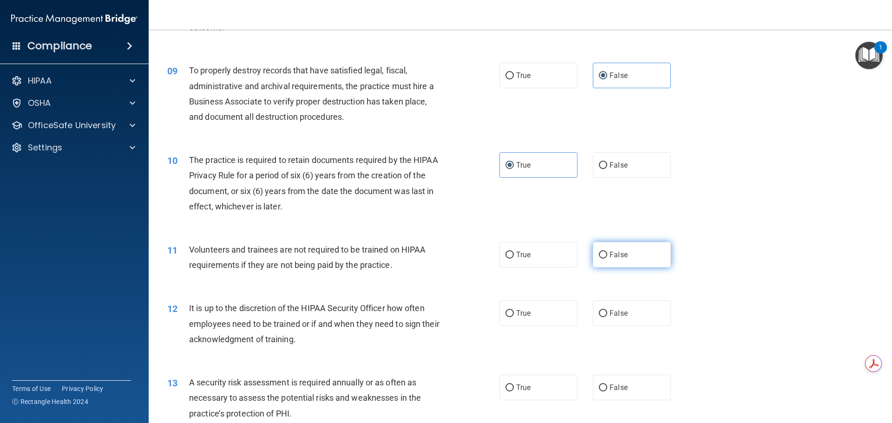
click at [656, 255] on label "False" at bounding box center [632, 255] width 78 height 26
click at [607, 255] on input "False" at bounding box center [603, 255] width 8 height 7
radio input "true"
click at [644, 313] on label "False" at bounding box center [632, 314] width 78 height 26
click at [607, 313] on input "False" at bounding box center [603, 313] width 8 height 7
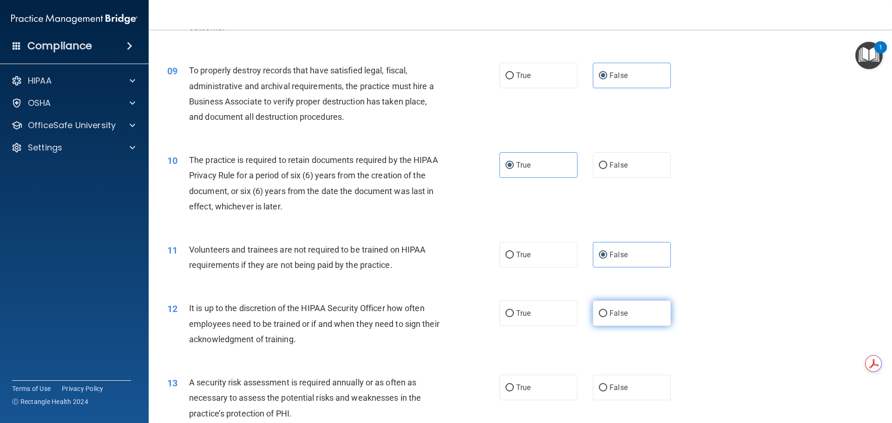
radio input "true"
click at [537, 382] on label "True" at bounding box center [538, 388] width 78 height 26
click at [514, 385] on input "True" at bounding box center [509, 388] width 8 height 7
radio input "true"
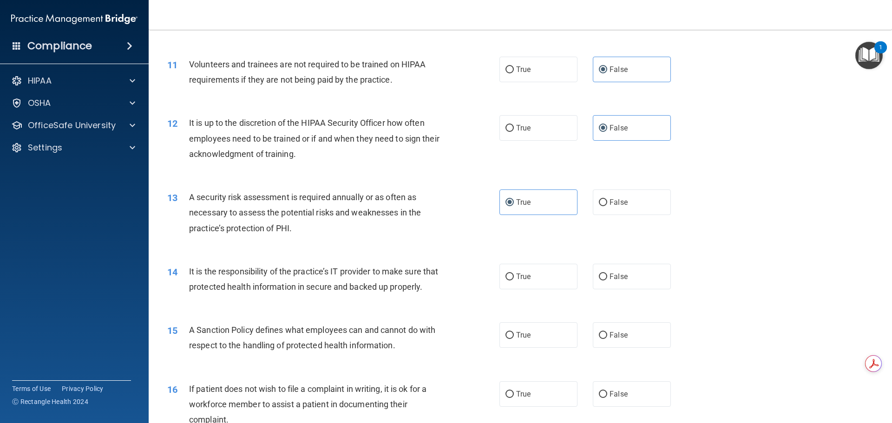
scroll to position [836, 0]
click at [659, 275] on label "False" at bounding box center [632, 276] width 78 height 26
click at [607, 275] on input "False" at bounding box center [603, 276] width 8 height 7
radio input "true"
click at [653, 336] on div "15 A Sanction Policy defines what employees can and cannot do with respect to t…" at bounding box center [520, 339] width 720 height 59
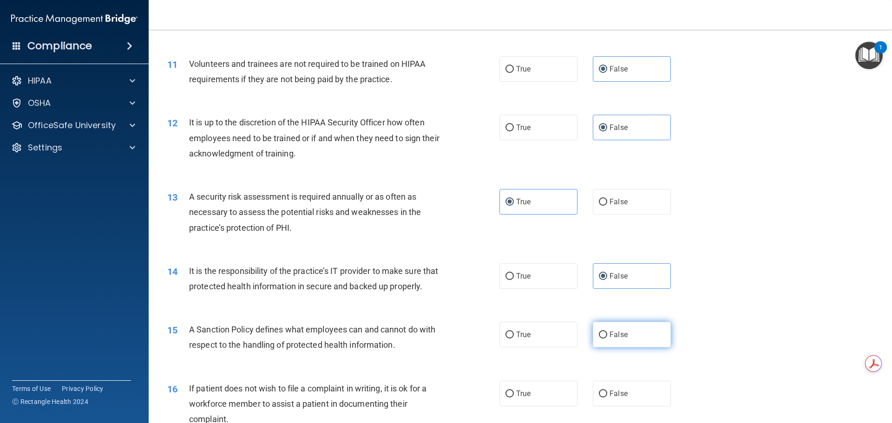
click at [652, 341] on label "False" at bounding box center [632, 335] width 78 height 26
click at [607, 339] on input "False" at bounding box center [603, 335] width 8 height 7
radio input "true"
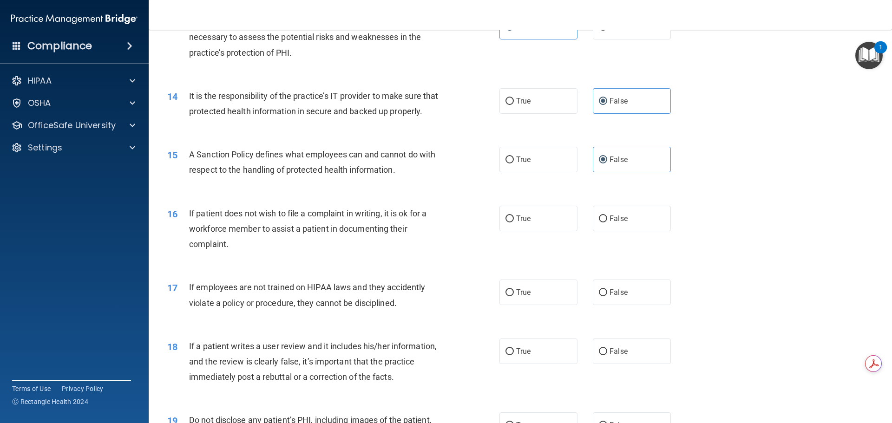
scroll to position [1022, 0]
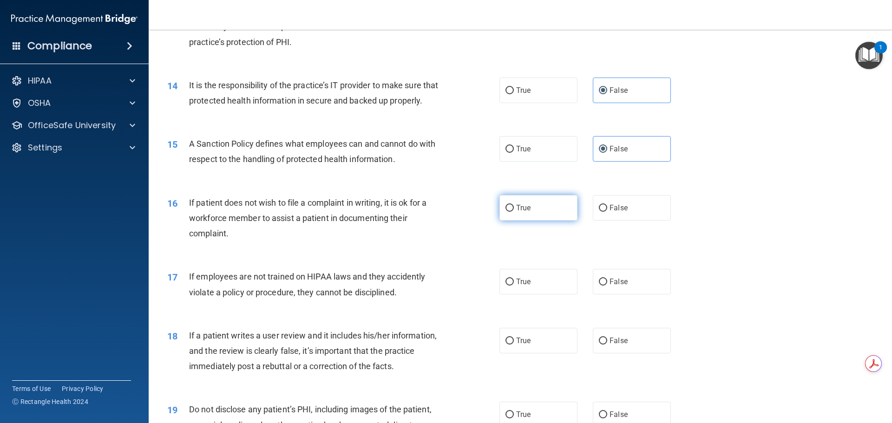
click at [550, 220] on label "True" at bounding box center [538, 208] width 78 height 26
click at [514, 212] on input "True" at bounding box center [509, 208] width 8 height 7
radio input "true"
click at [636, 293] on label "False" at bounding box center [632, 282] width 78 height 26
click at [607, 286] on input "False" at bounding box center [603, 282] width 8 height 7
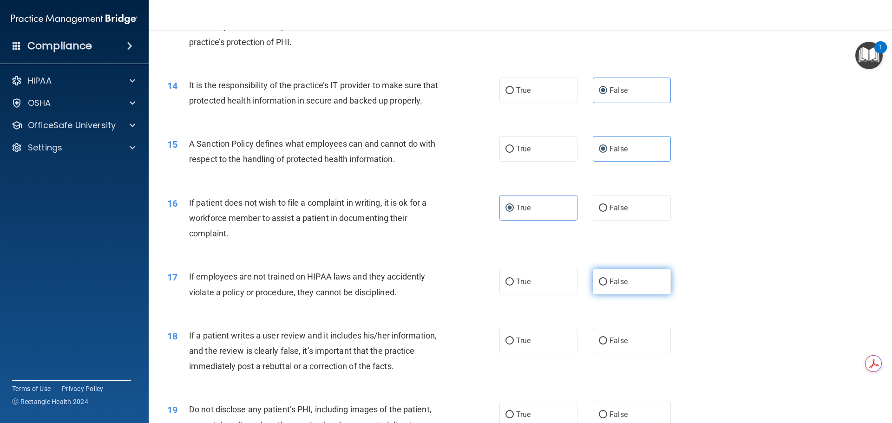
radio input "true"
drag, startPoint x: 615, startPoint y: 375, endPoint x: 608, endPoint y: 369, distance: 9.2
click at [613, 375] on div "18 If a patient writes a user review and it includes his/her information, and t…" at bounding box center [520, 353] width 720 height 74
click at [608, 353] on label "False" at bounding box center [632, 341] width 78 height 26
click at [607, 345] on input "False" at bounding box center [603, 341] width 8 height 7
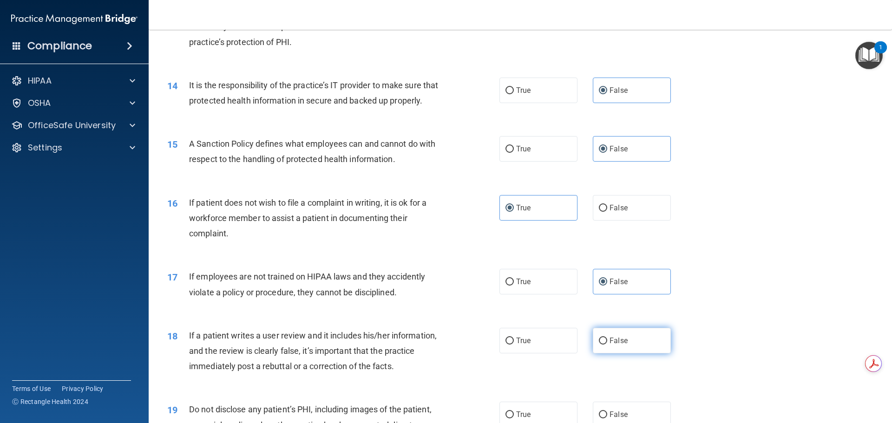
radio input "true"
click at [611, 345] on span "False" at bounding box center [618, 340] width 18 height 9
click at [607, 345] on input "False" at bounding box center [603, 341] width 8 height 7
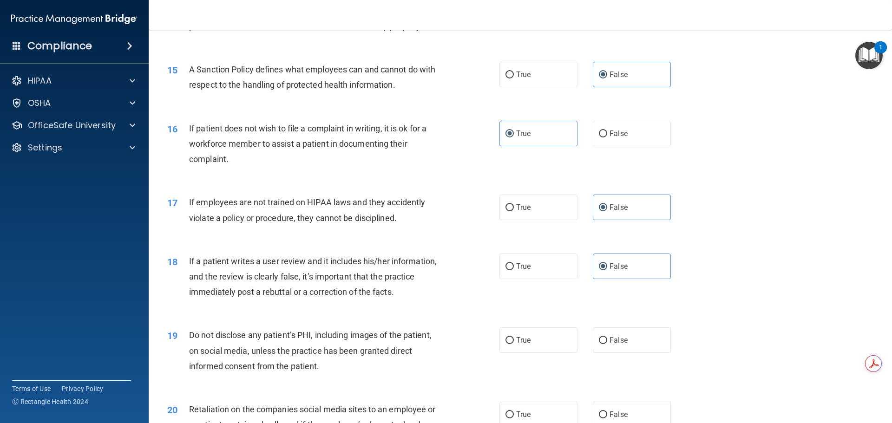
scroll to position [1208, 0]
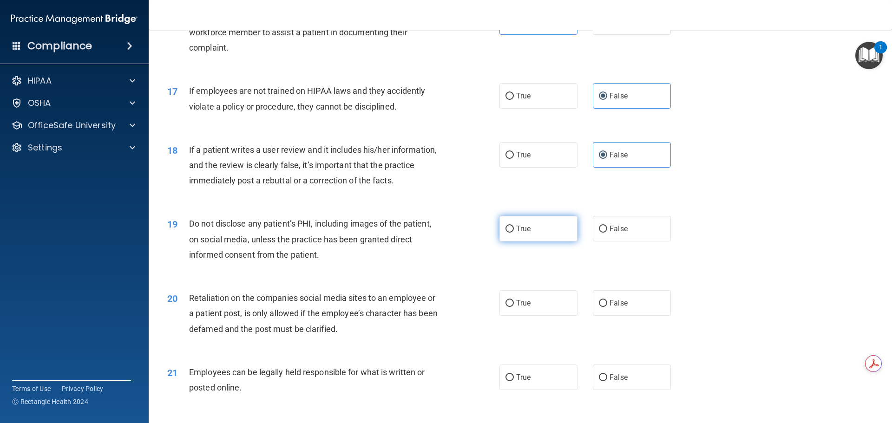
click at [541, 242] on label "True" at bounding box center [538, 229] width 78 height 26
click at [514, 233] on input "True" at bounding box center [509, 229] width 8 height 7
radio input "true"
click at [611, 316] on label "False" at bounding box center [632, 303] width 78 height 26
click at [607, 307] on input "False" at bounding box center [603, 303] width 8 height 7
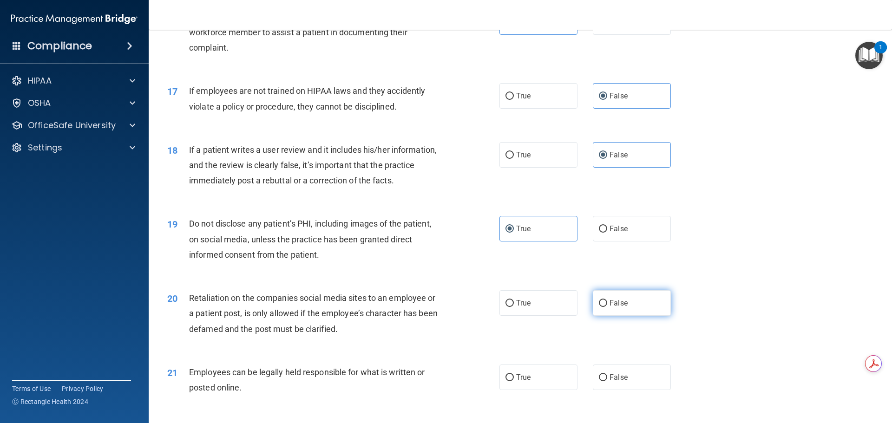
radio input "true"
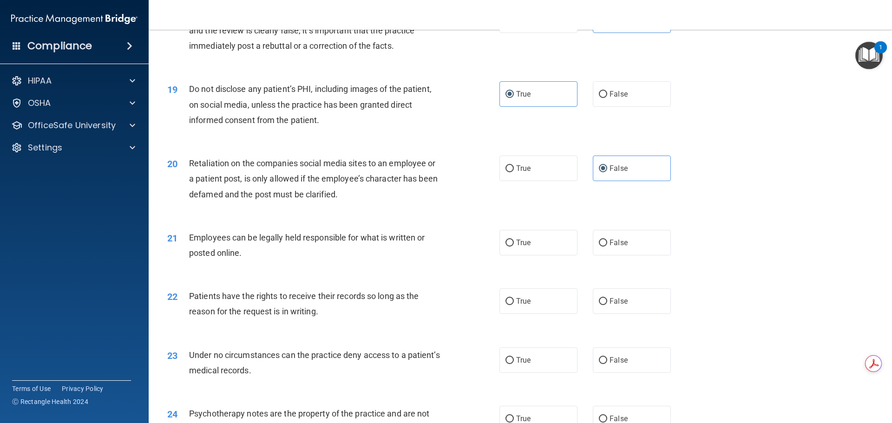
scroll to position [1347, 0]
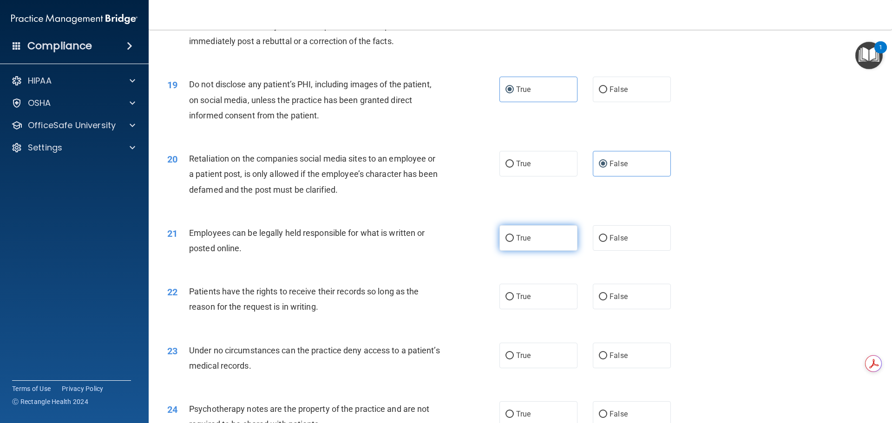
click at [499, 251] on label "True" at bounding box center [538, 238] width 78 height 26
click at [505, 242] on input "True" at bounding box center [509, 238] width 8 height 7
radio input "true"
click at [640, 303] on label "False" at bounding box center [632, 297] width 78 height 26
click at [607, 301] on input "False" at bounding box center [603, 297] width 8 height 7
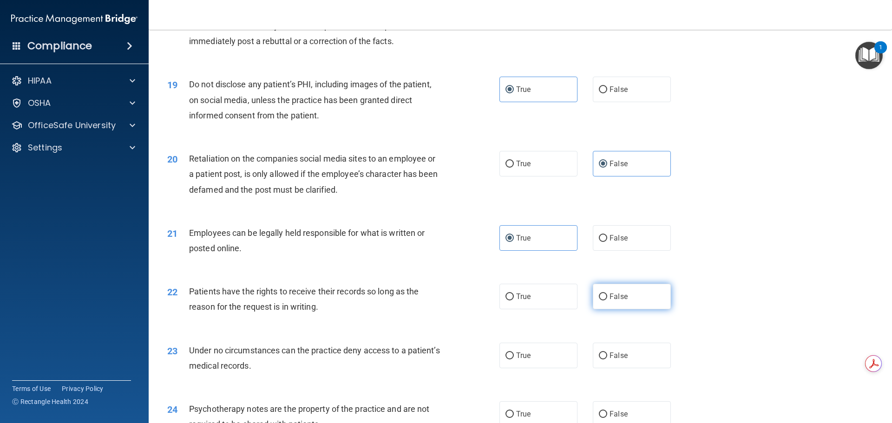
radio input "true"
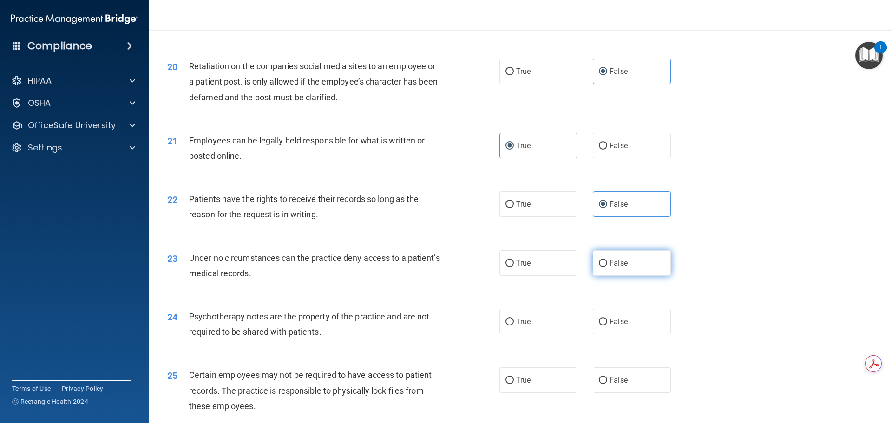
scroll to position [1440, 0]
click at [630, 273] on label "False" at bounding box center [632, 263] width 78 height 26
click at [607, 267] on input "False" at bounding box center [603, 263] width 8 height 7
radio input "true"
click at [559, 334] on label "True" at bounding box center [538, 321] width 78 height 26
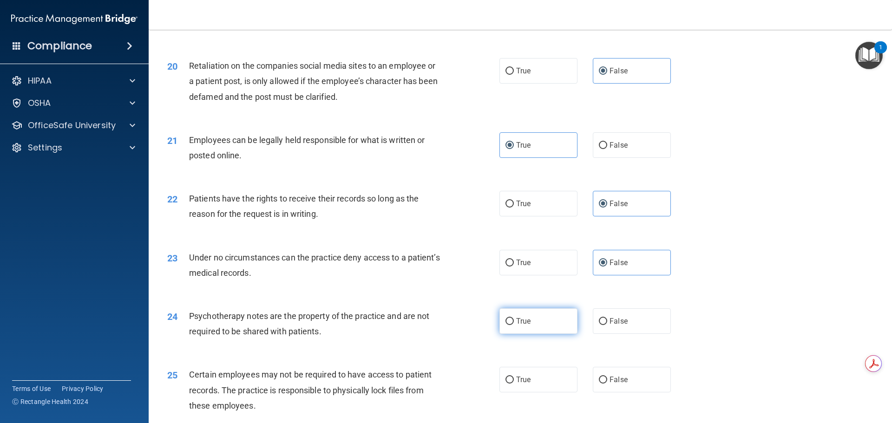
click at [514, 325] on input "True" at bounding box center [509, 321] width 8 height 7
radio input "true"
click at [532, 392] on label "True" at bounding box center [538, 380] width 78 height 26
click at [514, 384] on input "True" at bounding box center [509, 380] width 8 height 7
radio input "true"
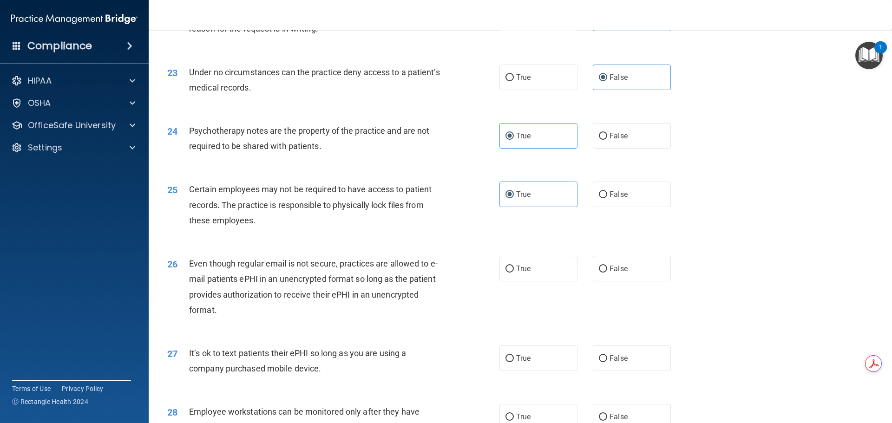
scroll to position [1626, 0]
click at [553, 279] on label "True" at bounding box center [538, 268] width 78 height 26
click at [514, 272] on input "True" at bounding box center [509, 268] width 8 height 7
radio input "true"
click at [612, 362] on span "False" at bounding box center [618, 357] width 18 height 9
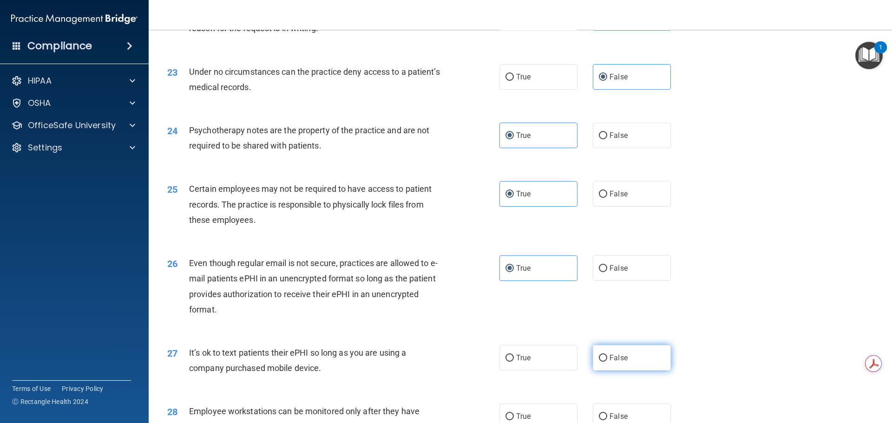
click at [607, 362] on input "False" at bounding box center [603, 358] width 8 height 7
radio input "true"
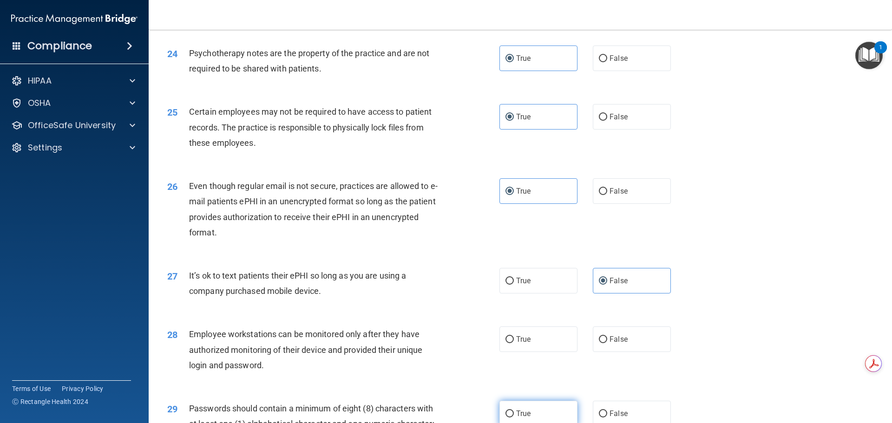
scroll to position [1765, 0]
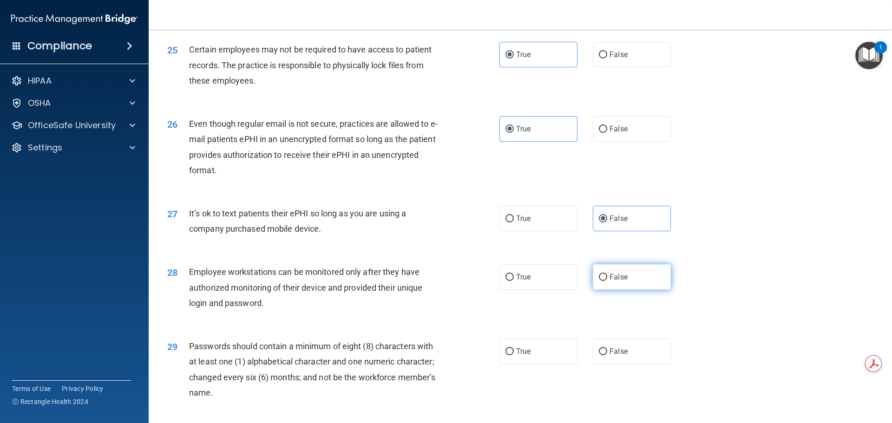
click at [617, 290] on label "False" at bounding box center [632, 277] width 78 height 26
click at [607, 281] on input "False" at bounding box center [603, 277] width 8 height 7
radio input "true"
click at [549, 364] on label "True" at bounding box center [538, 352] width 78 height 26
click at [514, 355] on input "True" at bounding box center [509, 351] width 8 height 7
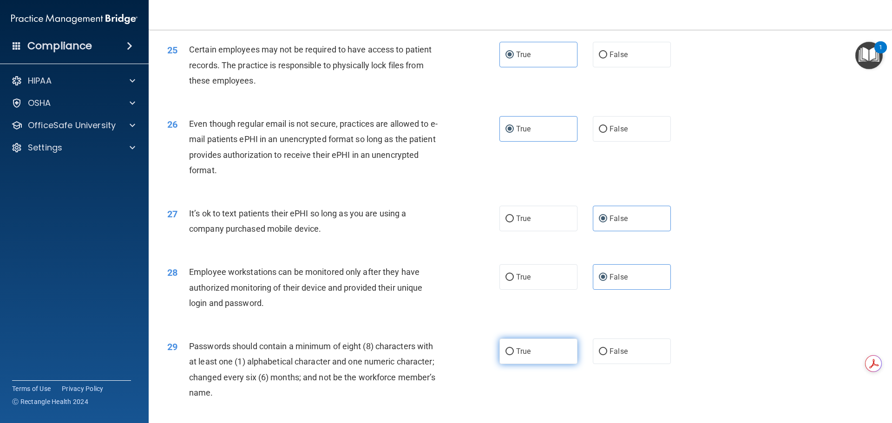
radio input "true"
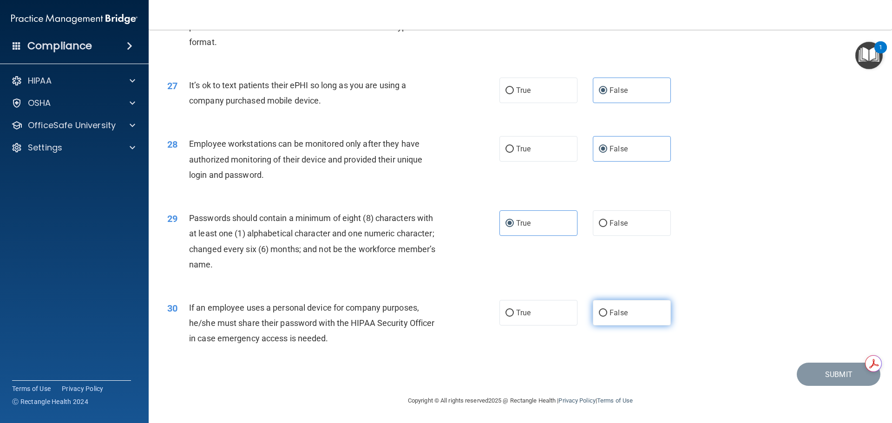
click at [664, 307] on label "False" at bounding box center [632, 313] width 78 height 26
click at [607, 310] on input "False" at bounding box center [603, 313] width 8 height 7
radio input "true"
click at [805, 383] on button "Submit" at bounding box center [839, 375] width 84 height 24
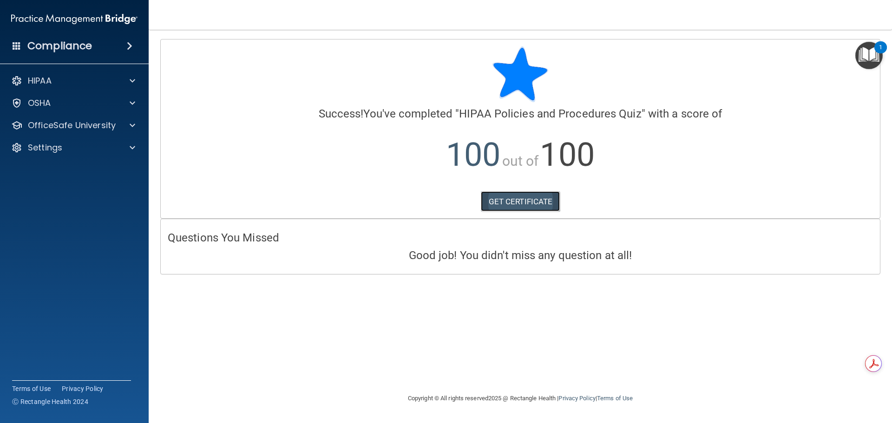
click at [553, 201] on link "GET CERTIFICATE" at bounding box center [520, 201] width 79 height 20
click at [94, 131] on p "OfficeSafe University" at bounding box center [72, 125] width 88 height 11
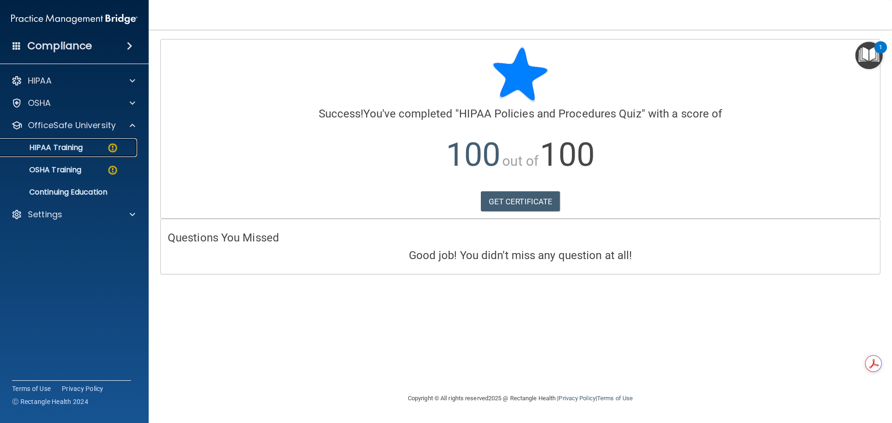
click at [85, 157] on link "HIPAA Training" at bounding box center [64, 147] width 146 height 19
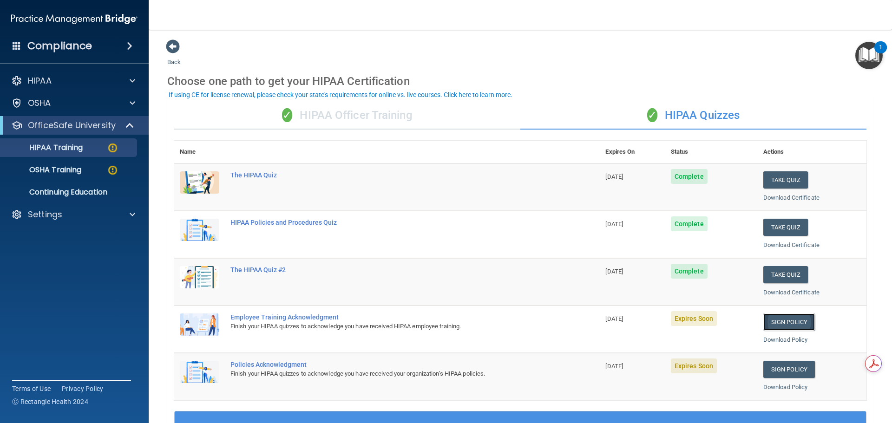
click at [790, 326] on link "Sign Policy" at bounding box center [789, 322] width 52 height 17
click at [788, 367] on link "Sign Policy" at bounding box center [789, 369] width 52 height 17
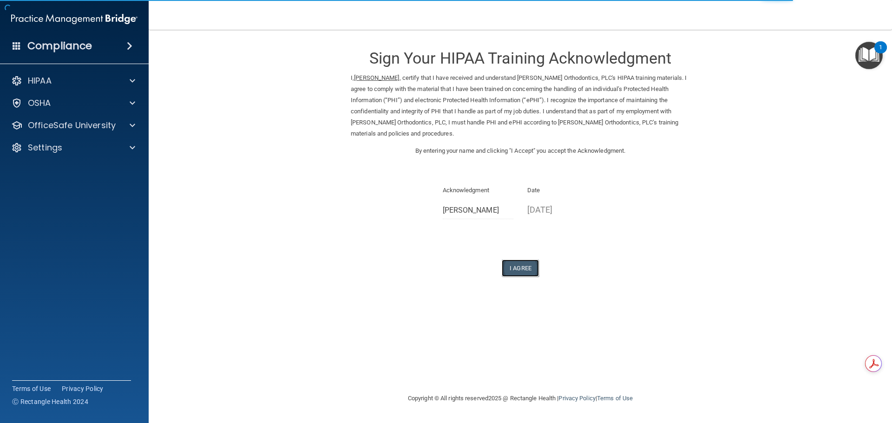
click at [507, 273] on button "I Agree" at bounding box center [520, 268] width 37 height 17
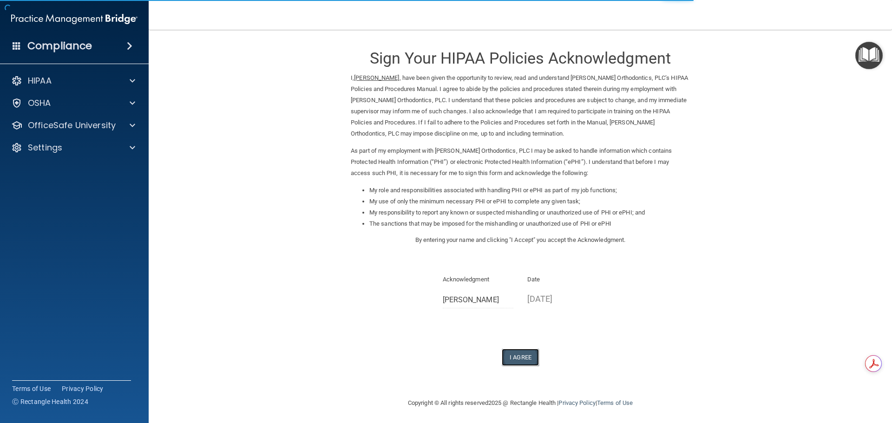
click at [520, 357] on button "I Agree" at bounding box center [520, 357] width 37 height 17
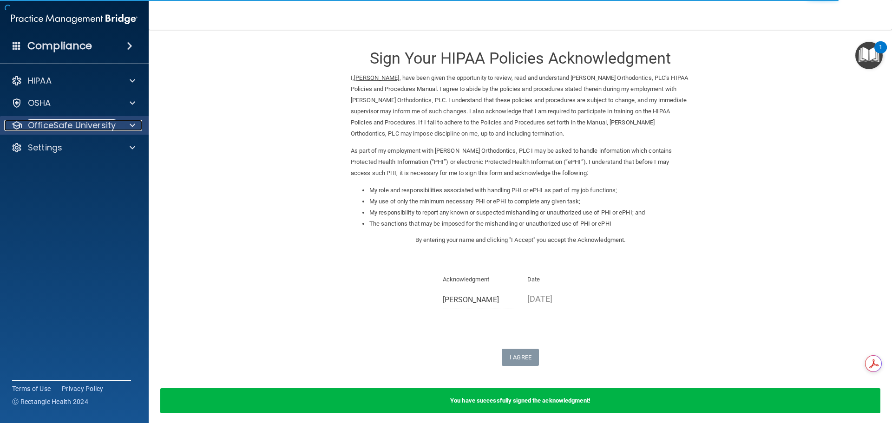
click at [89, 129] on p "OfficeSafe University" at bounding box center [72, 125] width 88 height 11
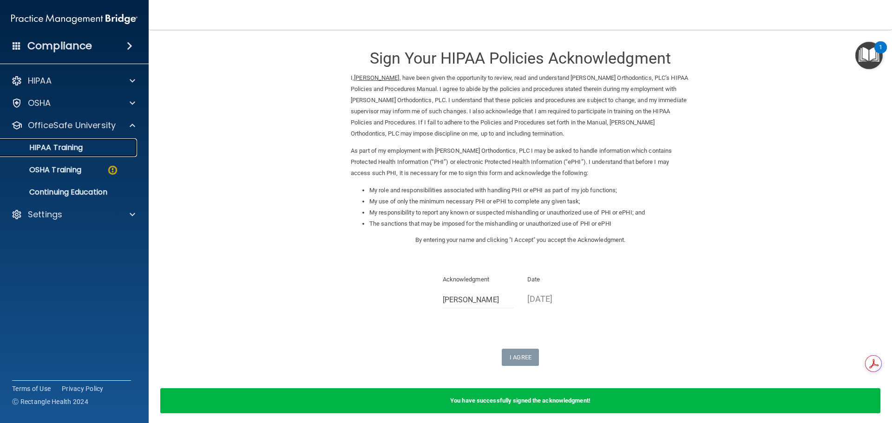
click at [87, 144] on div "HIPAA Training" at bounding box center [69, 147] width 127 height 9
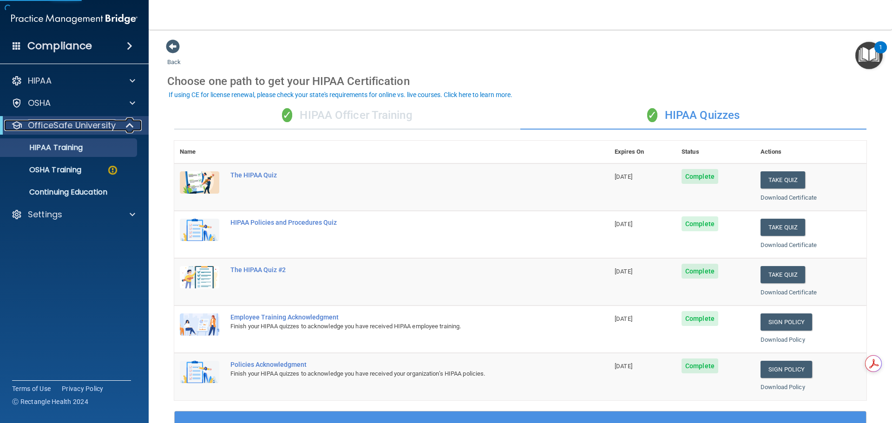
click at [91, 123] on p "OfficeSafe University" at bounding box center [72, 125] width 88 height 11
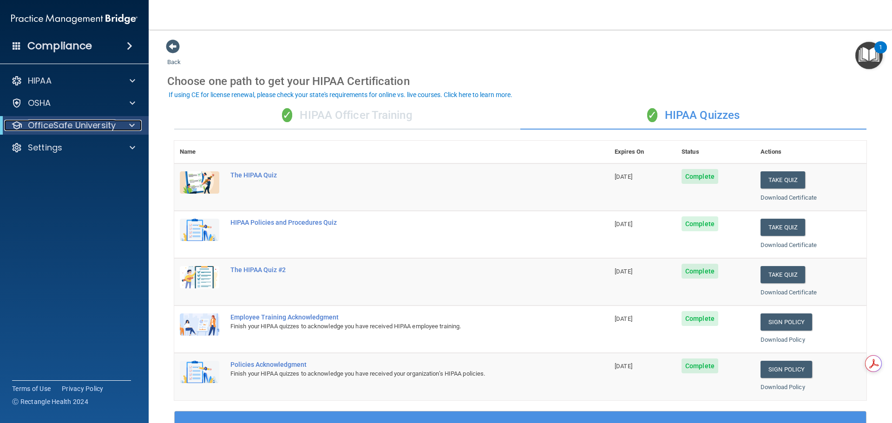
click at [88, 126] on p "OfficeSafe University" at bounding box center [72, 125] width 88 height 11
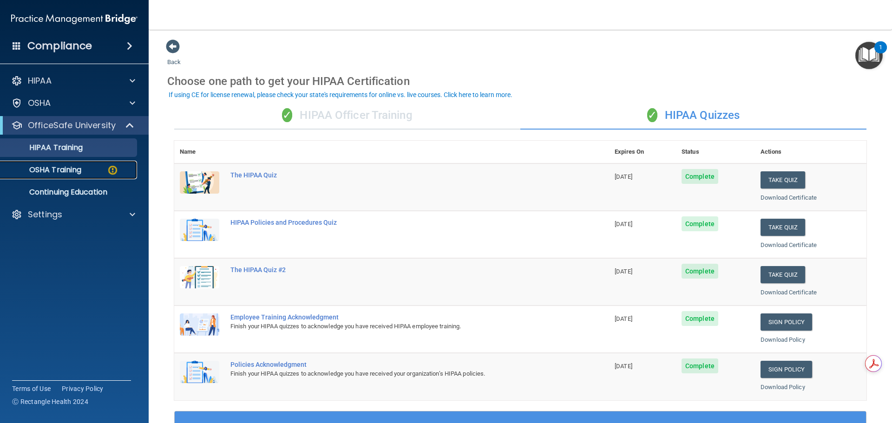
click at [79, 177] on link "OSHA Training" at bounding box center [64, 170] width 146 height 19
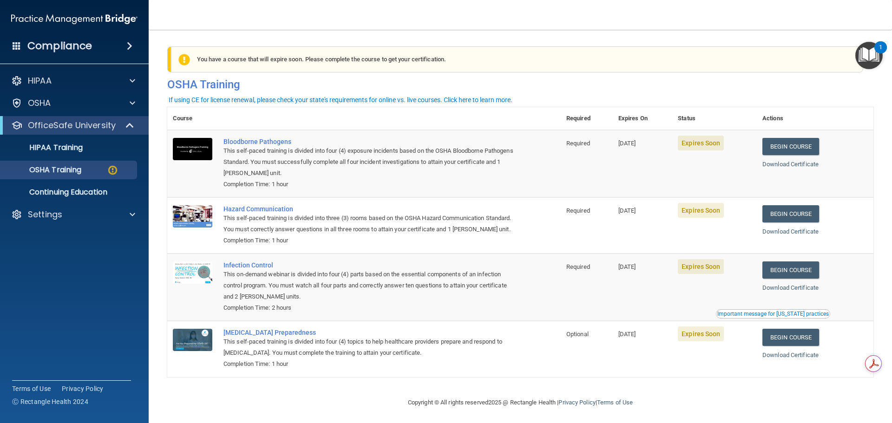
click at [397, 31] on main "You have a course that has expired or is incomplete. Please complete the course…" at bounding box center [520, 226] width 743 height 393
drag, startPoint x: 394, startPoint y: 37, endPoint x: 661, endPoint y: 43, distance: 267.2
click at [661, 43] on div "You have a course that has expired or is incomplete. Please complete the course…" at bounding box center [520, 67] width 720 height 57
click at [792, 146] on link "Begin Course" at bounding box center [790, 146] width 57 height 17
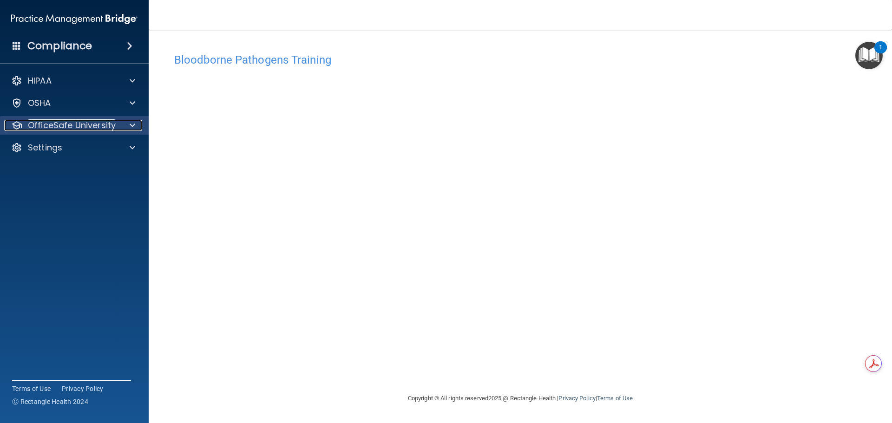
click at [115, 120] on div "OfficeSafe University" at bounding box center [61, 125] width 115 height 11
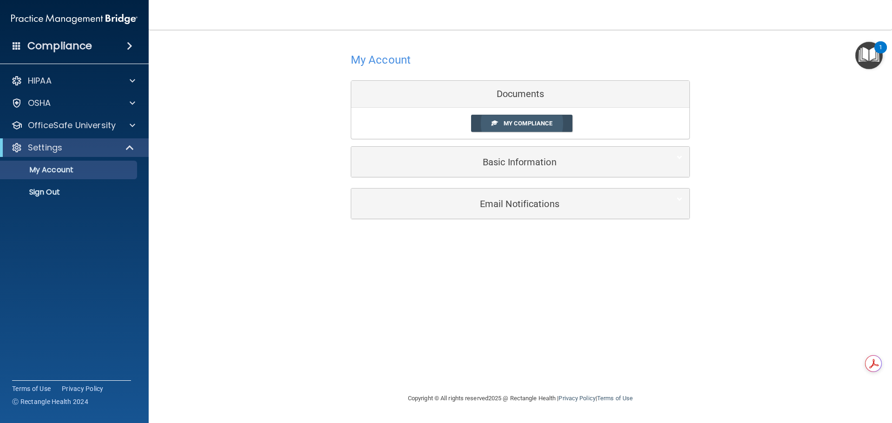
click at [561, 126] on link "My Compliance" at bounding box center [522, 123] width 102 height 17
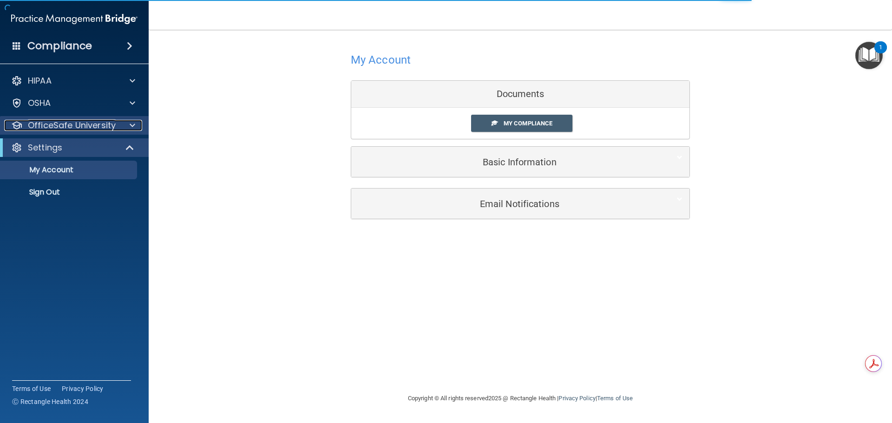
click at [118, 124] on div "OfficeSafe University" at bounding box center [61, 125] width 115 height 11
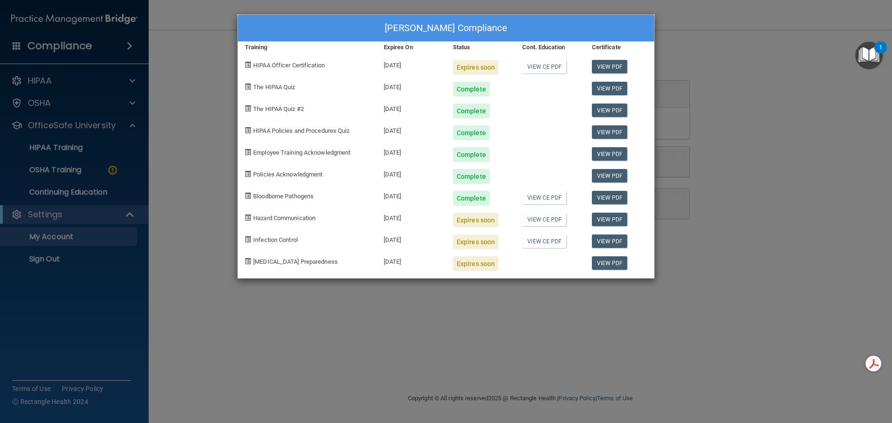
click at [661, 24] on div "Hayley Malinowski's Compliance Training Expires On Status Cont. Education Certi…" at bounding box center [446, 211] width 892 height 423
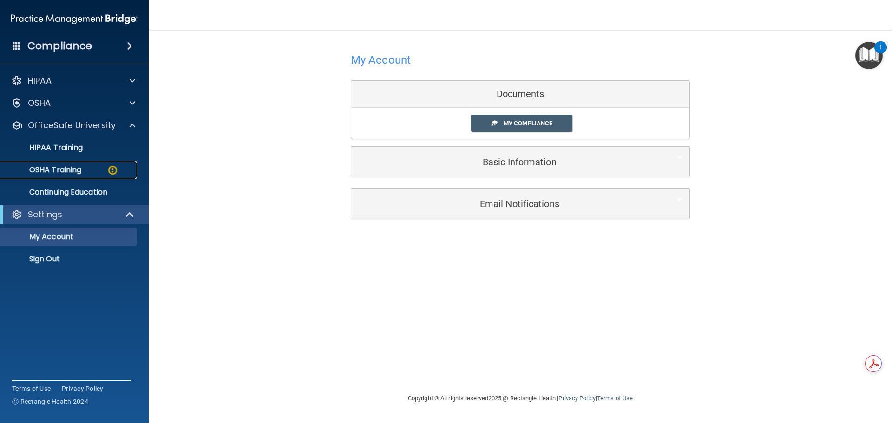
click at [70, 170] on p "OSHA Training" at bounding box center [43, 169] width 75 height 9
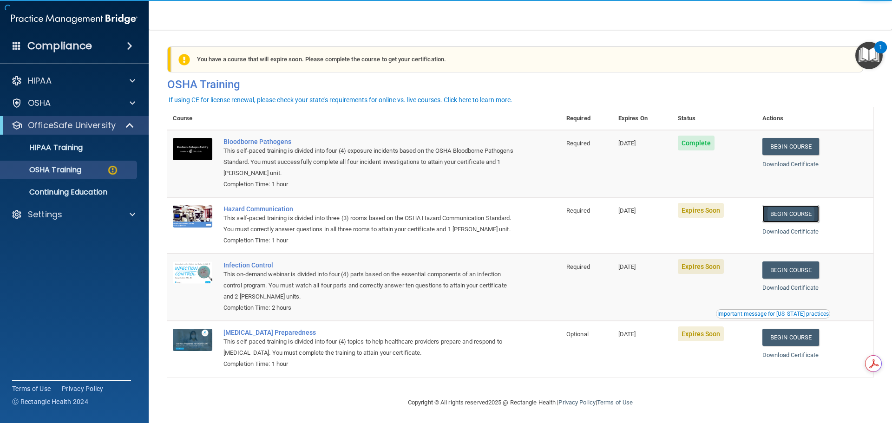
click at [790, 211] on link "Begin Course" at bounding box center [790, 213] width 57 height 17
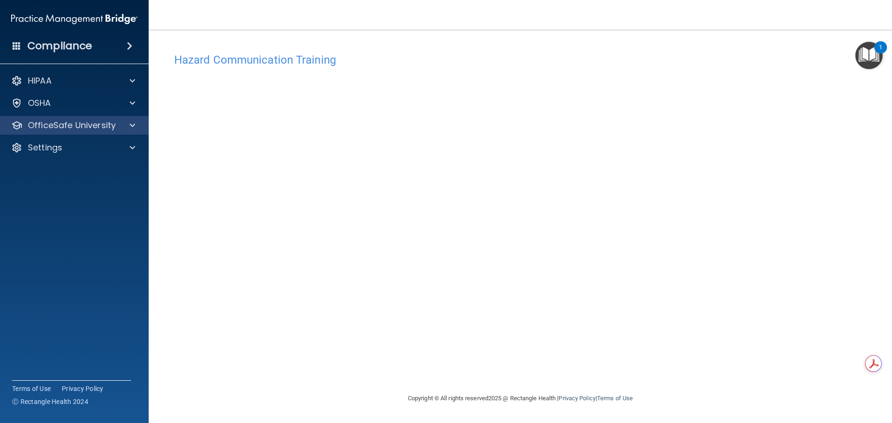
click at [129, 118] on div "OfficeSafe University" at bounding box center [74, 125] width 149 height 19
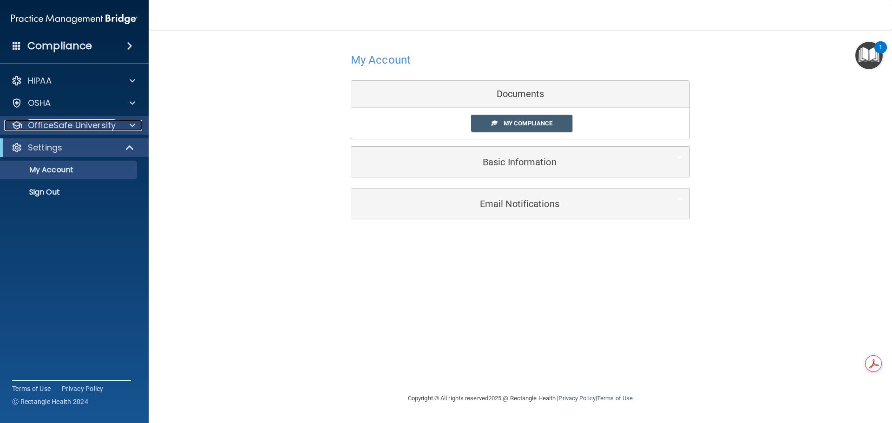
click at [61, 129] on p "OfficeSafe University" at bounding box center [72, 125] width 88 height 11
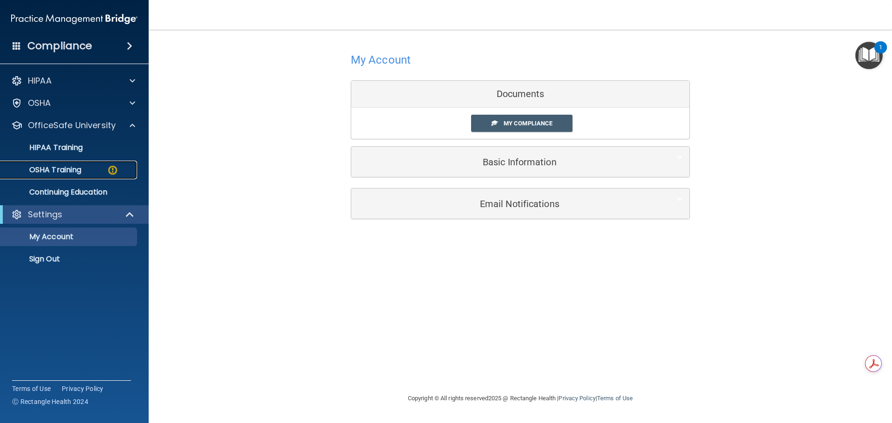
click at [64, 169] on p "OSHA Training" at bounding box center [43, 169] width 75 height 9
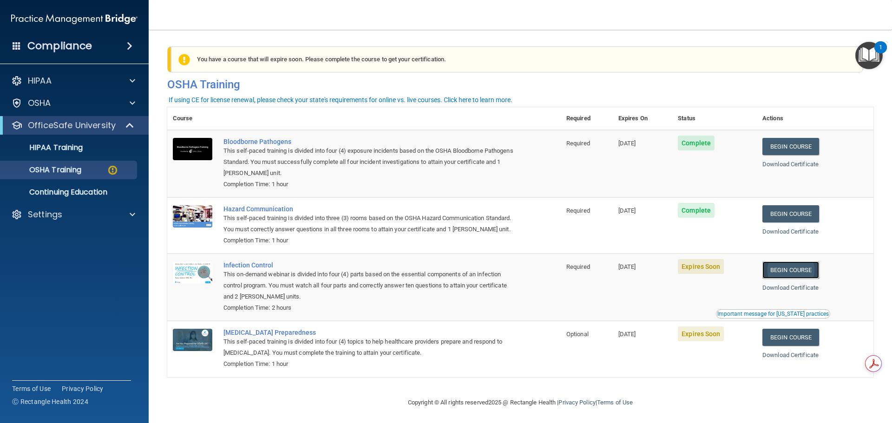
click at [798, 279] on link "Begin Course" at bounding box center [790, 270] width 57 height 17
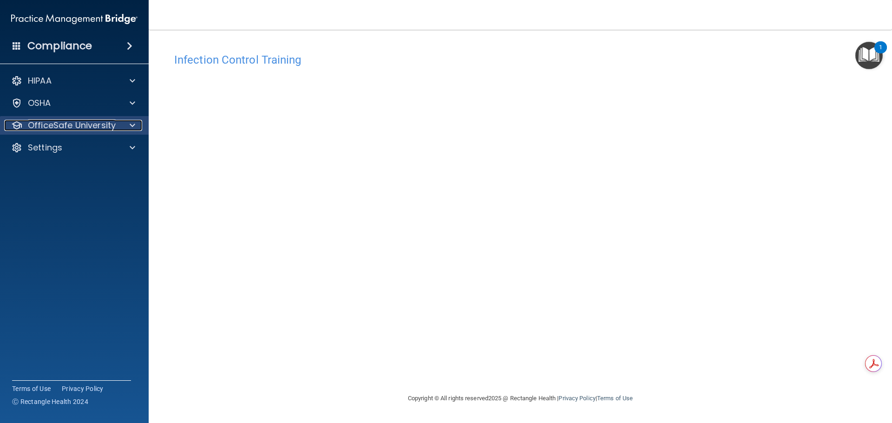
click at [70, 130] on p "OfficeSafe University" at bounding box center [72, 125] width 88 height 11
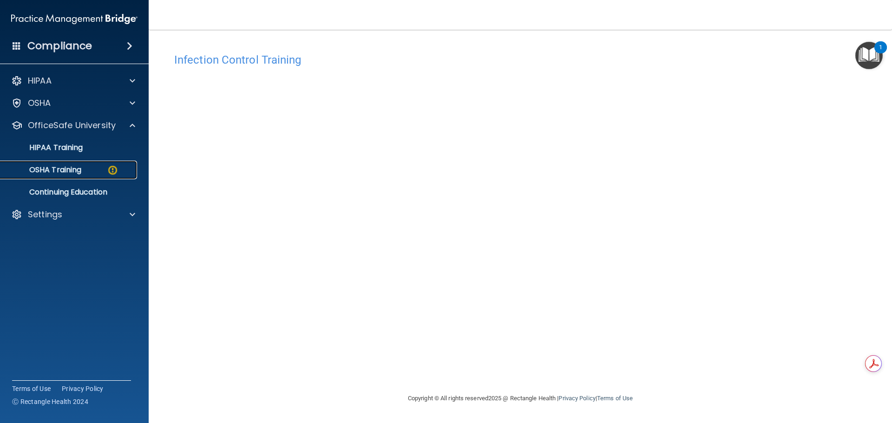
click at [76, 175] on link "OSHA Training" at bounding box center [64, 170] width 146 height 19
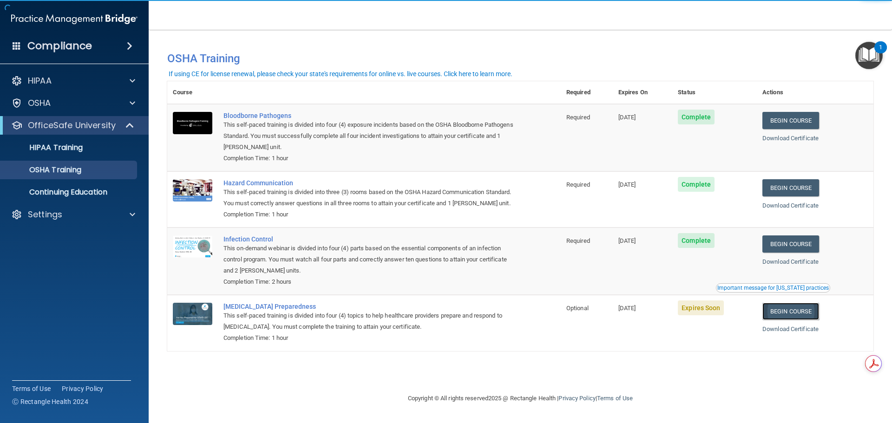
click at [811, 320] on link "Begin Course" at bounding box center [790, 311] width 57 height 17
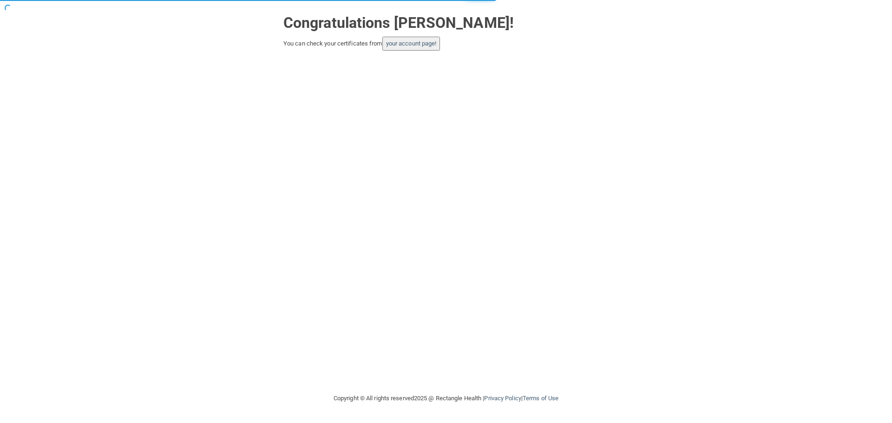
click at [450, 42] on div "You can check your certificates from your account page!" at bounding box center [445, 44] width 325 height 14
click at [437, 42] on link "your account page!" at bounding box center [411, 43] width 51 height 7
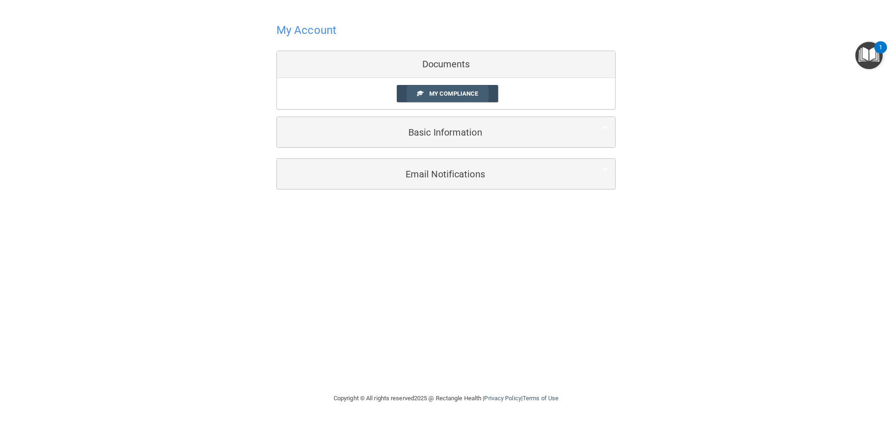
click at [474, 91] on span "My Compliance" at bounding box center [453, 93] width 49 height 7
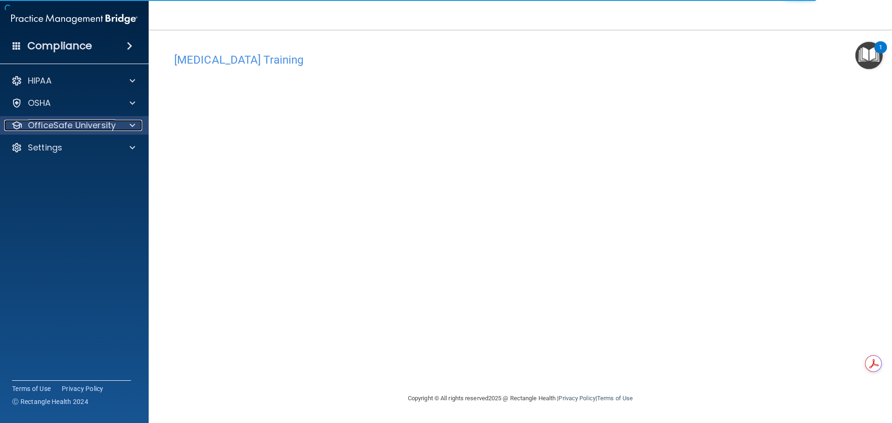
click at [46, 122] on p "OfficeSafe University" at bounding box center [72, 125] width 88 height 11
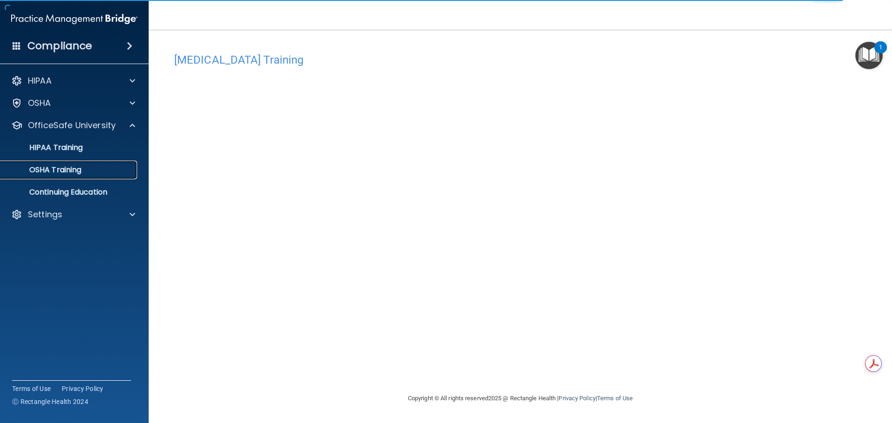
click at [70, 177] on link "OSHA Training" at bounding box center [64, 170] width 146 height 19
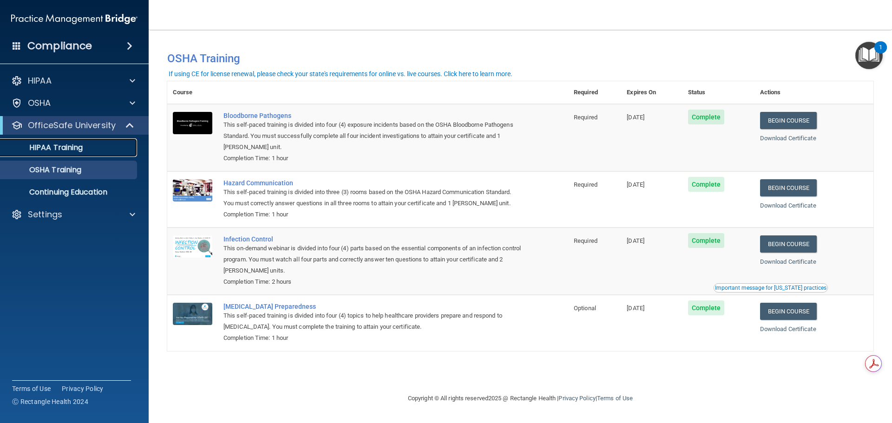
click at [91, 148] on div "HIPAA Training" at bounding box center [69, 147] width 127 height 9
